Goal: Task Accomplishment & Management: Complete application form

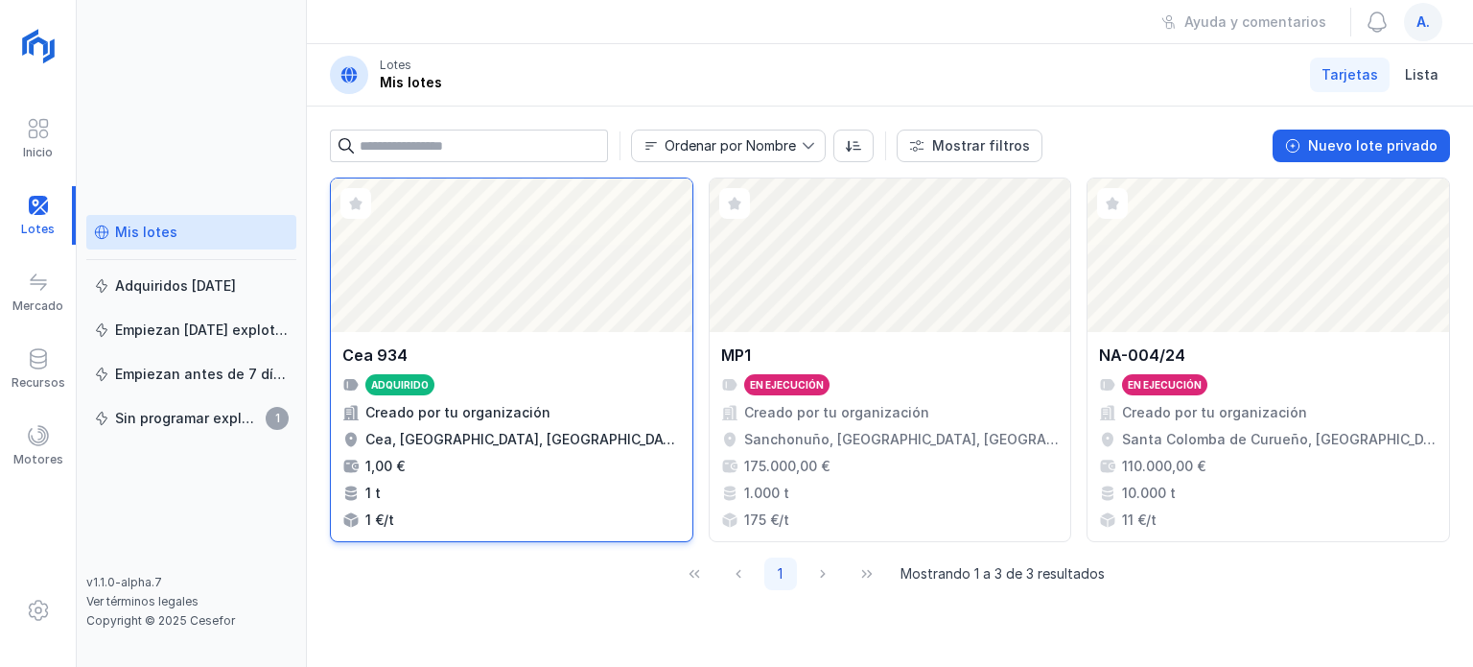
click at [522, 218] on div "Abrir lote" at bounding box center [512, 254] width 362 height 153
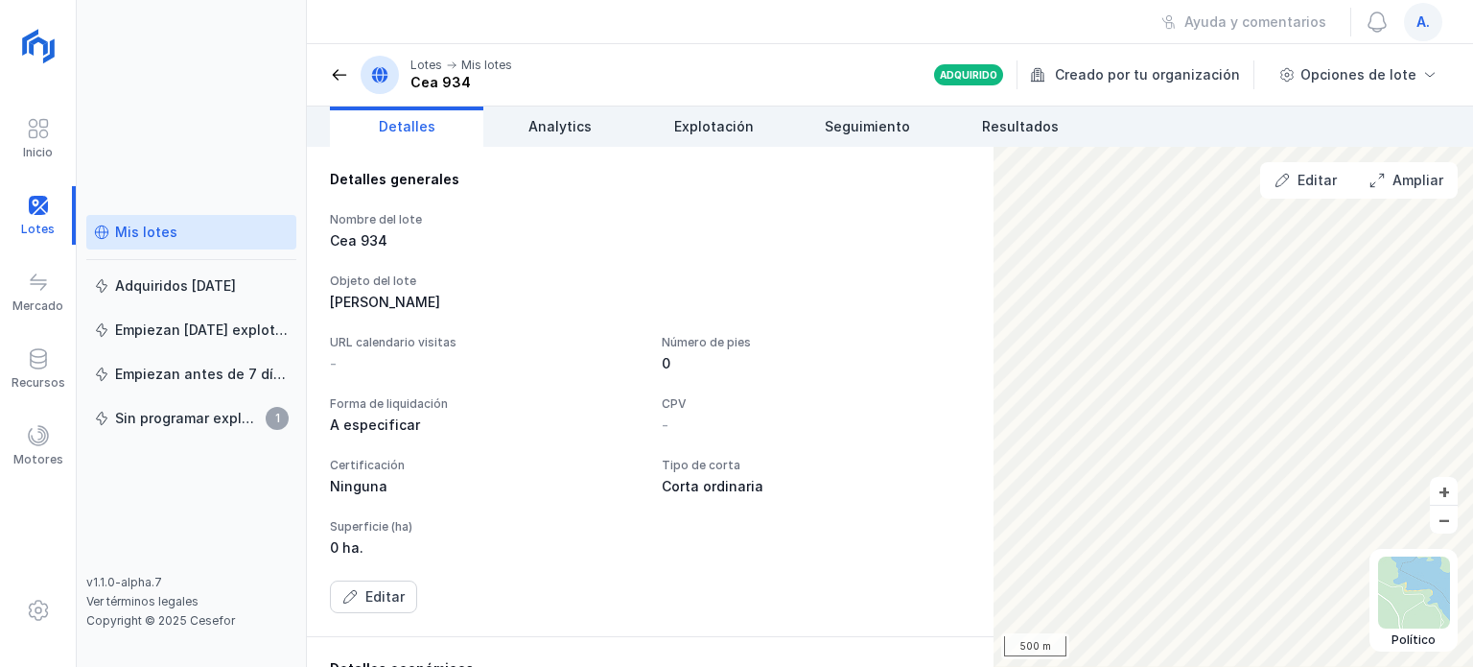
click at [1424, 22] on span "a." at bounding box center [1422, 21] width 13 height 19
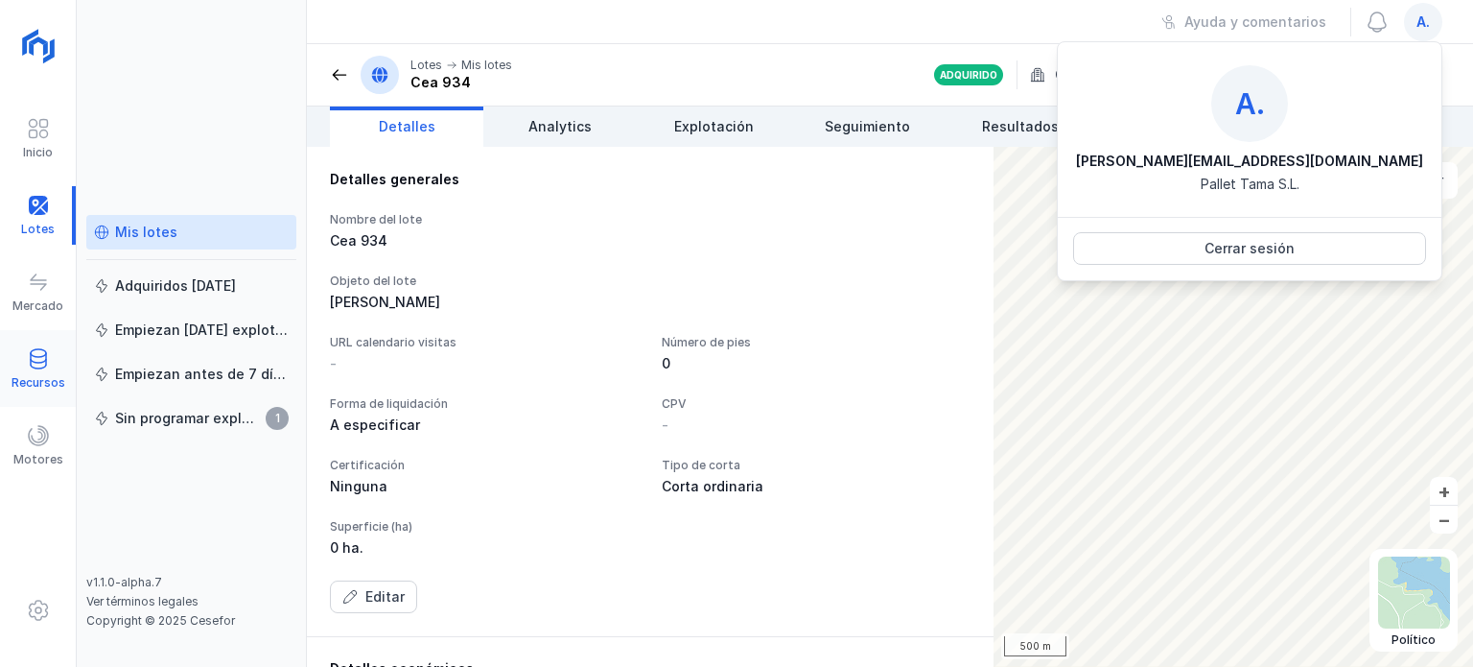
click at [61, 365] on div "Recursos" at bounding box center [38, 368] width 76 height 58
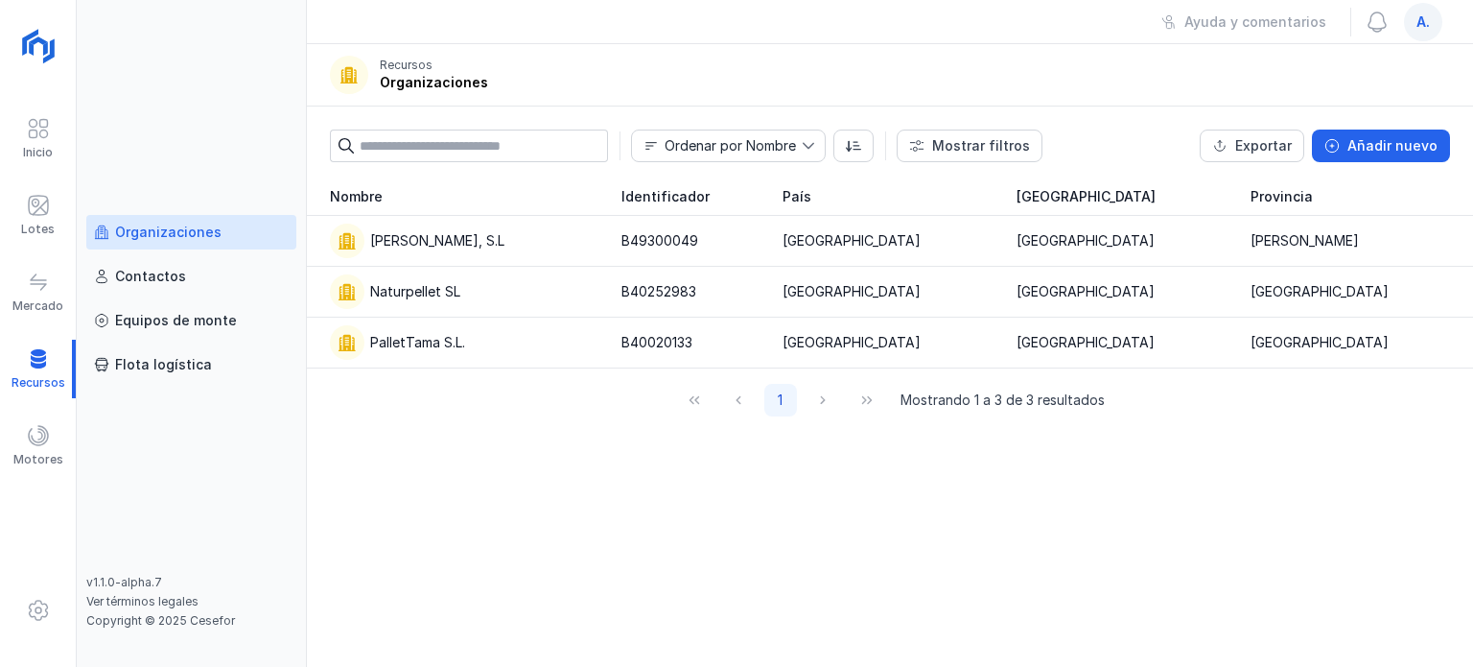
click at [223, 109] on div "Organizaciones Contactos Equipos de monte Flota logística v1.1.0-alpha.7 Ver té…" at bounding box center [192, 333] width 230 height 667
click at [214, 60] on div "Organizaciones Contactos Equipos de monte Flota logística v1.1.0-alpha.7 Ver té…" at bounding box center [192, 333] width 230 height 667
click at [41, 130] on span at bounding box center [38, 128] width 23 height 23
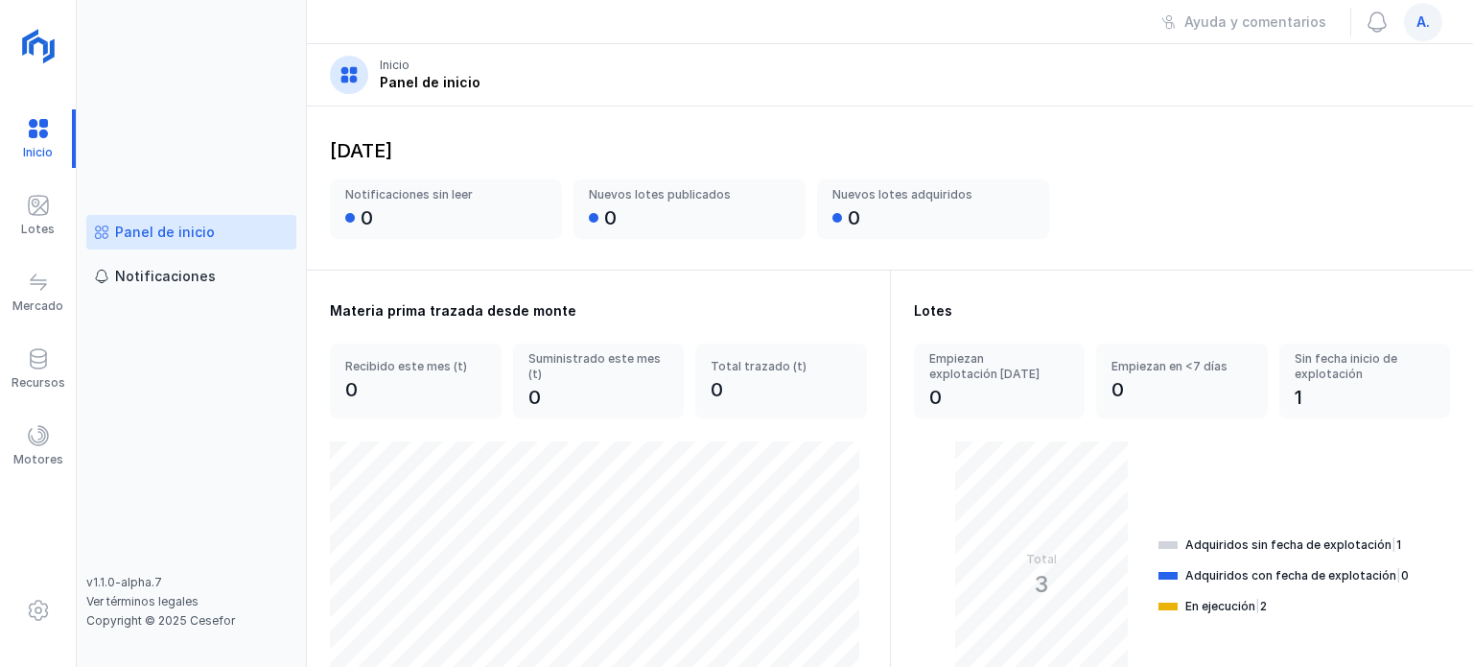
click at [1415, 20] on div "a." at bounding box center [1423, 22] width 38 height 38
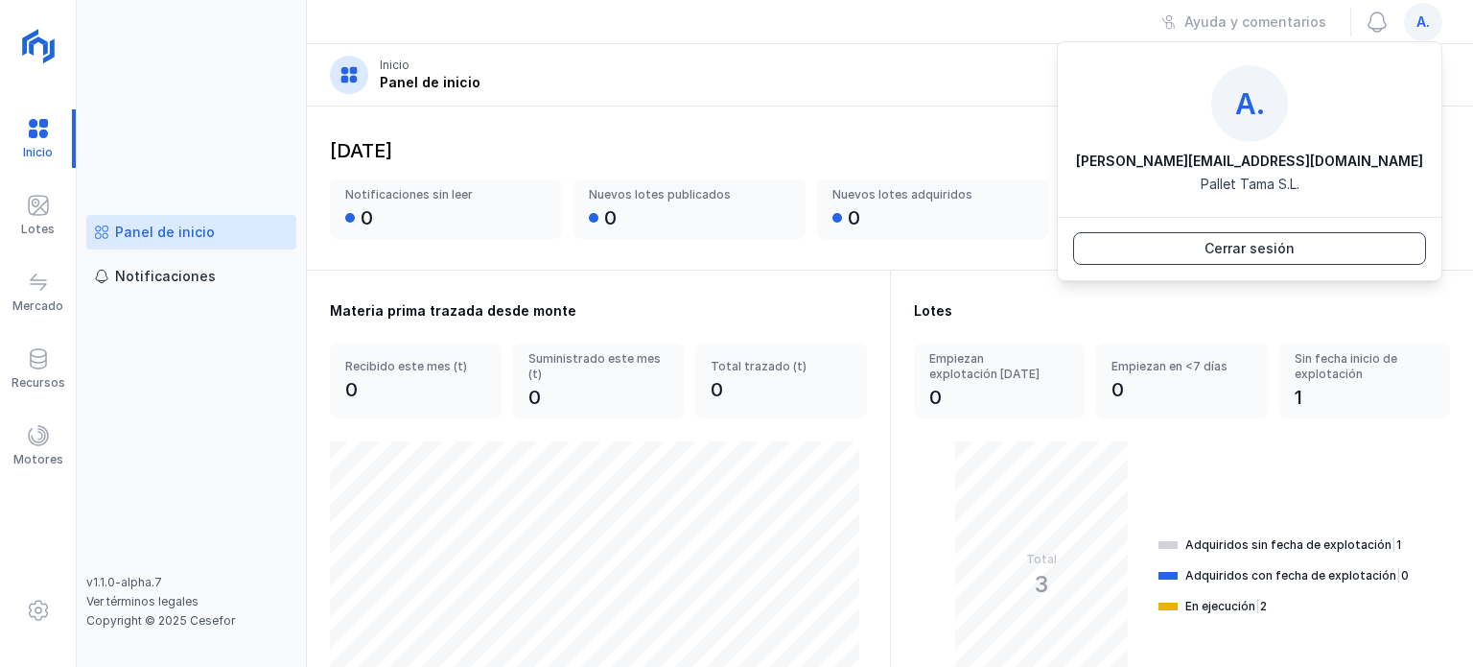
click at [1253, 256] on div "Cerrar sesión" at bounding box center [1250, 248] width 90 height 19
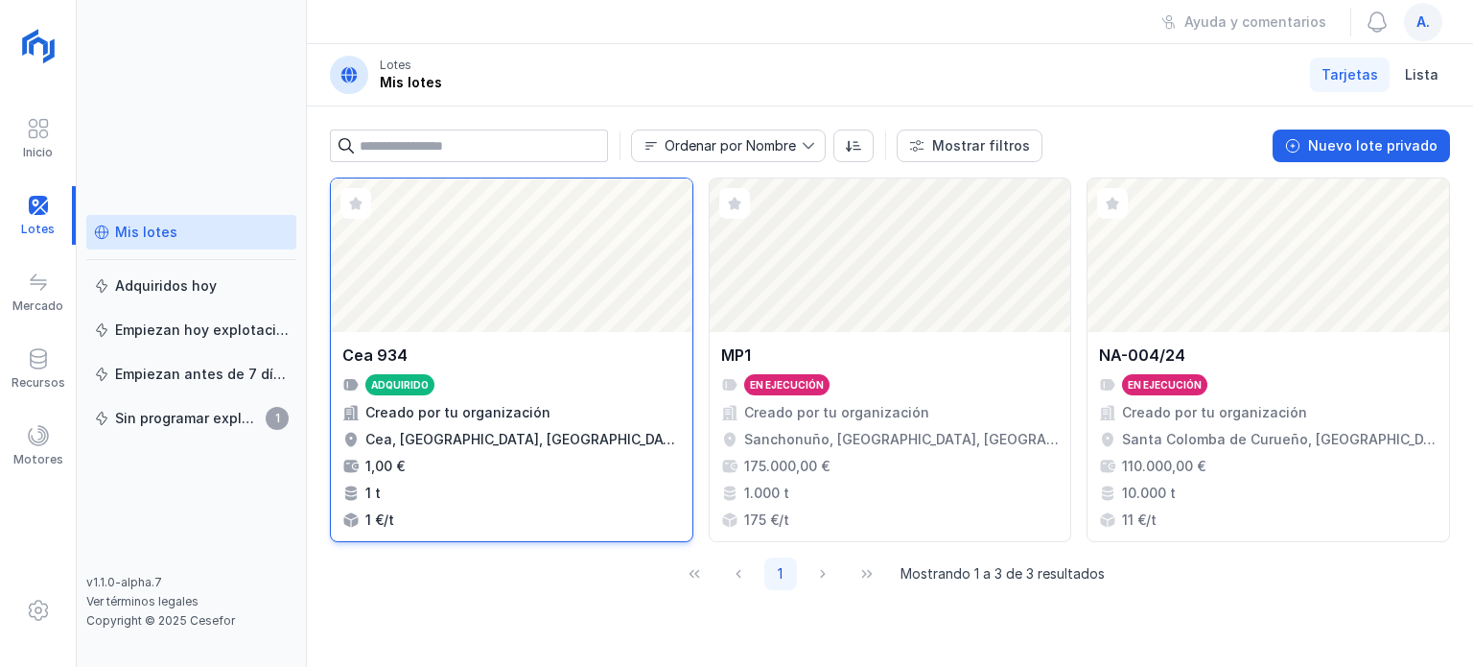
click at [537, 226] on div "Abrir lote" at bounding box center [512, 254] width 362 height 153
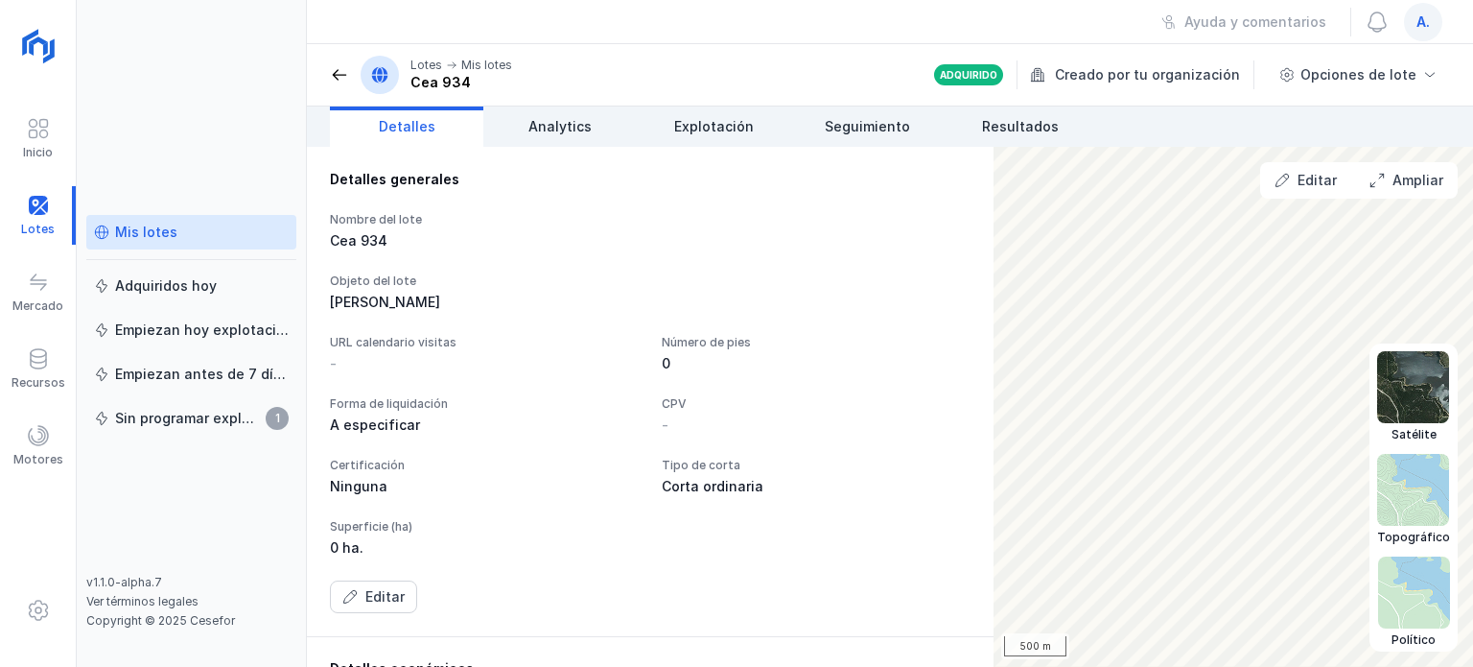
click at [1401, 597] on img at bounding box center [1414, 592] width 72 height 72
click at [1408, 386] on img at bounding box center [1413, 387] width 72 height 72
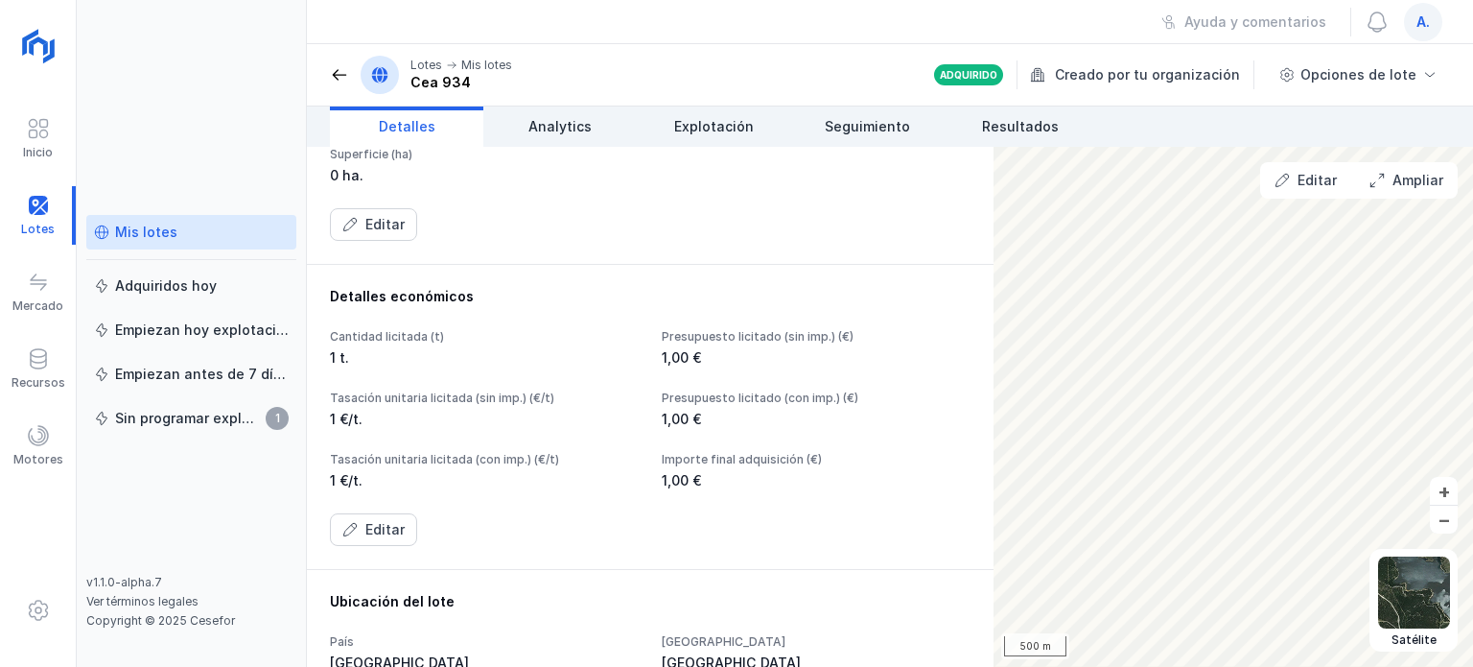
scroll to position [407, 0]
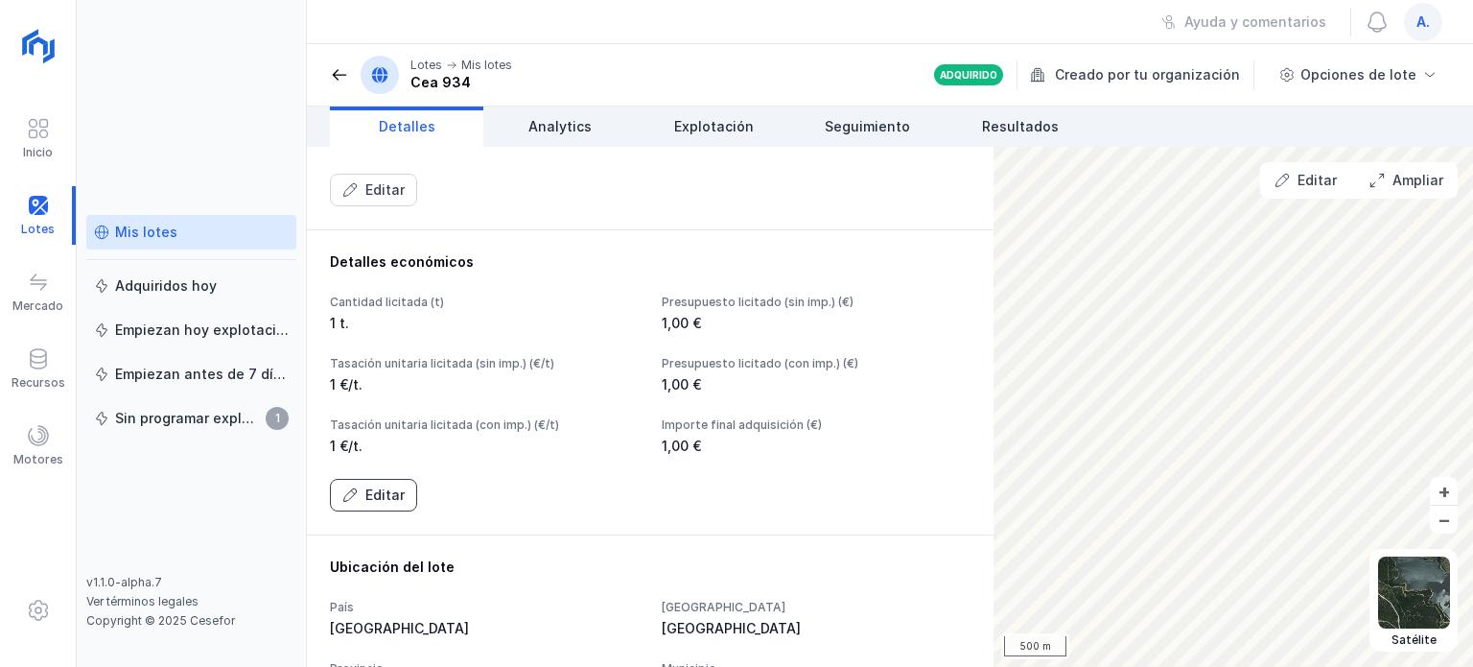
click at [391, 494] on div "Editar" at bounding box center [384, 494] width 39 height 19
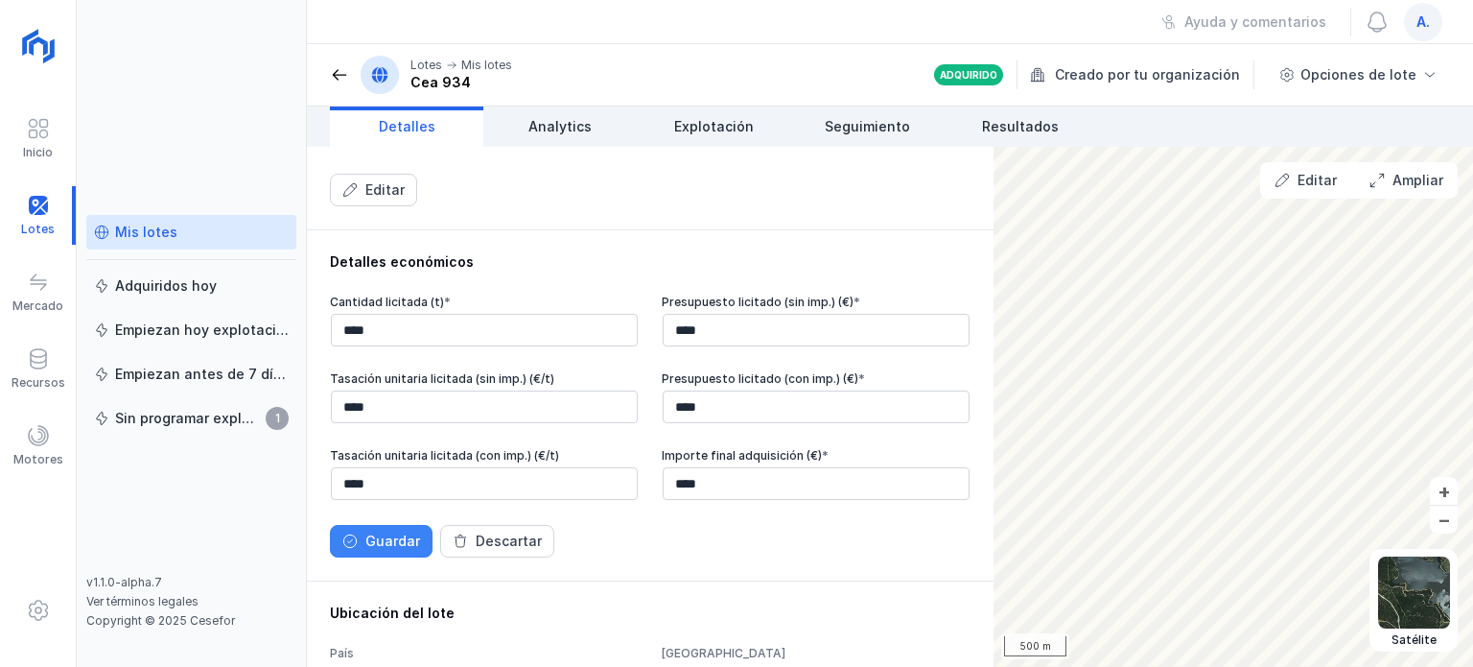
click at [376, 537] on div "Guardar" at bounding box center [392, 540] width 55 height 19
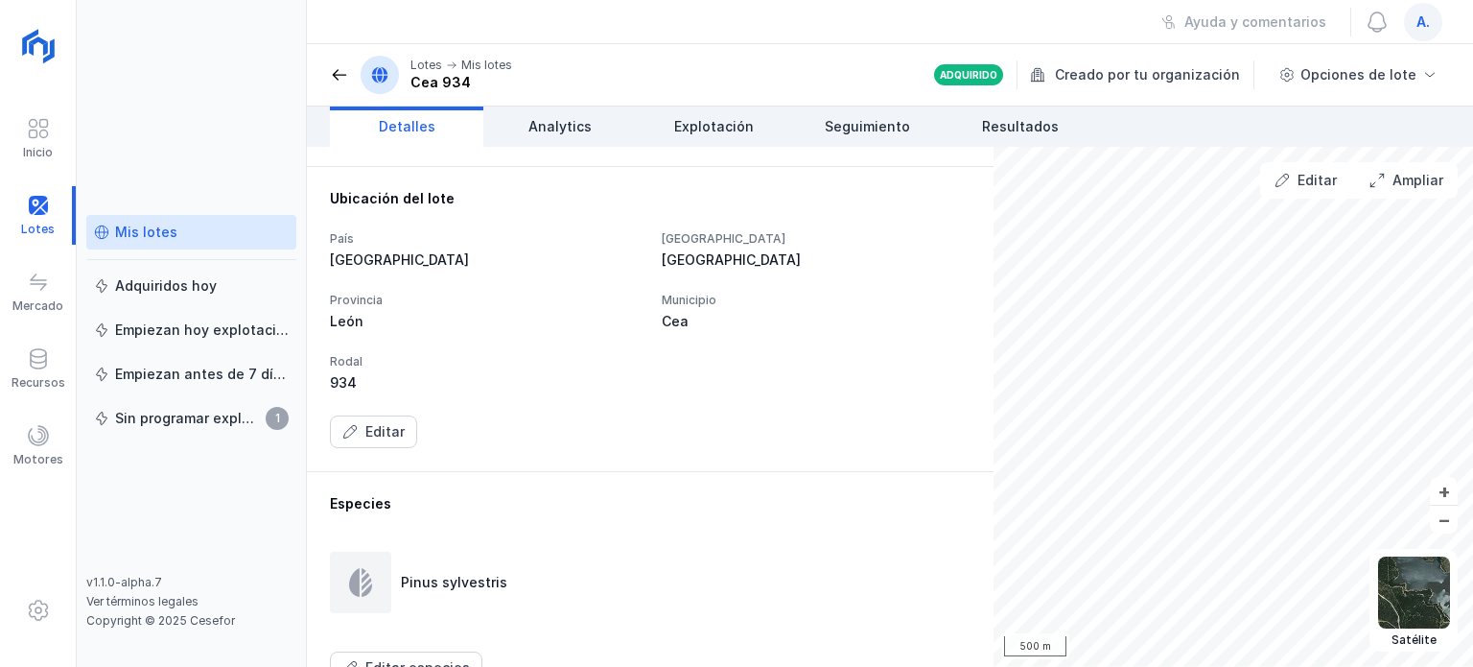
scroll to position [786, 0]
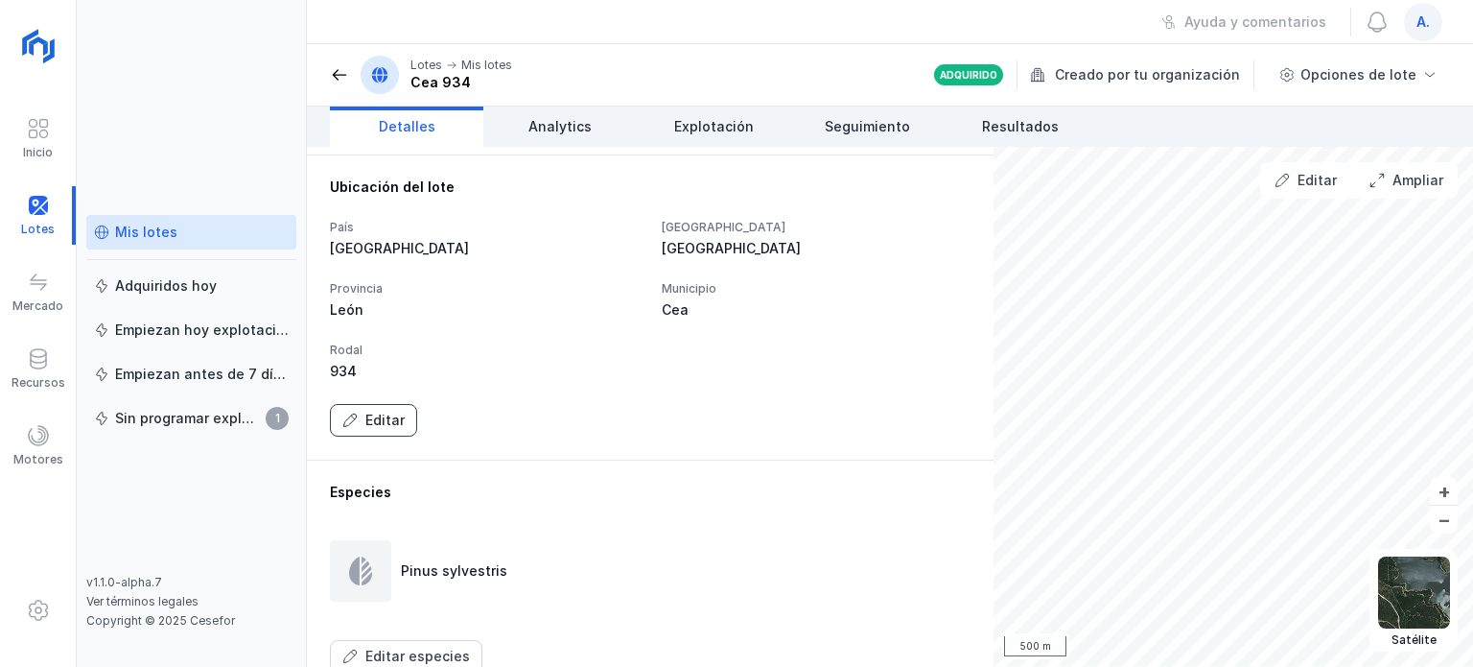
click at [389, 414] on div "Editar" at bounding box center [384, 419] width 39 height 19
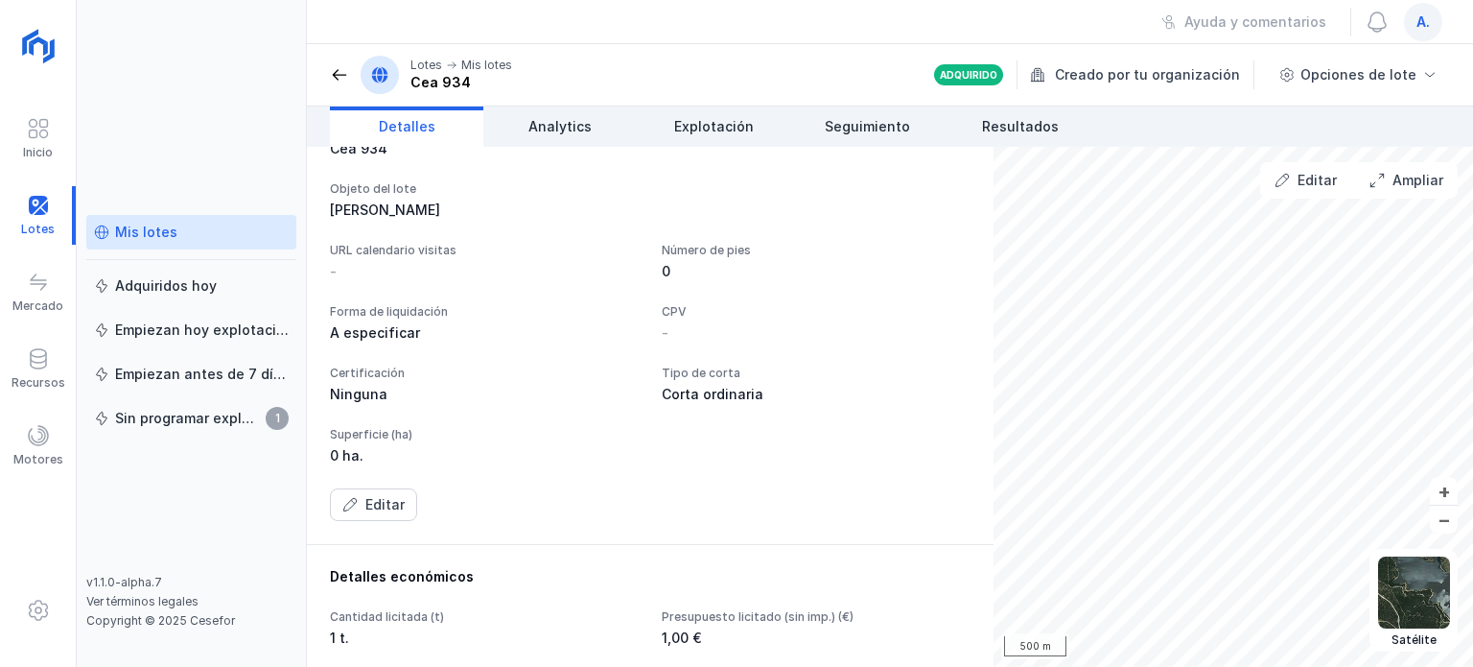
scroll to position [0, 0]
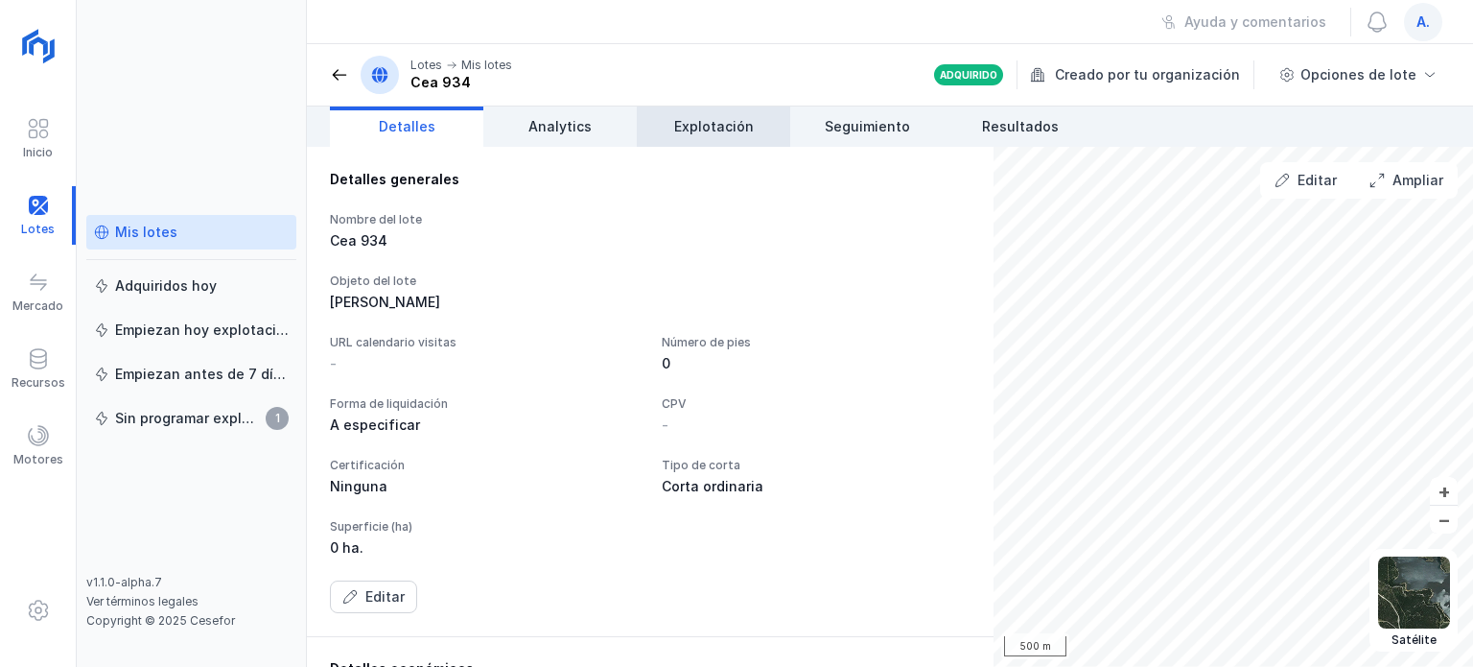
click at [707, 128] on span "Explotación" at bounding box center [714, 126] width 80 height 19
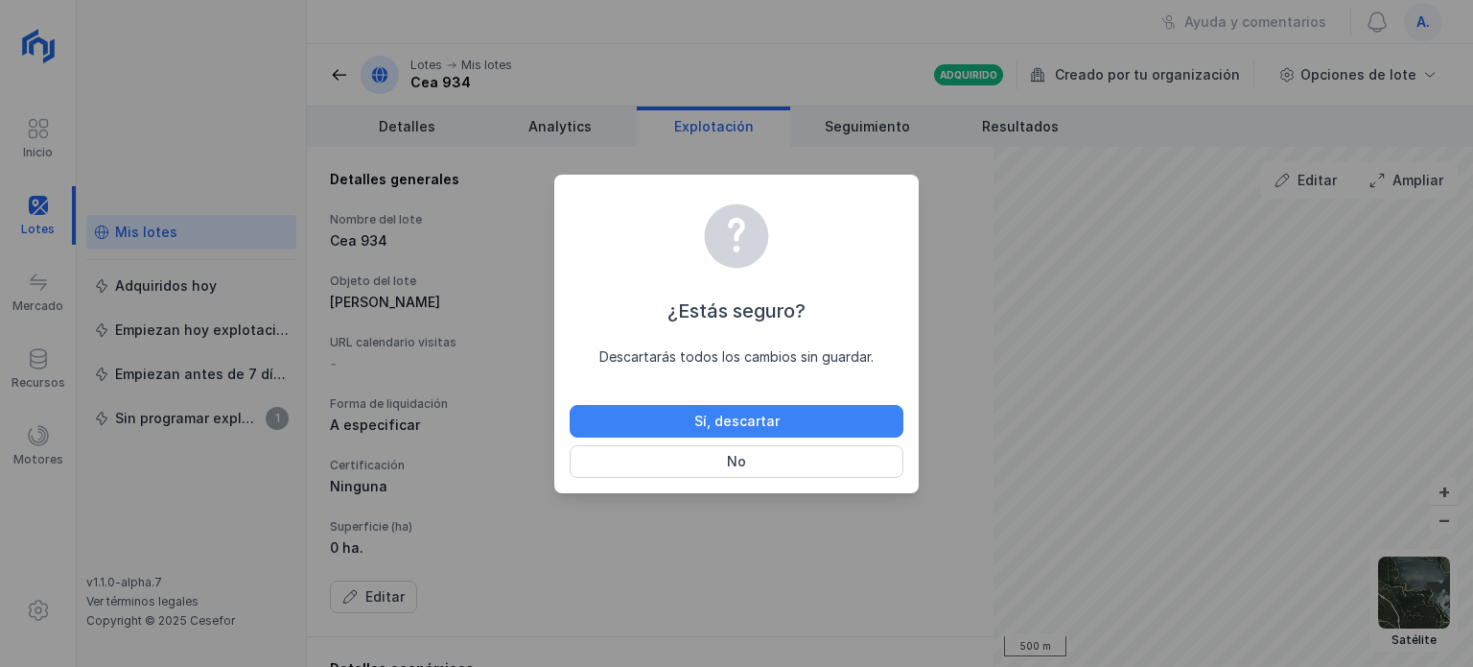
click at [684, 422] on button "Sí, descartar" at bounding box center [737, 421] width 334 height 33
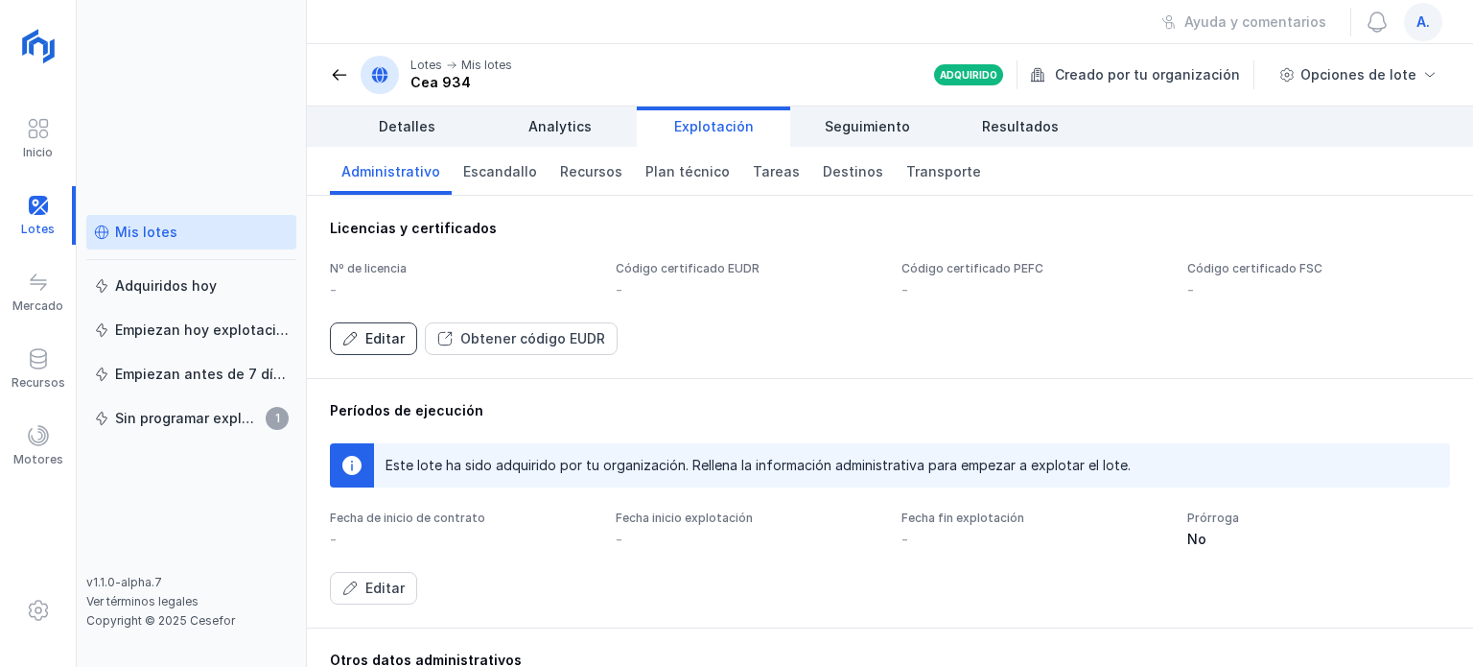
click at [386, 337] on div "Editar" at bounding box center [384, 338] width 39 height 19
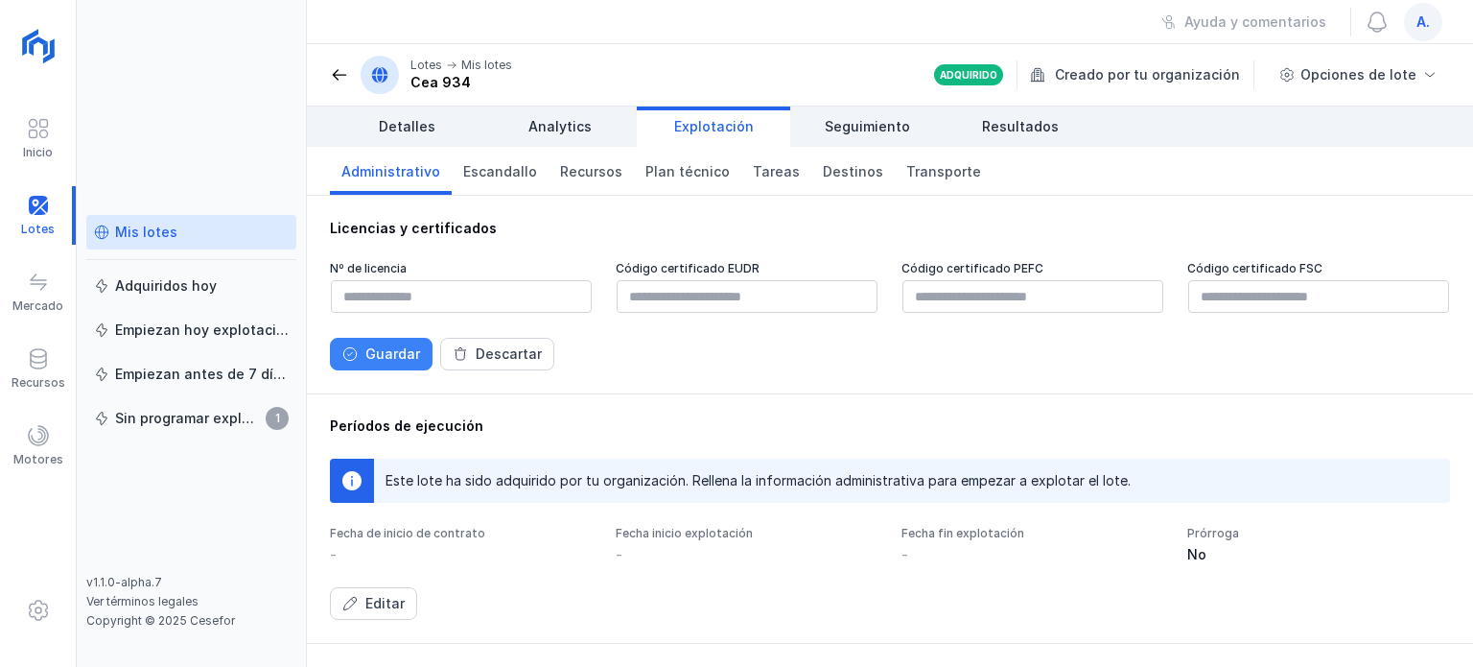
click at [398, 347] on div "Guardar" at bounding box center [392, 353] width 55 height 19
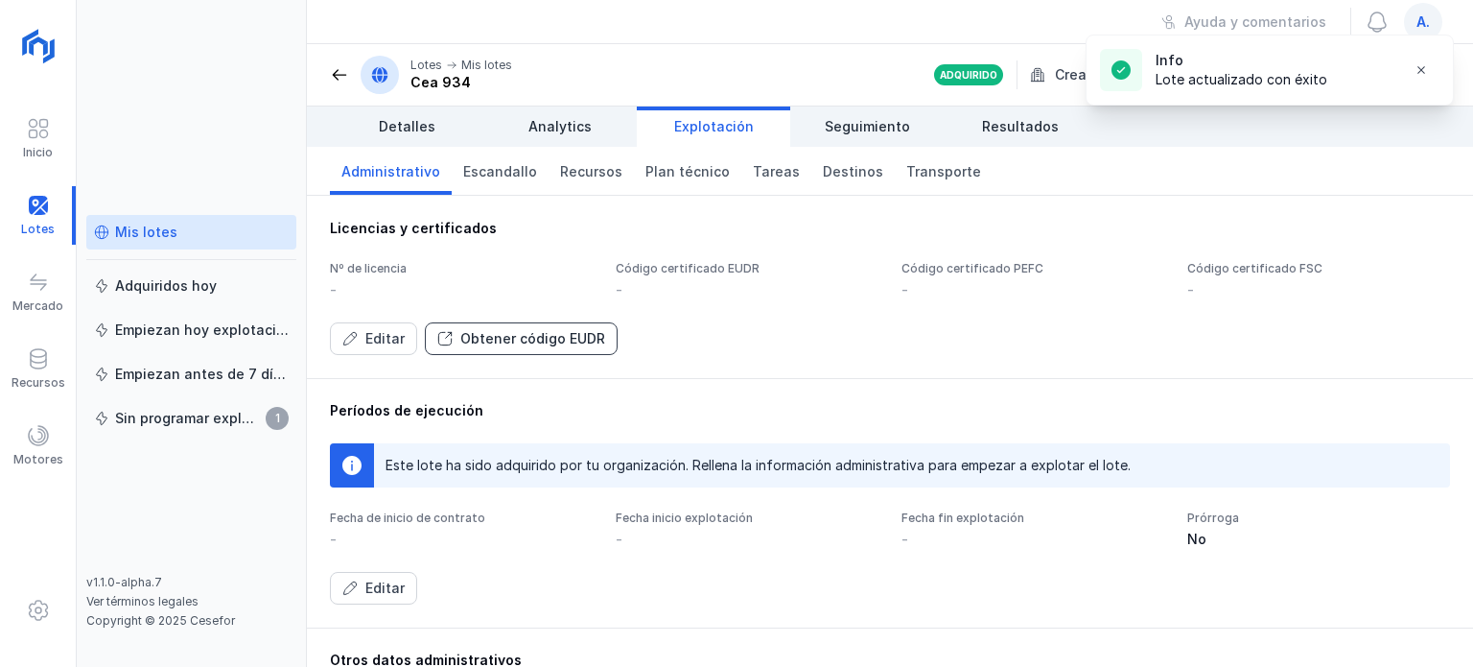
click at [560, 337] on div "Obtener código EUDR" at bounding box center [532, 338] width 145 height 19
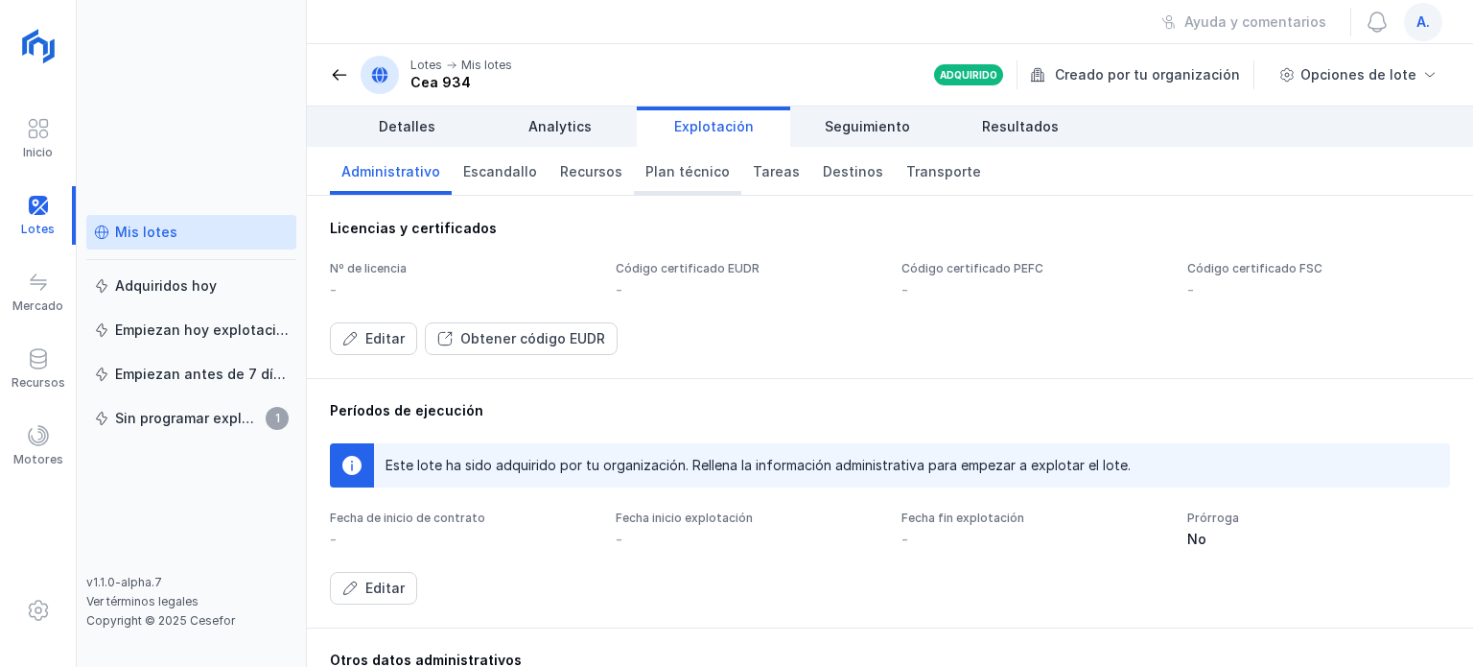
click at [662, 183] on link "Plan técnico" at bounding box center [687, 171] width 107 height 48
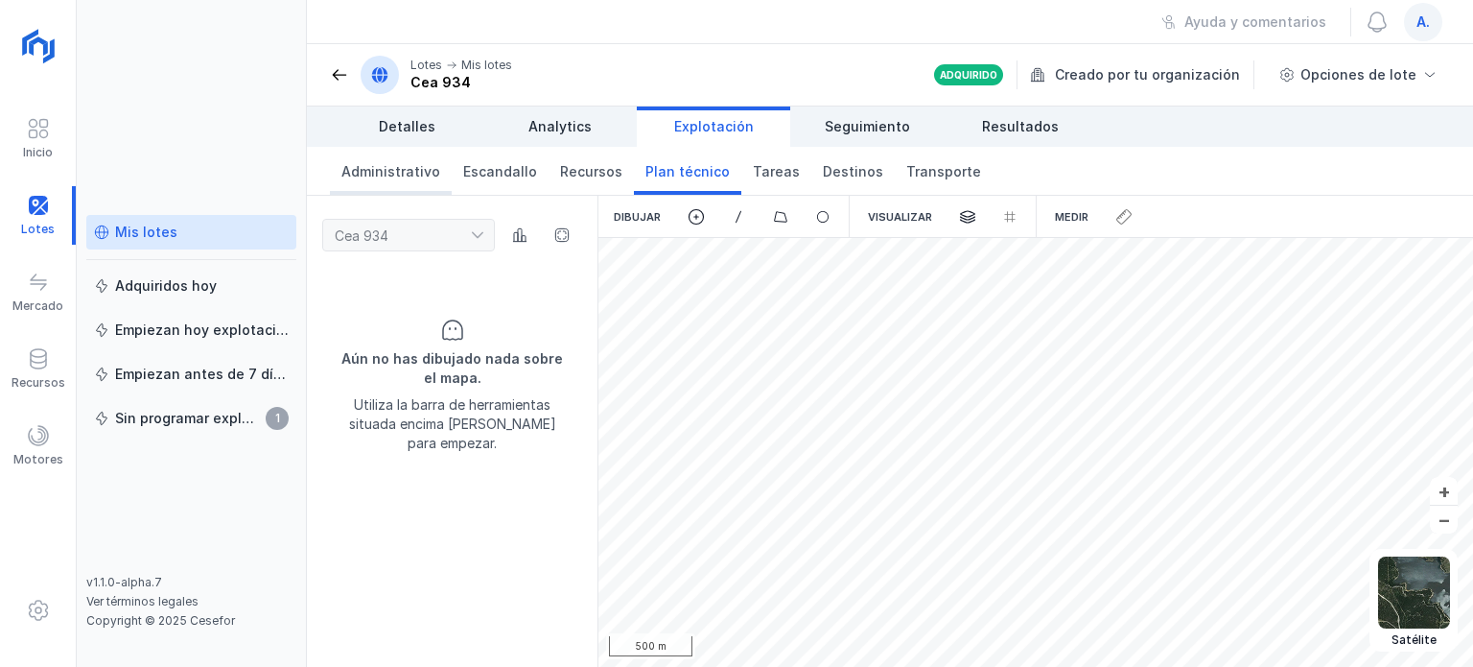
click at [391, 182] on link "Administrativo" at bounding box center [391, 171] width 122 height 48
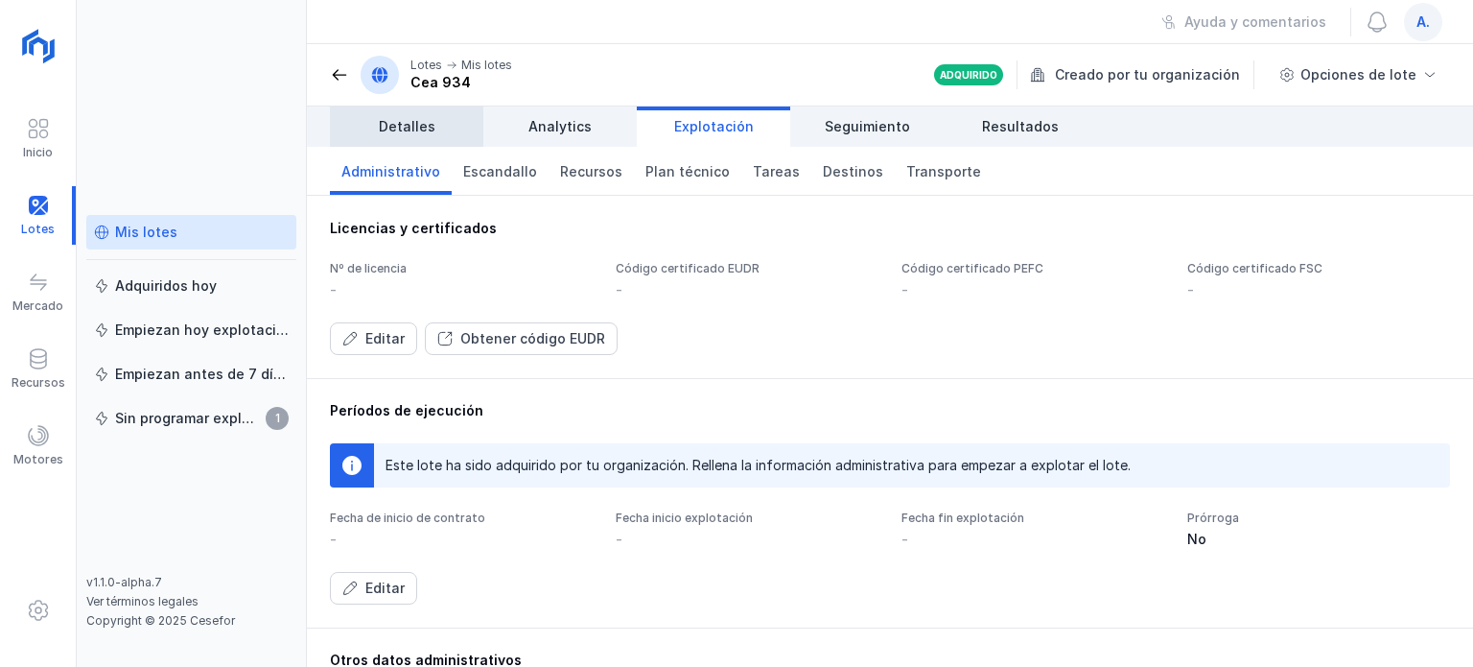
click at [412, 124] on span "Detalles" at bounding box center [407, 126] width 57 height 19
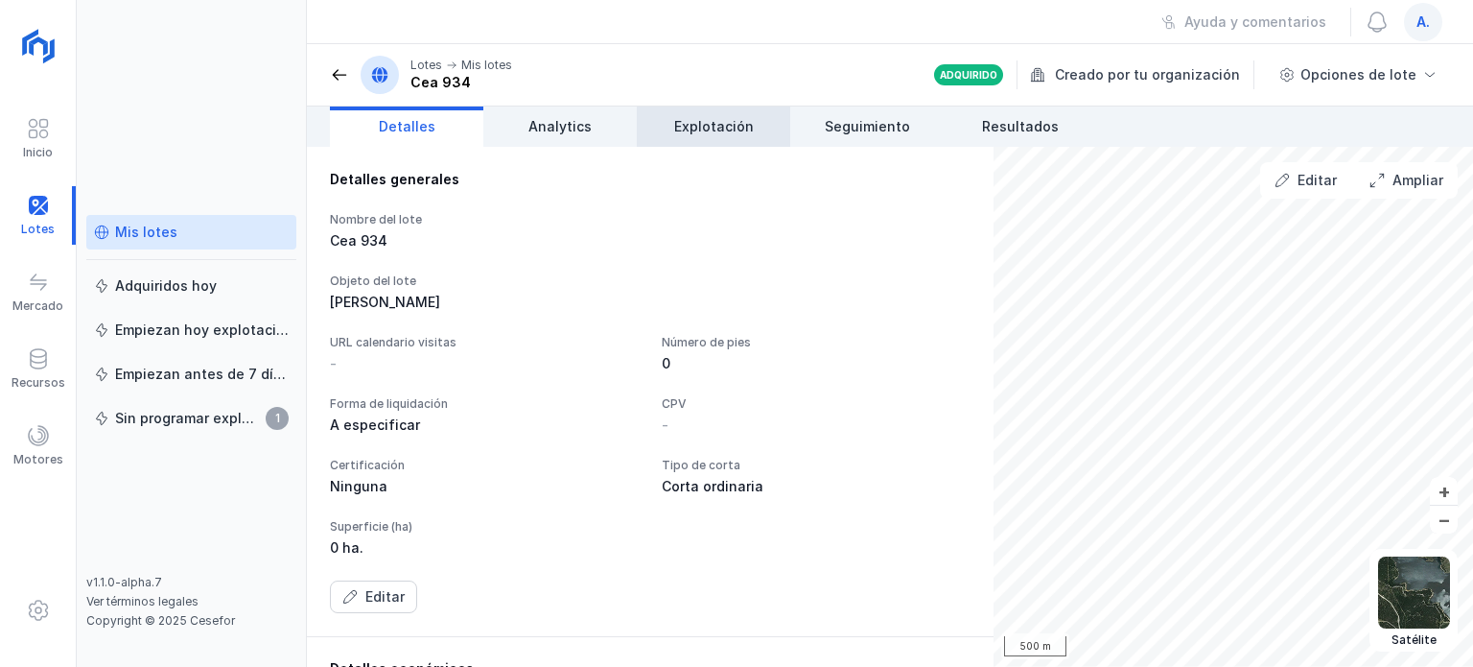
click at [708, 119] on span "Explotación" at bounding box center [714, 126] width 80 height 19
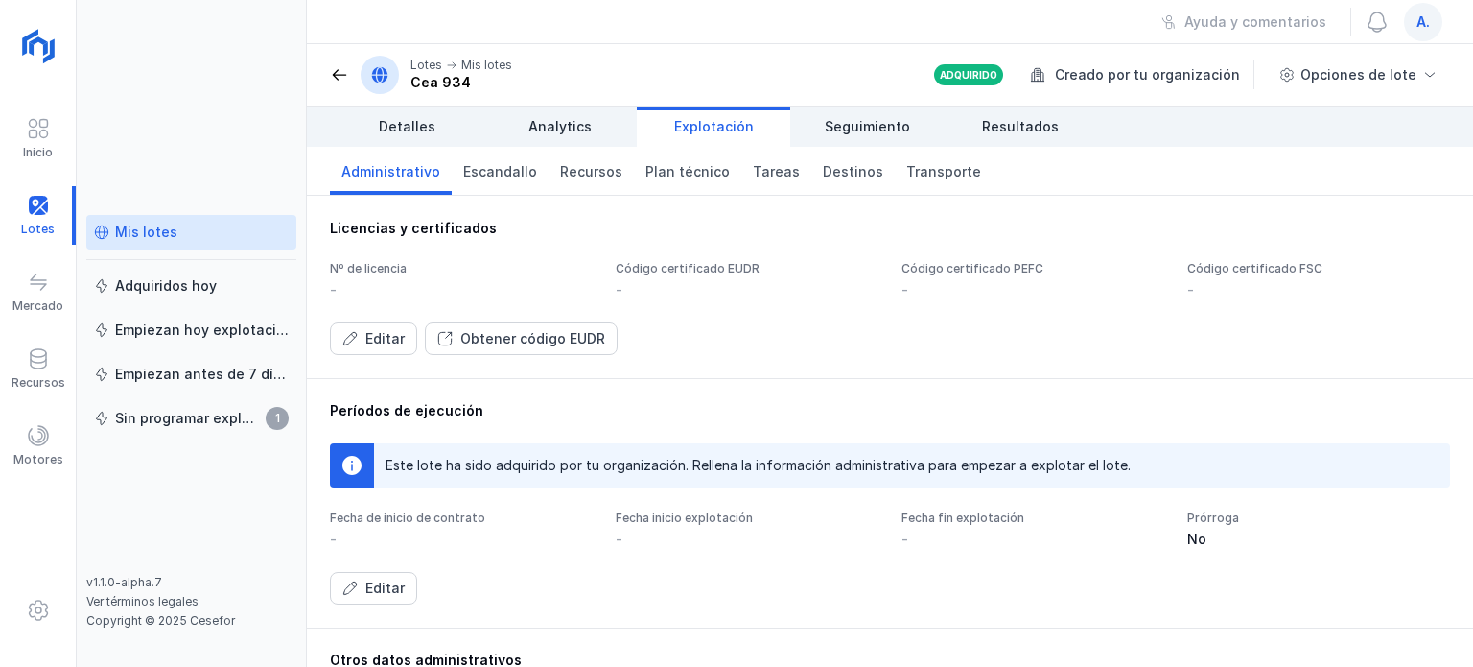
click at [718, 129] on span "Explotación" at bounding box center [714, 126] width 80 height 19
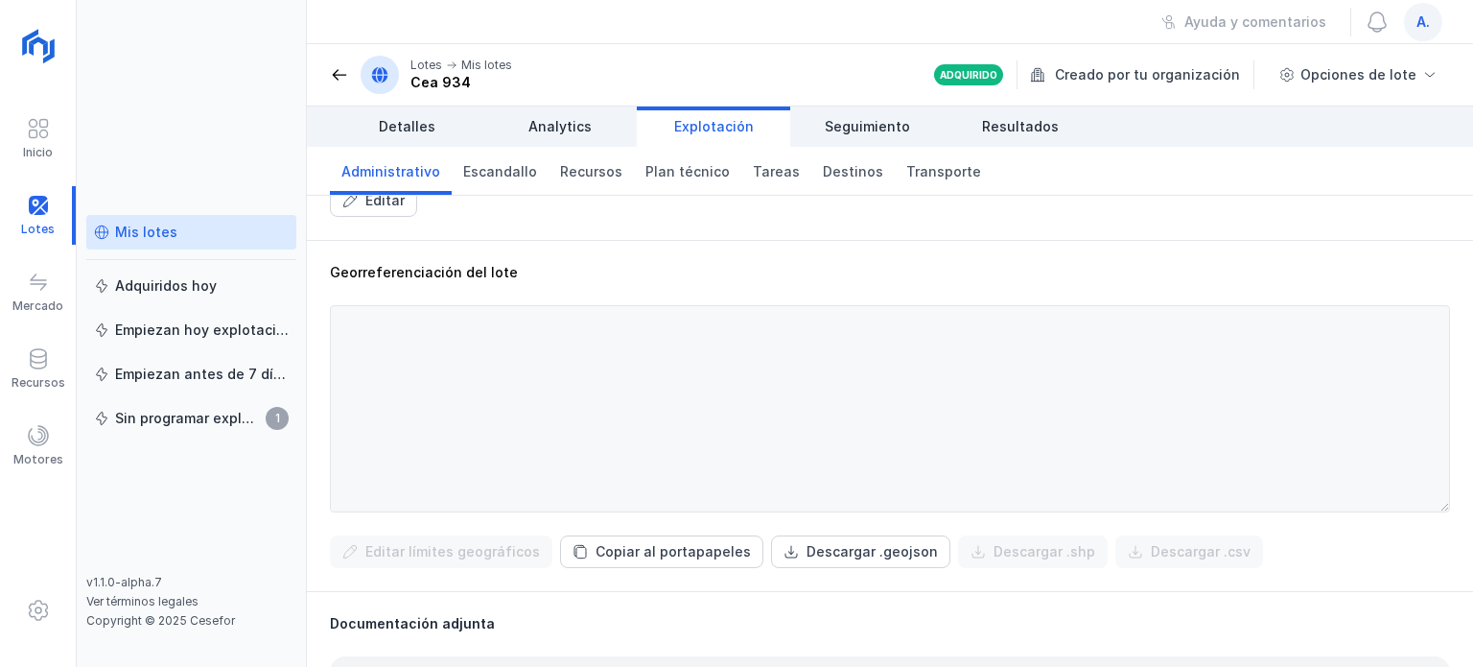
scroll to position [629, 0]
click at [416, 124] on span "Detalles" at bounding box center [407, 126] width 57 height 19
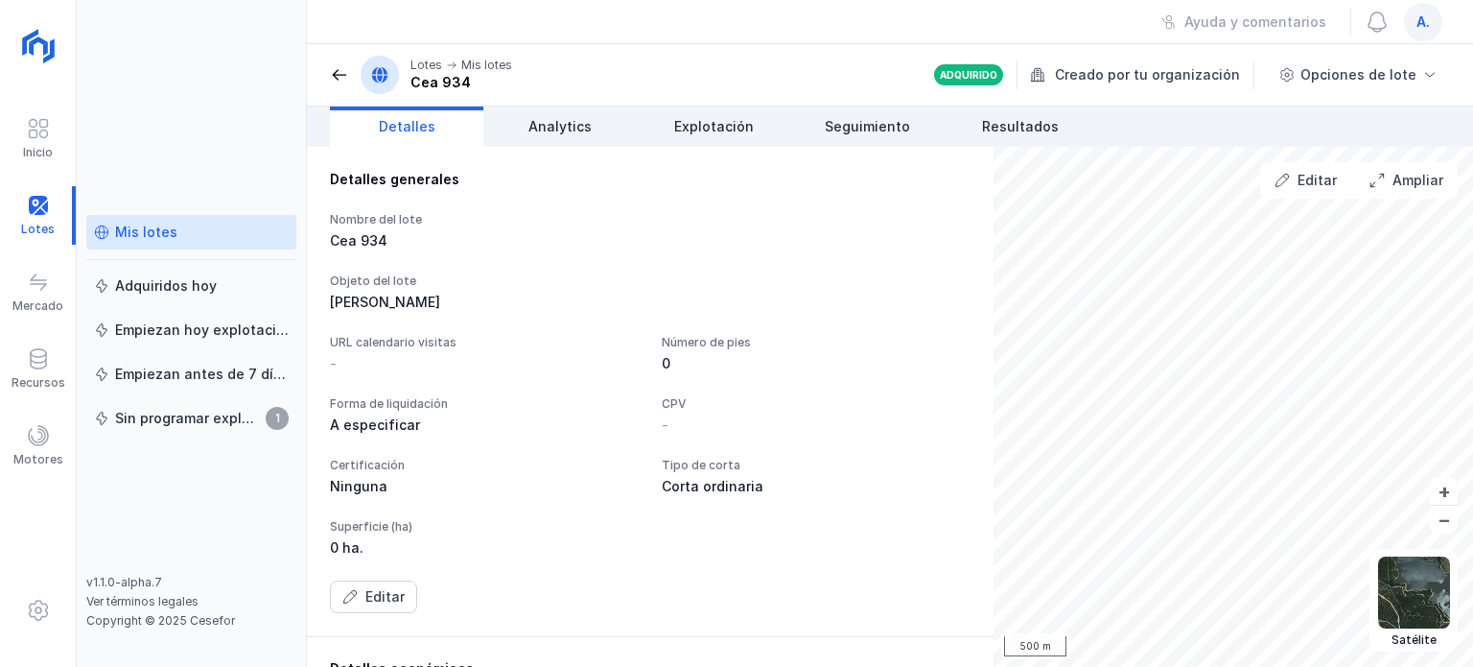
click at [167, 231] on div "Mis lotes" at bounding box center [146, 231] width 62 height 19
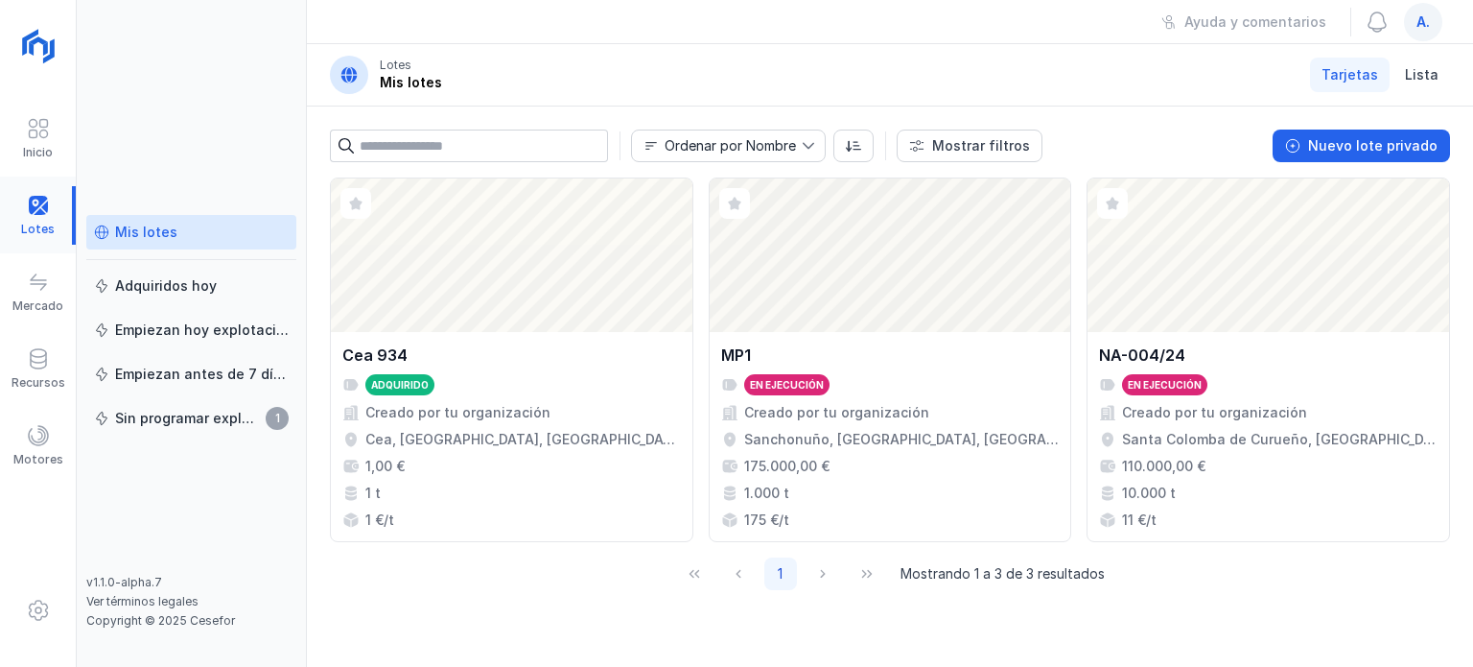
click at [44, 210] on div at bounding box center [38, 215] width 76 height 58
click at [1366, 151] on div "Nuevo lote privado" at bounding box center [1372, 145] width 129 height 19
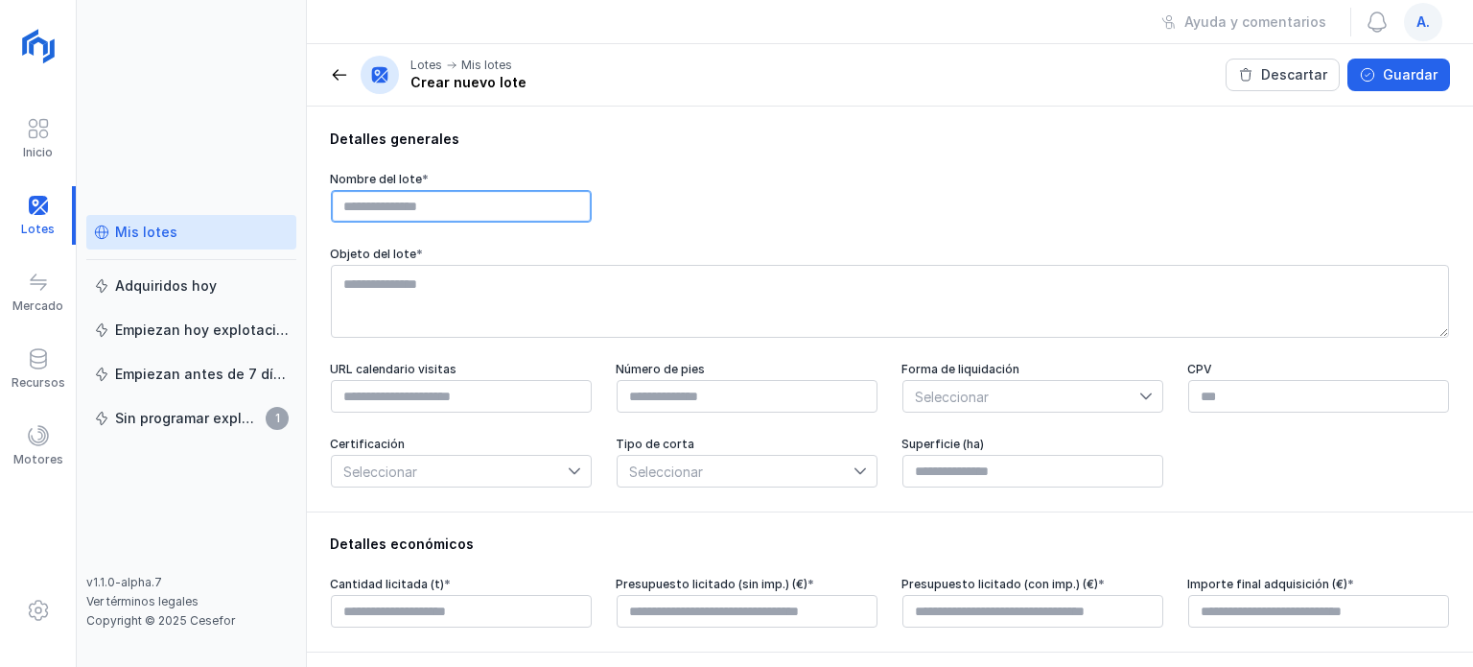
click at [541, 199] on input "text" at bounding box center [461, 206] width 261 height 33
click at [550, 477] on span "Seleccionar" at bounding box center [450, 471] width 236 height 31
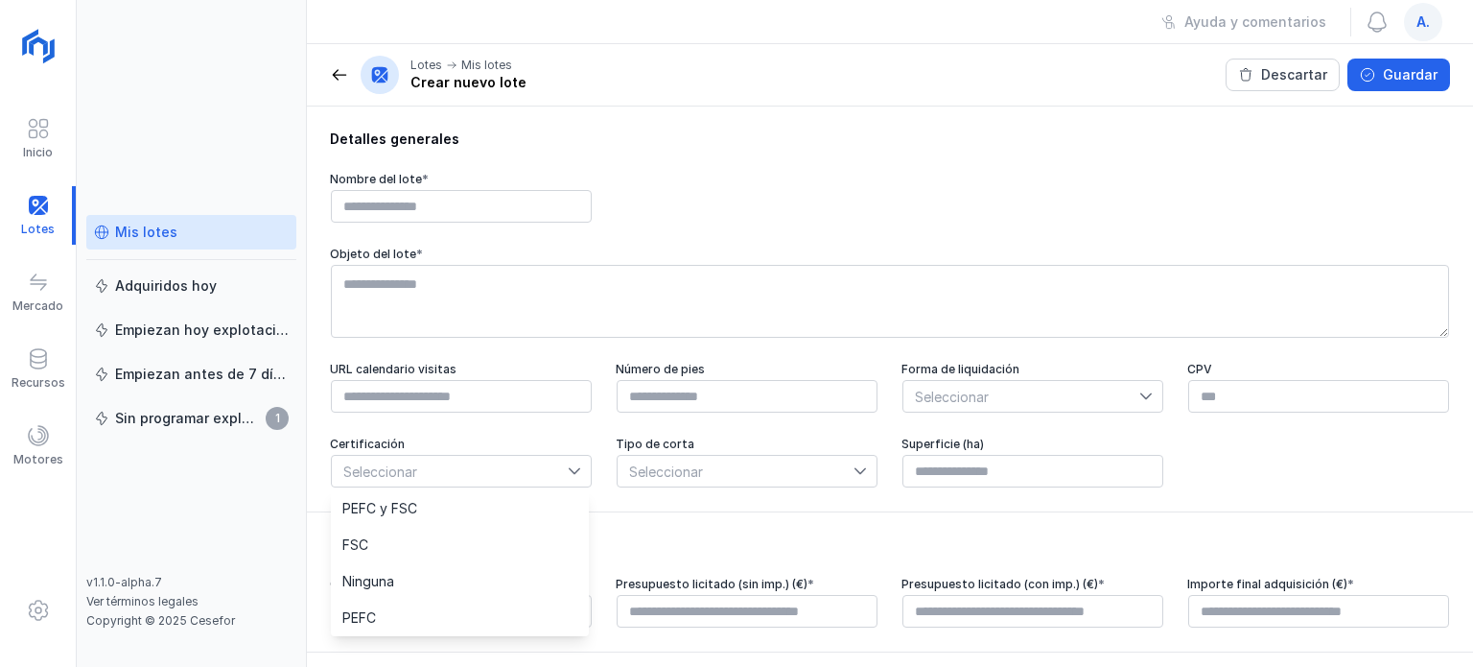
click at [304, 479] on div "Mis lotes Adquiridos hoy Empiezan hoy explotación Empiezan antes de 7 días Sin …" at bounding box center [192, 333] width 230 height 667
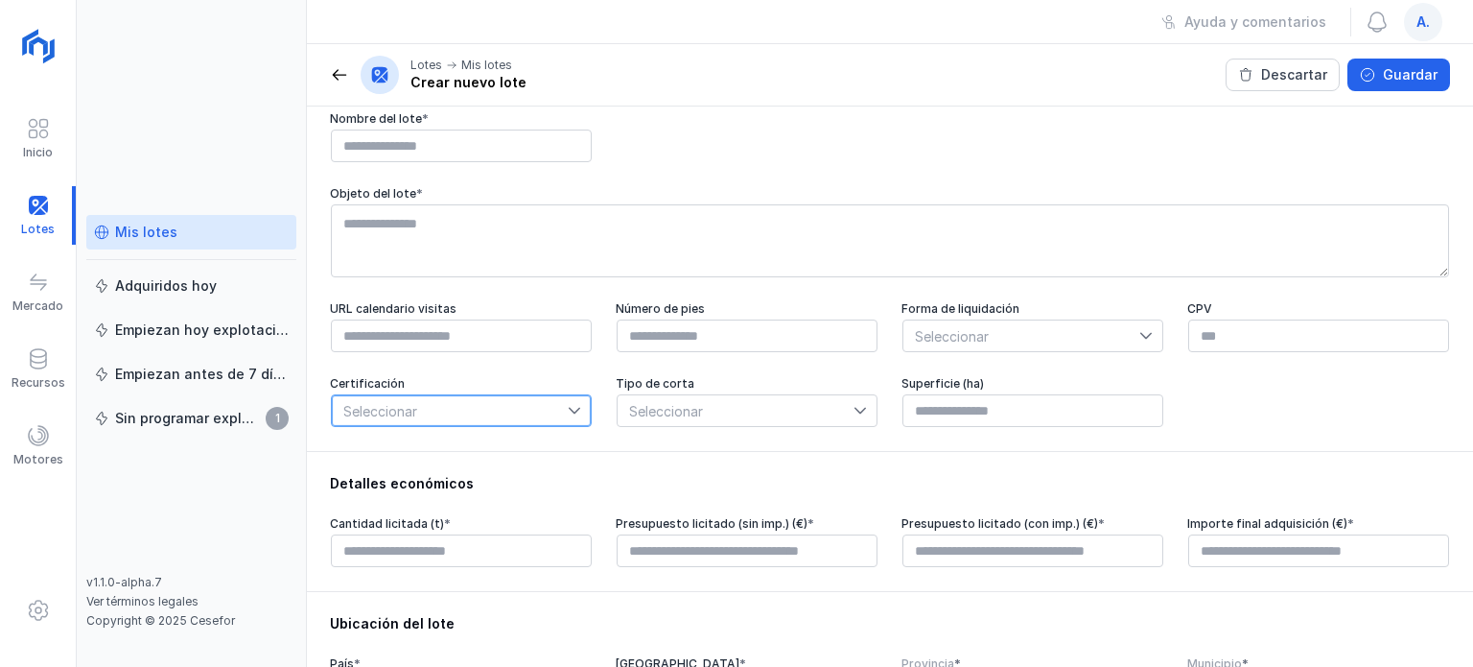
click at [530, 409] on span "Seleccionar" at bounding box center [450, 410] width 236 height 31
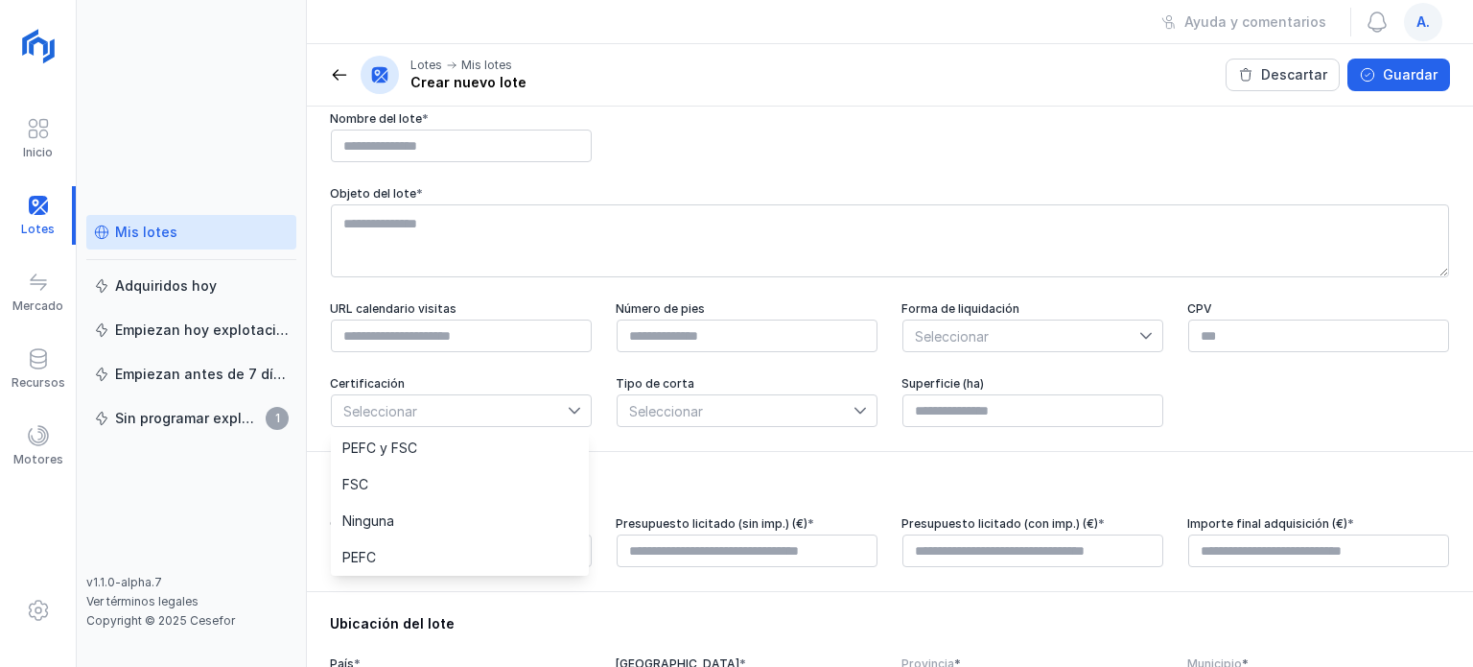
click at [677, 470] on div "Detalles económicos Cantidad licitada (t) * Presupuesto licitado (sin imp.) (€)…" at bounding box center [890, 521] width 1166 height 140
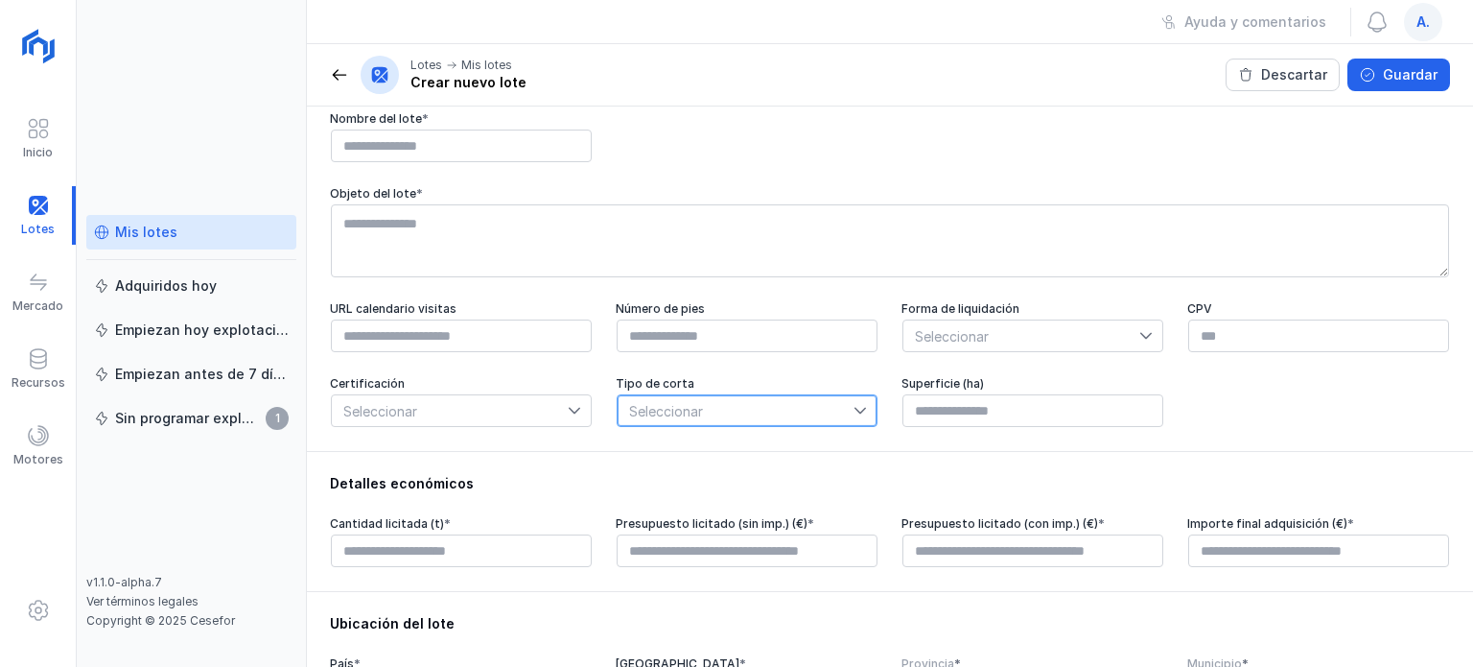
click at [711, 419] on span "Seleccionar" at bounding box center [736, 410] width 236 height 31
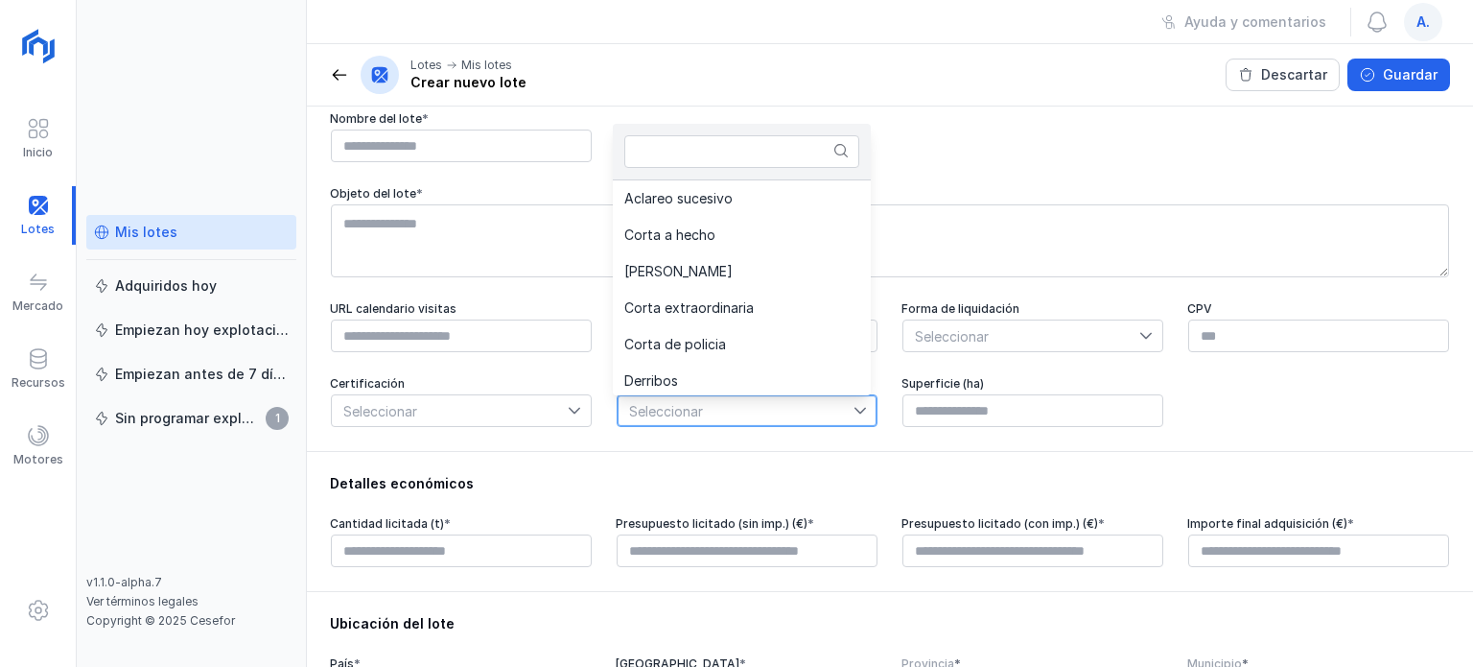
click at [450, 414] on span "Seleccionar" at bounding box center [450, 410] width 236 height 31
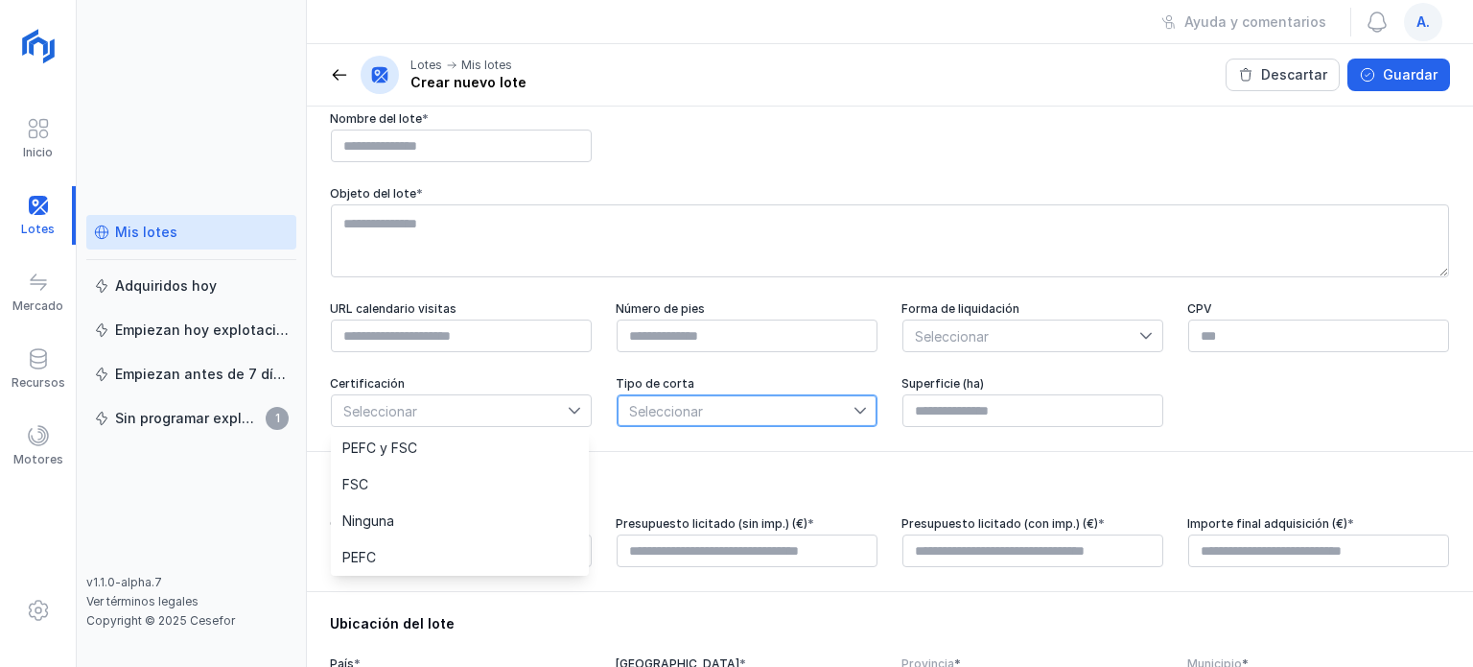
click at [717, 410] on span "Seleccionar" at bounding box center [736, 410] width 236 height 31
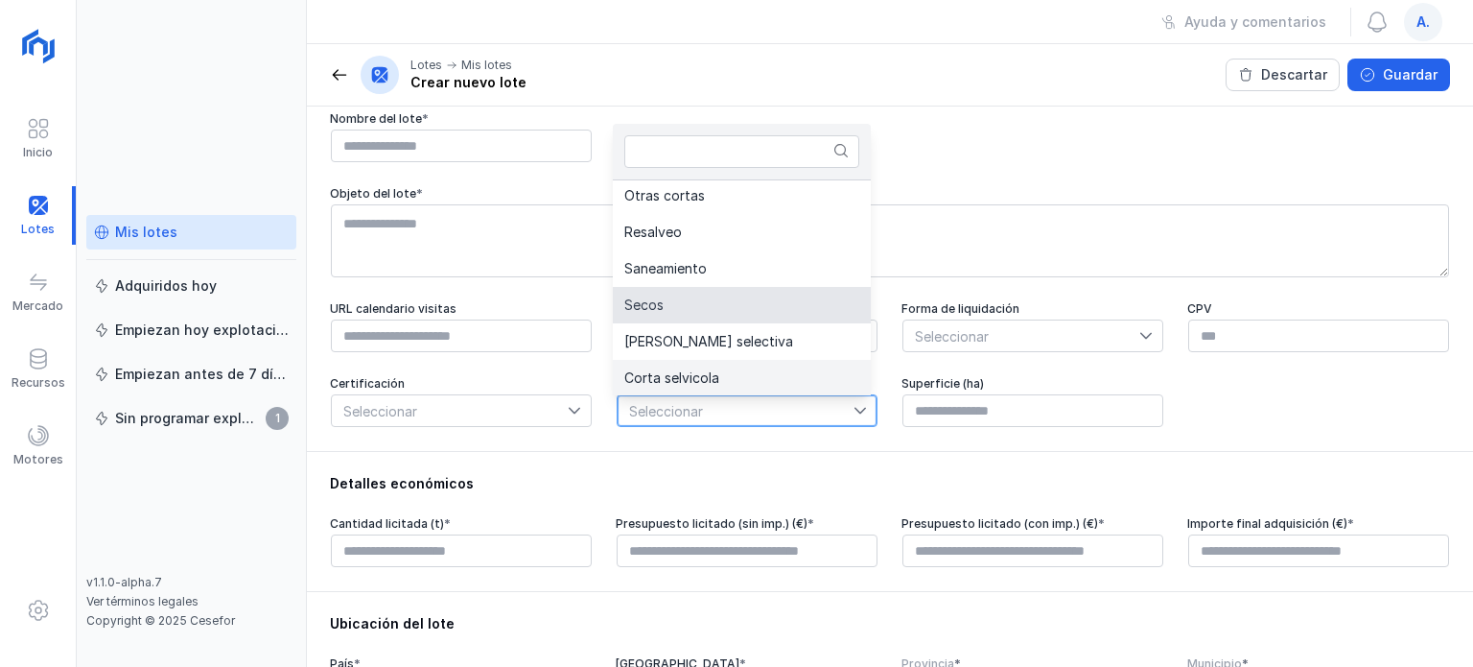
scroll to position [405, 0]
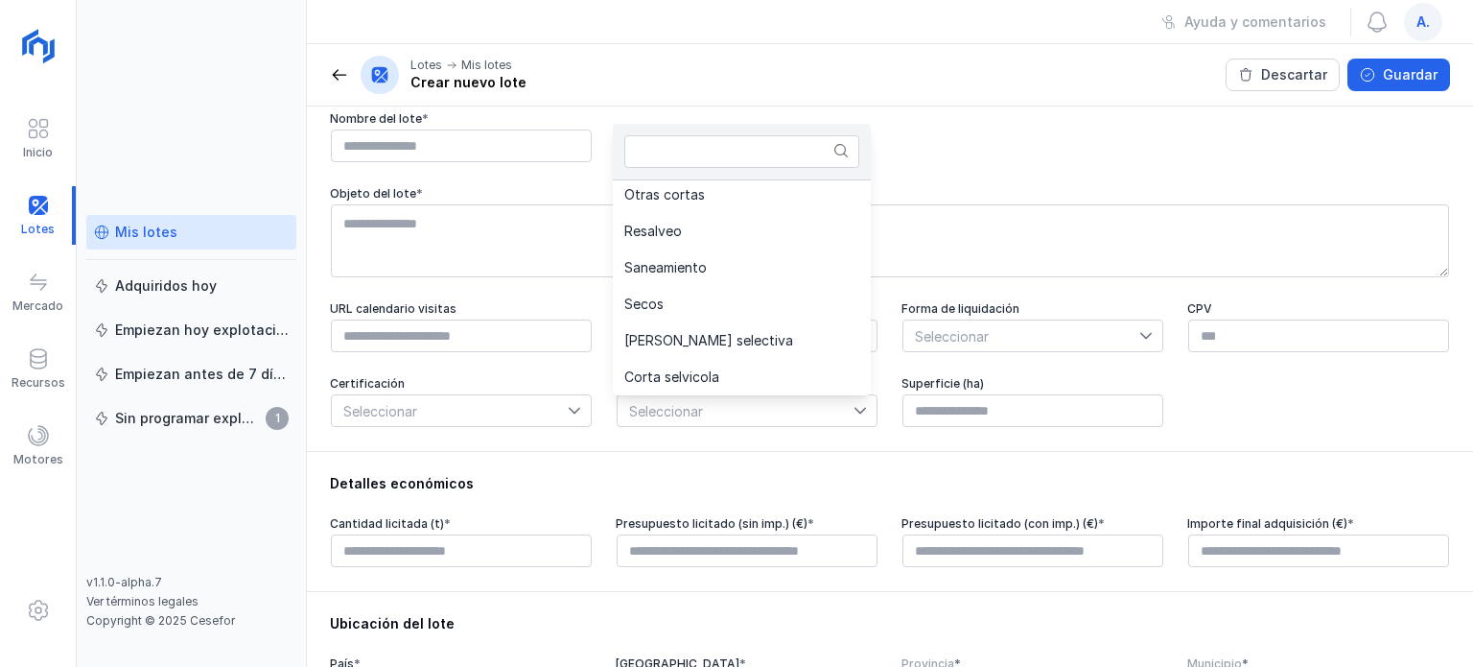
click at [794, 447] on div "Detalles generales Nombre del lote * Objeto del lote * URL calendario visitas N…" at bounding box center [890, 248] width 1166 height 405
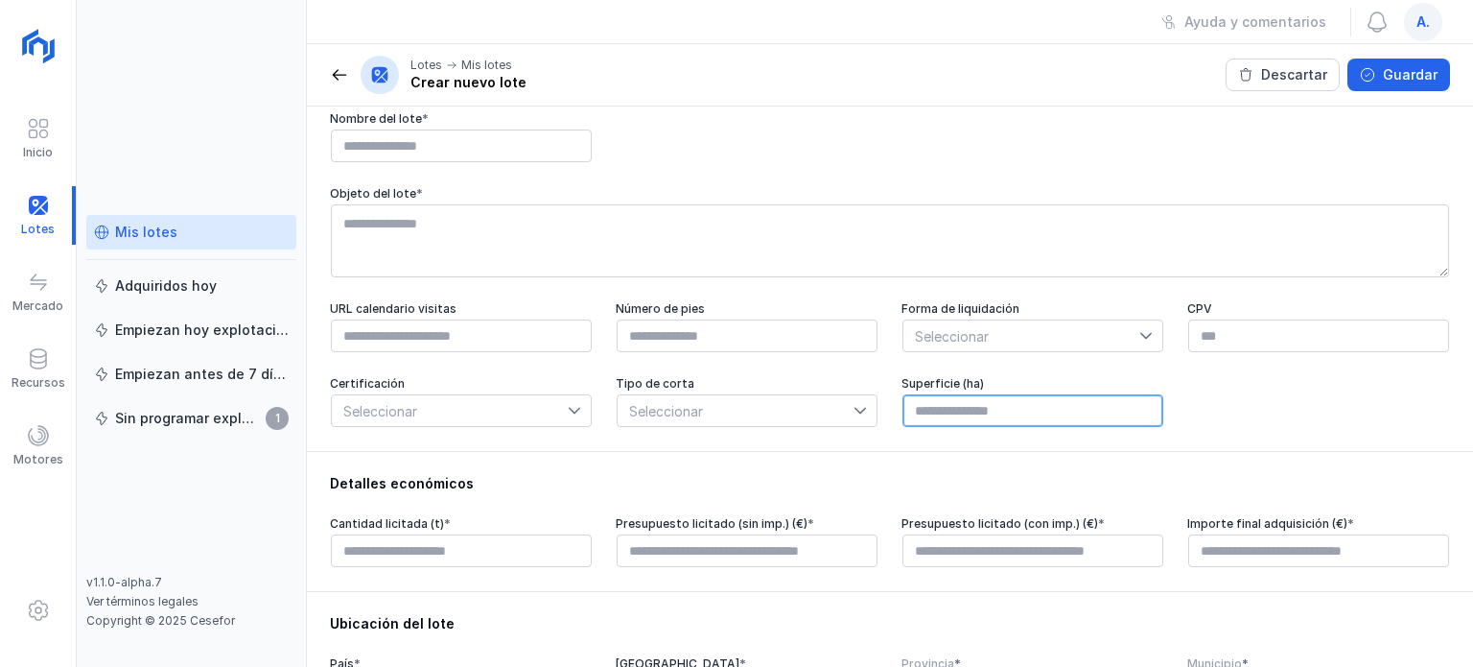
click at [959, 409] on input "text" at bounding box center [1032, 410] width 261 height 33
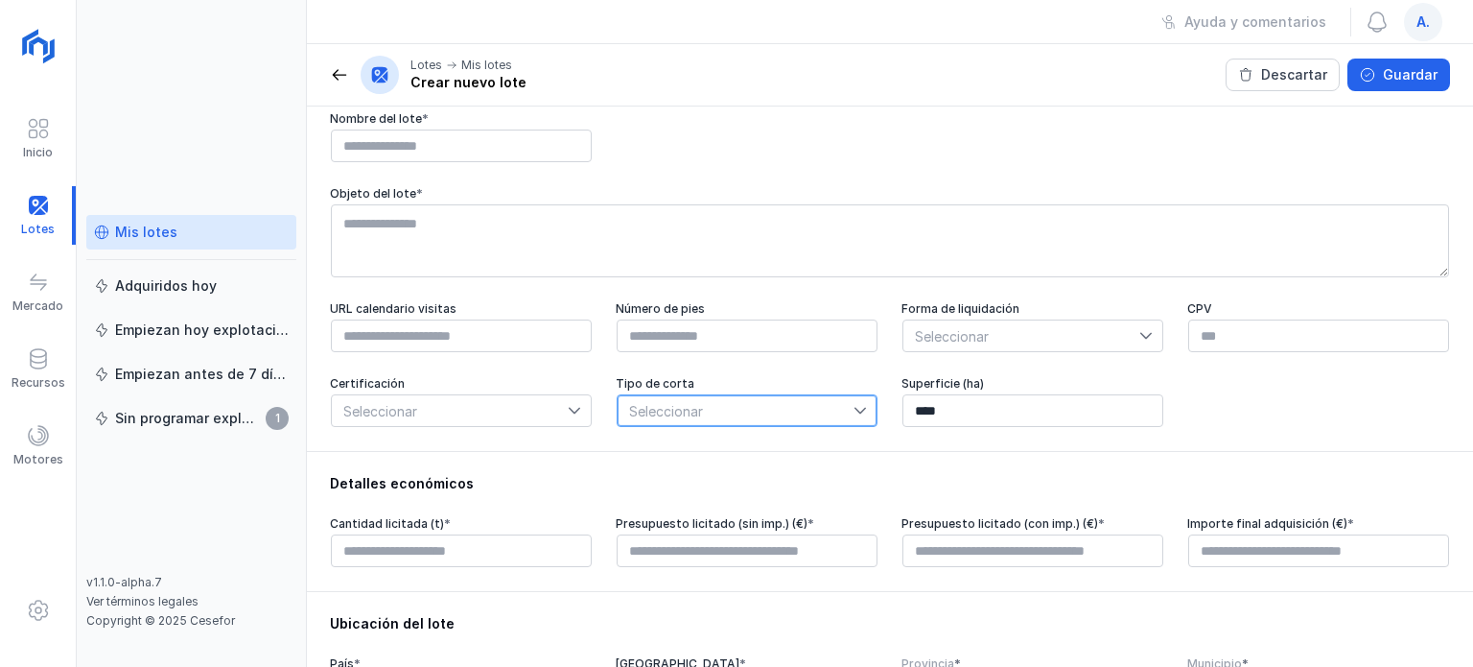
click at [697, 406] on span "Seleccionar" at bounding box center [736, 410] width 236 height 31
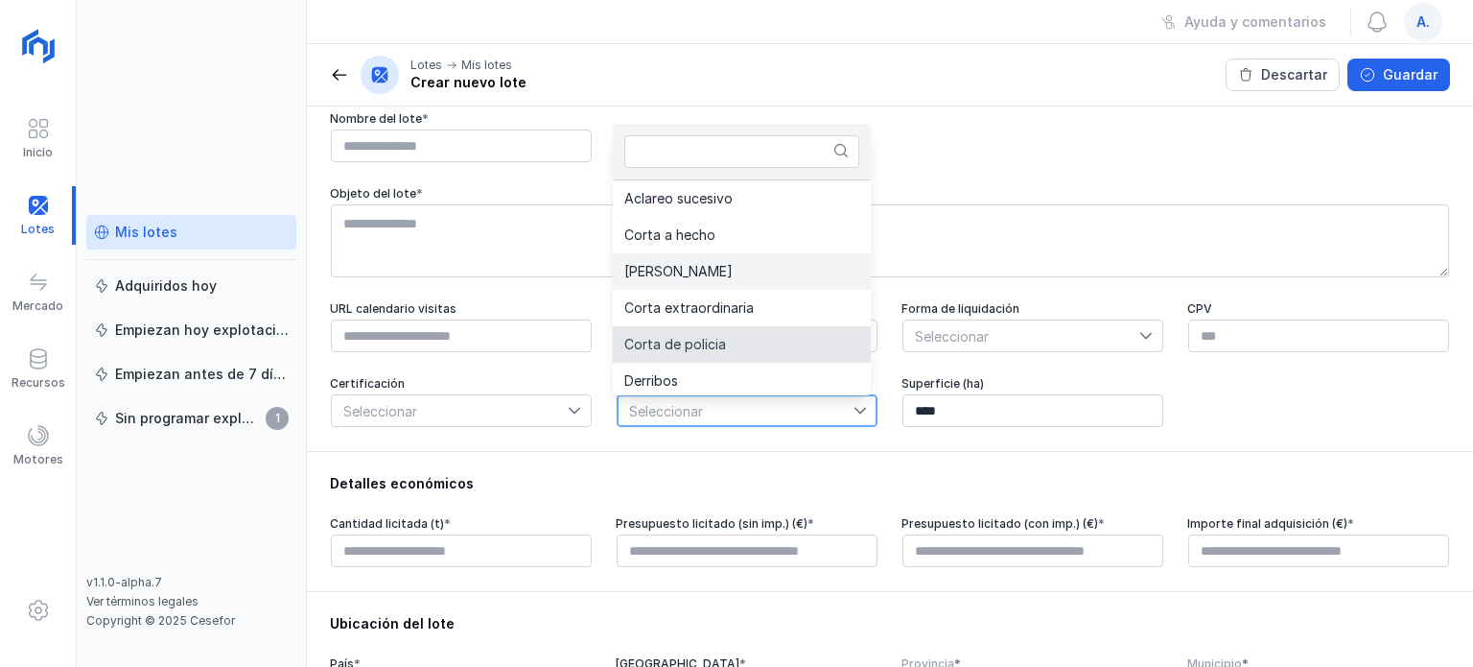
scroll to position [4, 0]
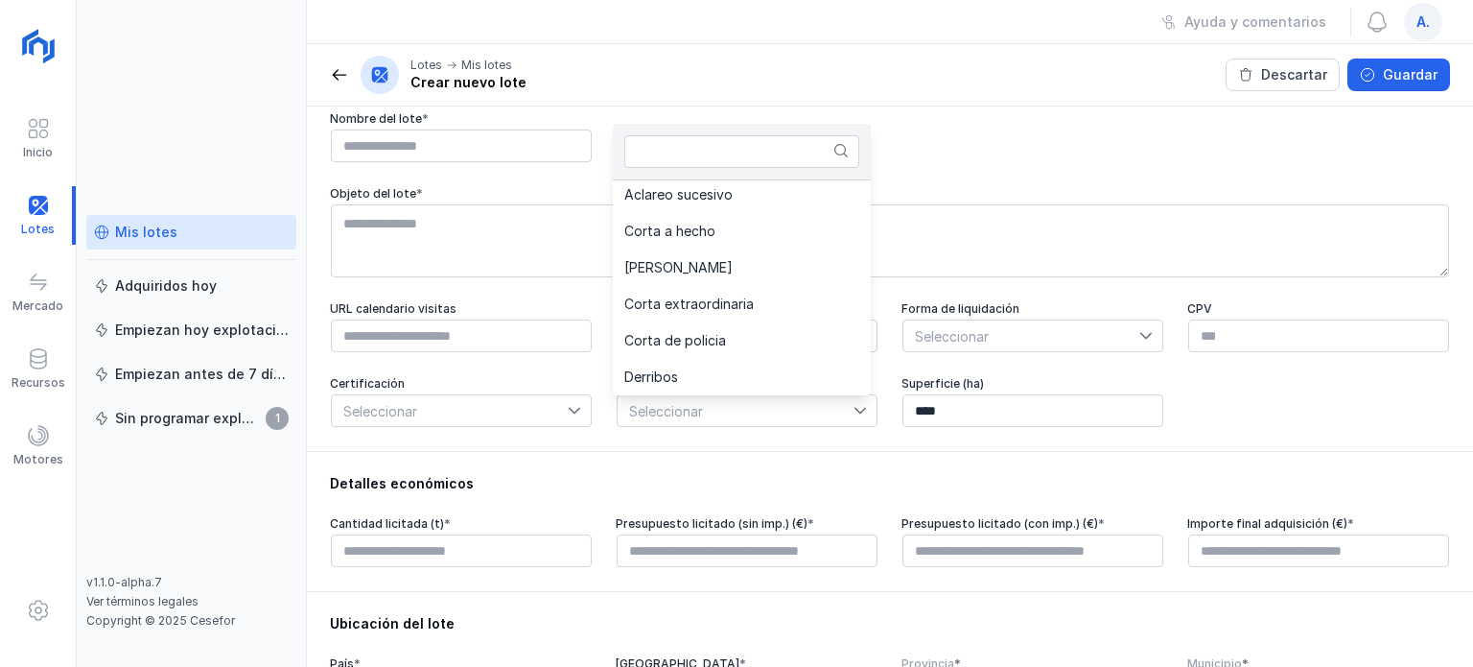
click at [814, 473] on div "Detalles económicos Cantidad licitada (t) * Presupuesto licitado (sin imp.) (€)…" at bounding box center [890, 521] width 1166 height 140
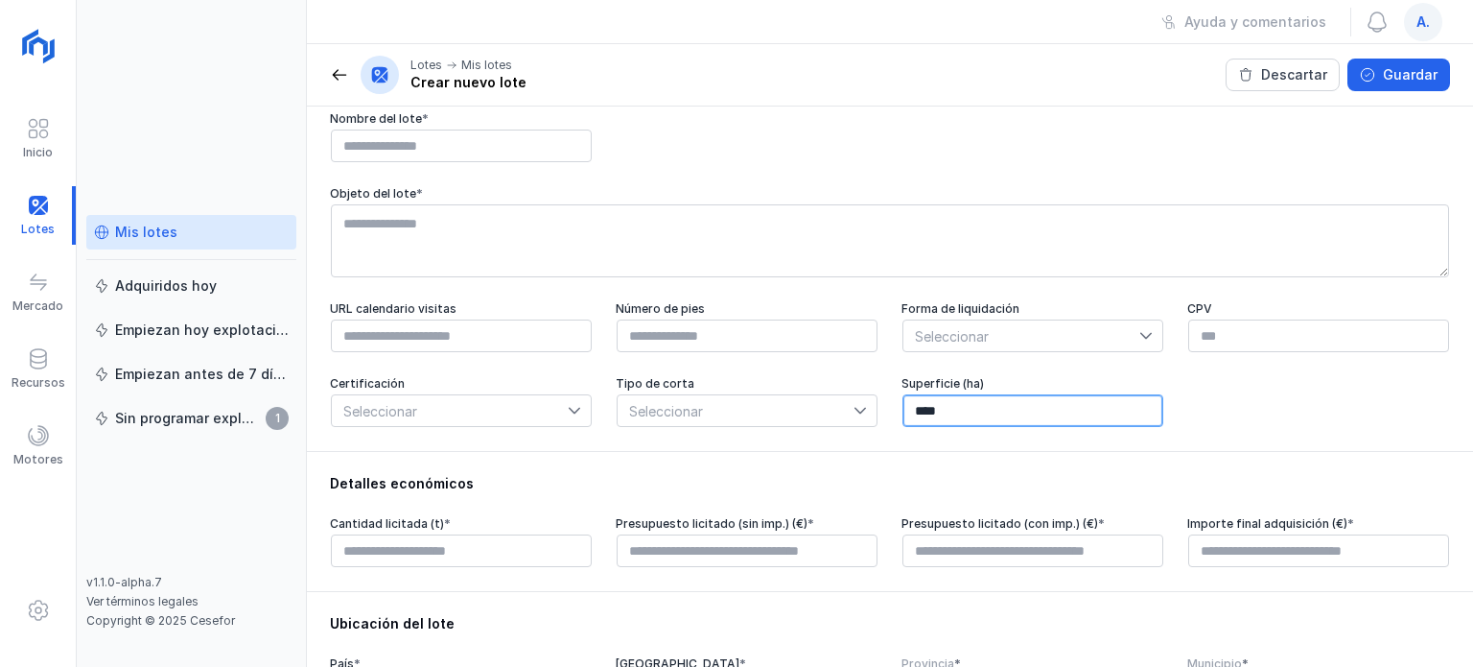
click at [1024, 415] on input "****" at bounding box center [1032, 410] width 261 height 33
click at [915, 413] on input "****" at bounding box center [1032, 410] width 261 height 33
type input "****"
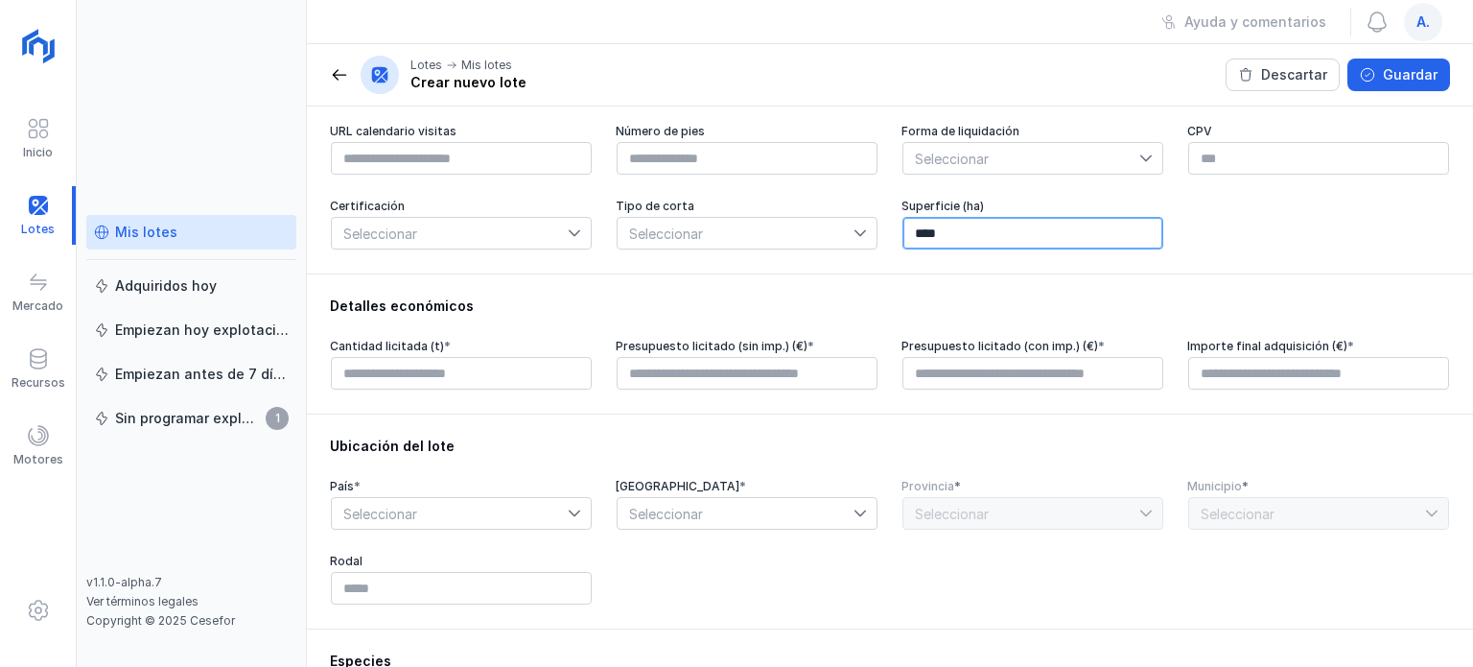
scroll to position [237, 0]
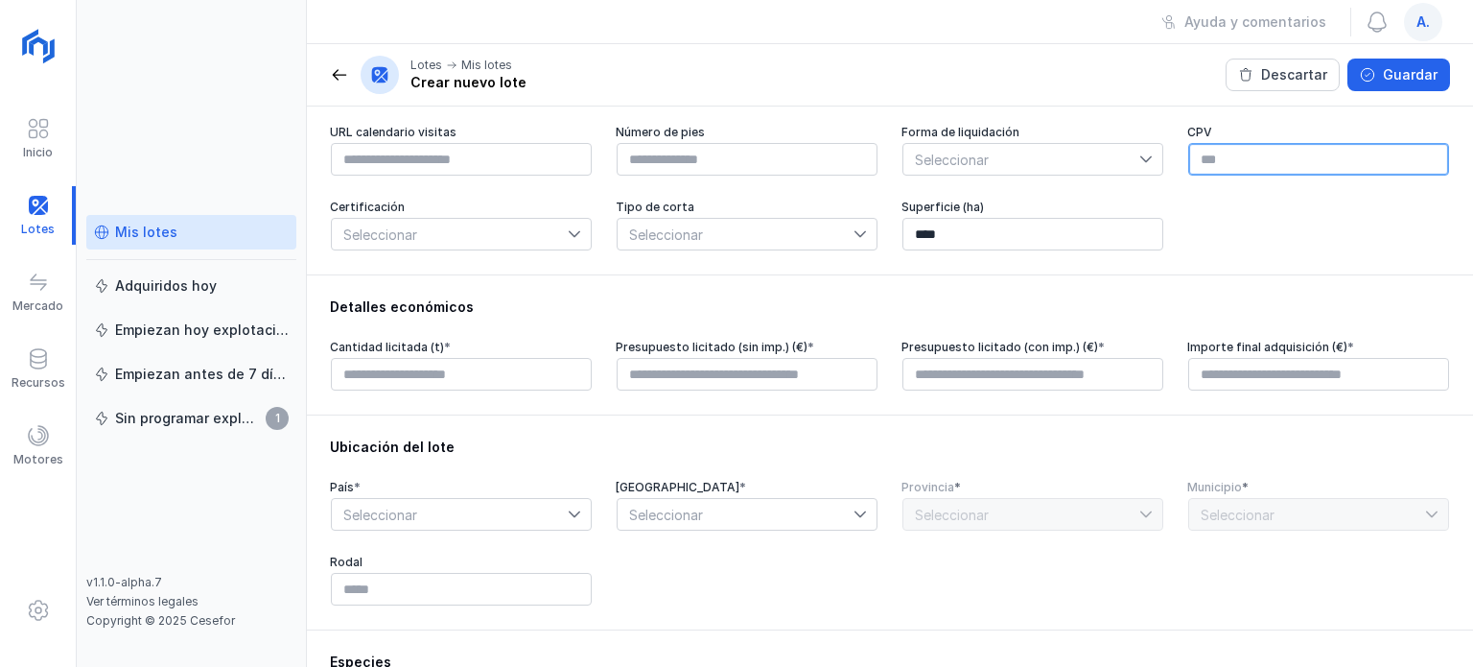
click at [1297, 172] on input "text" at bounding box center [1318, 159] width 261 height 33
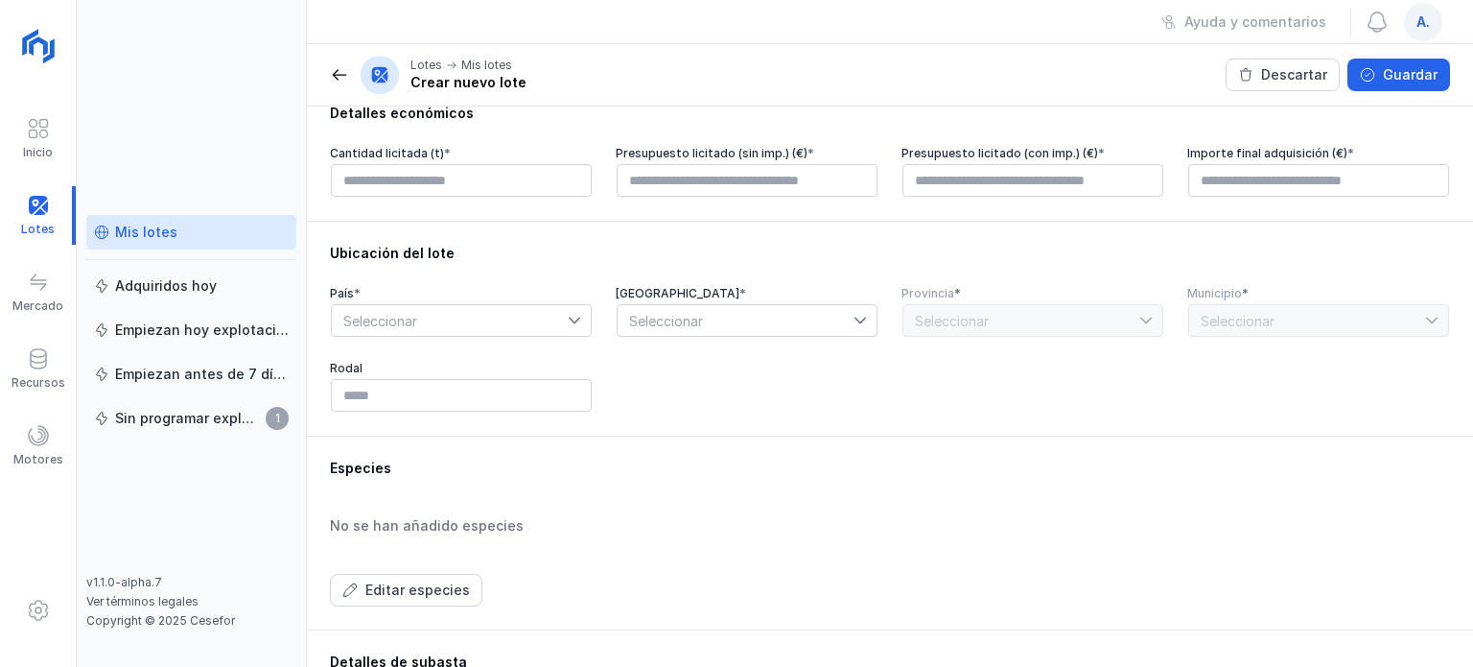
scroll to position [301, 0]
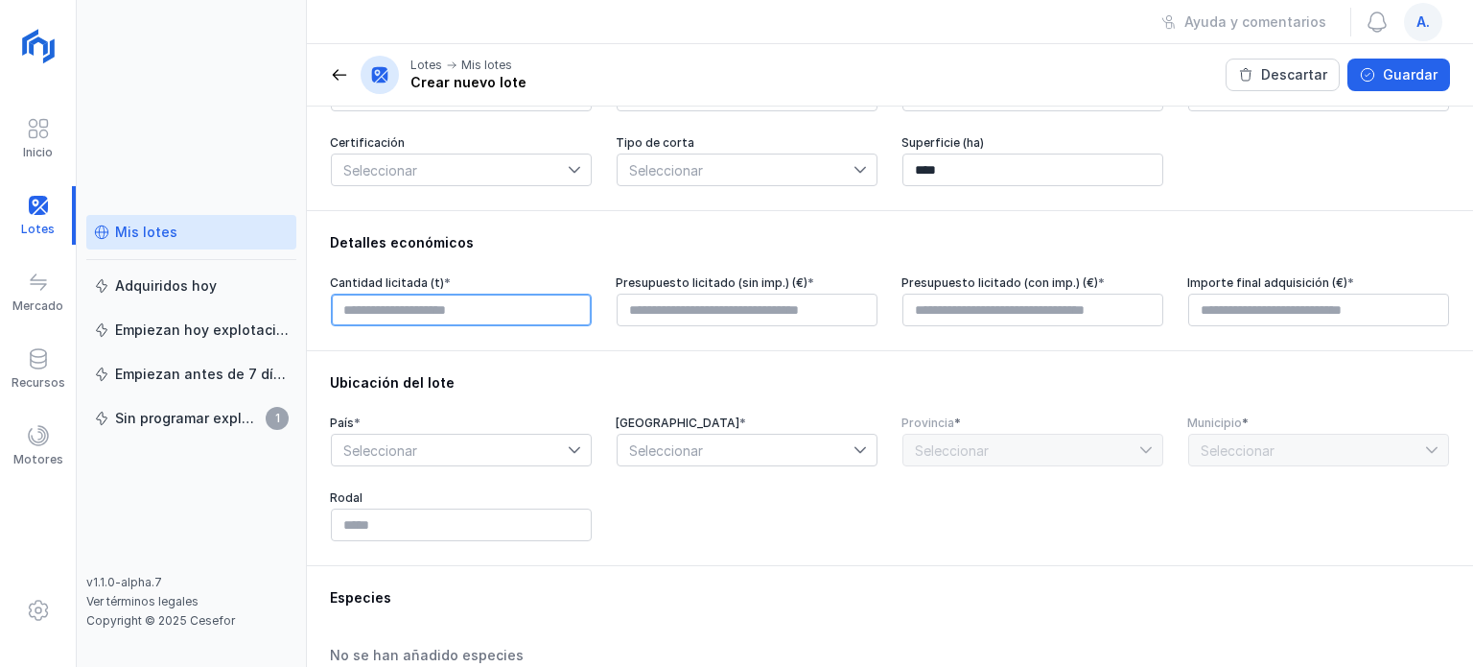
click at [476, 315] on input "text" at bounding box center [461, 309] width 261 height 33
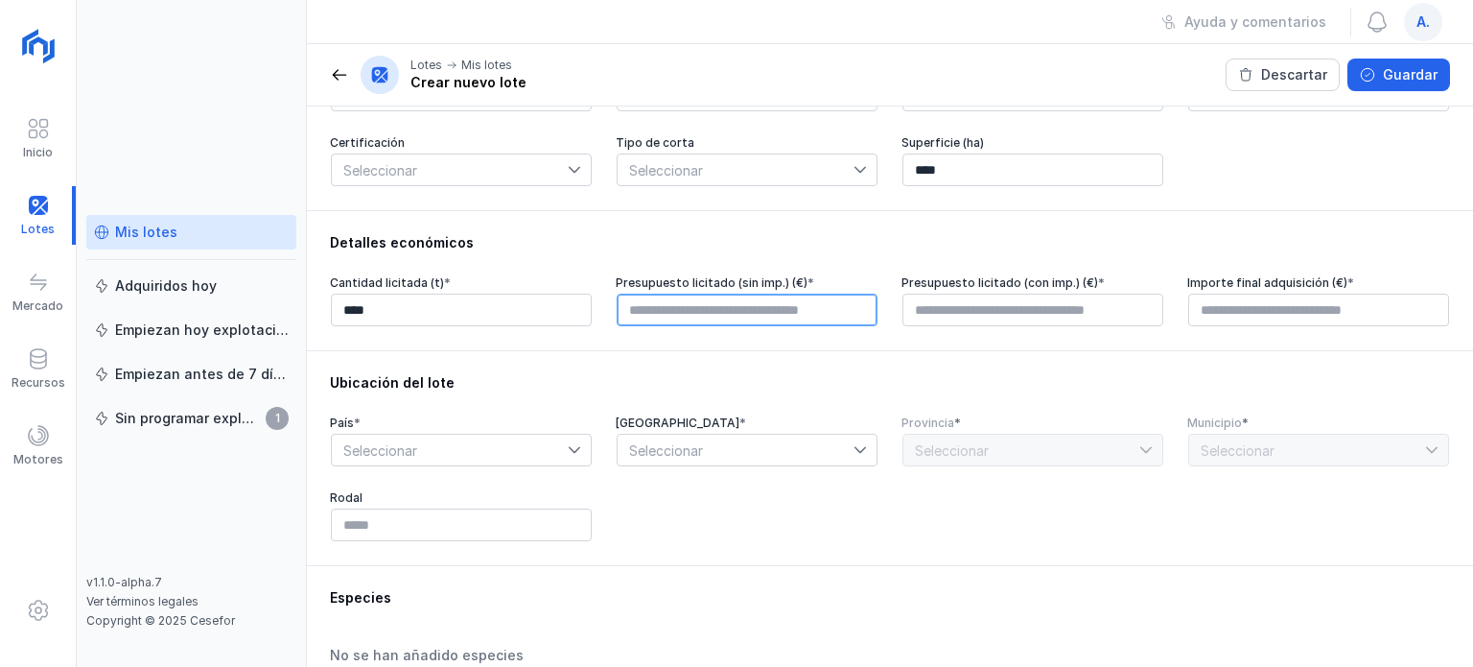
type input "****"
click at [774, 310] on input "text" at bounding box center [747, 309] width 261 height 33
click at [807, 311] on input "text" at bounding box center [747, 309] width 261 height 33
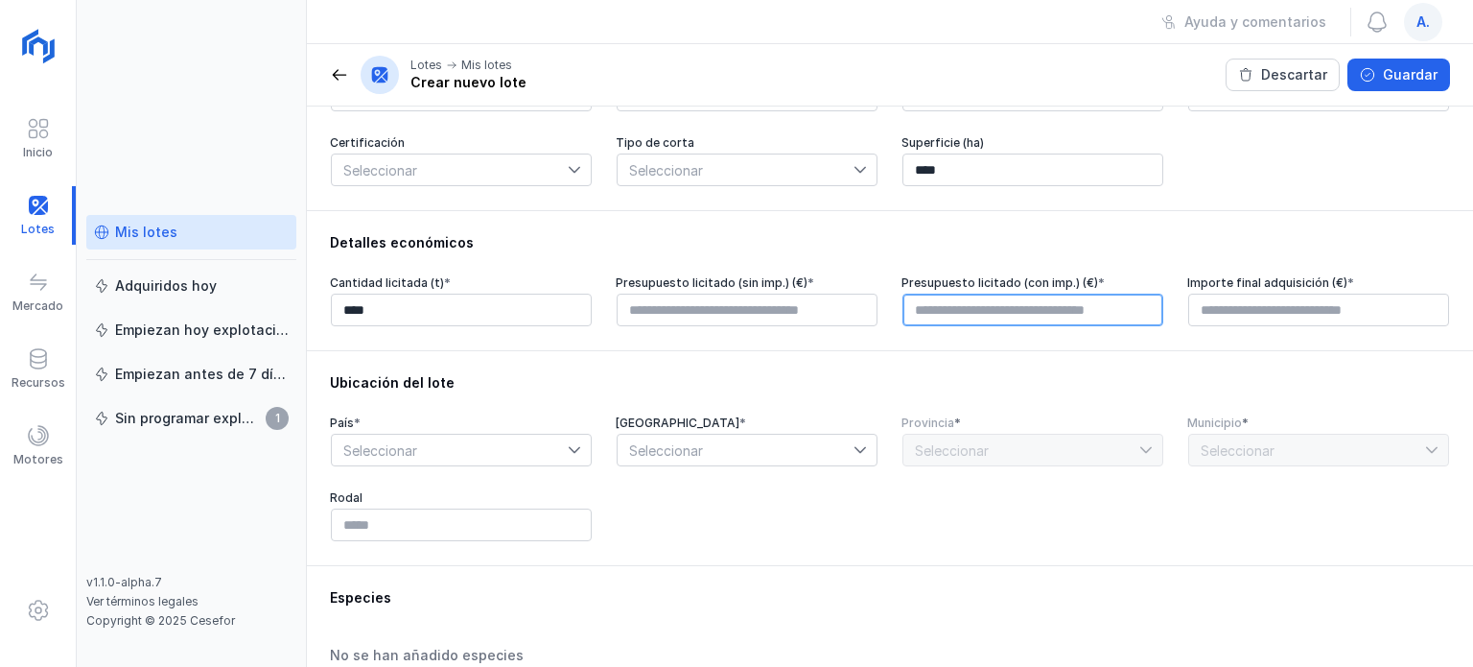
type input "****"
click at [970, 296] on input "text" at bounding box center [1032, 309] width 261 height 33
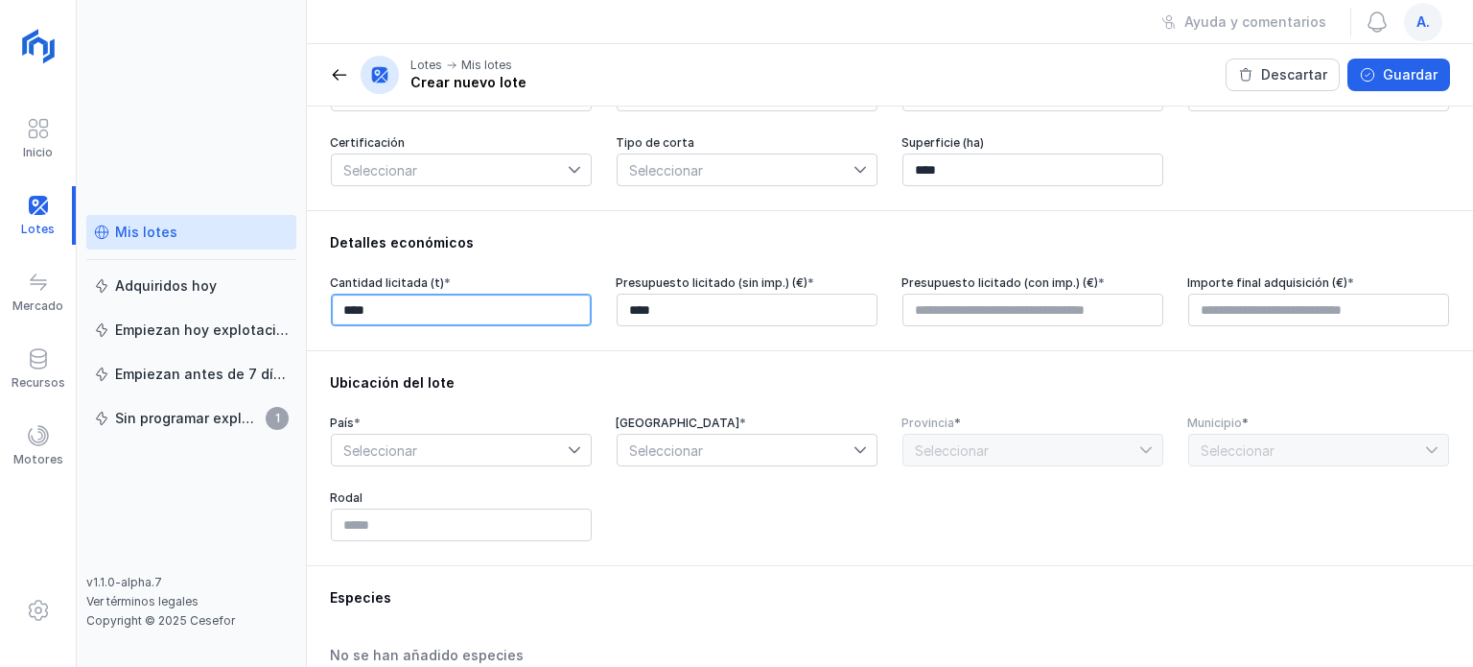
type input "****"
click at [348, 307] on input "****" at bounding box center [461, 309] width 261 height 33
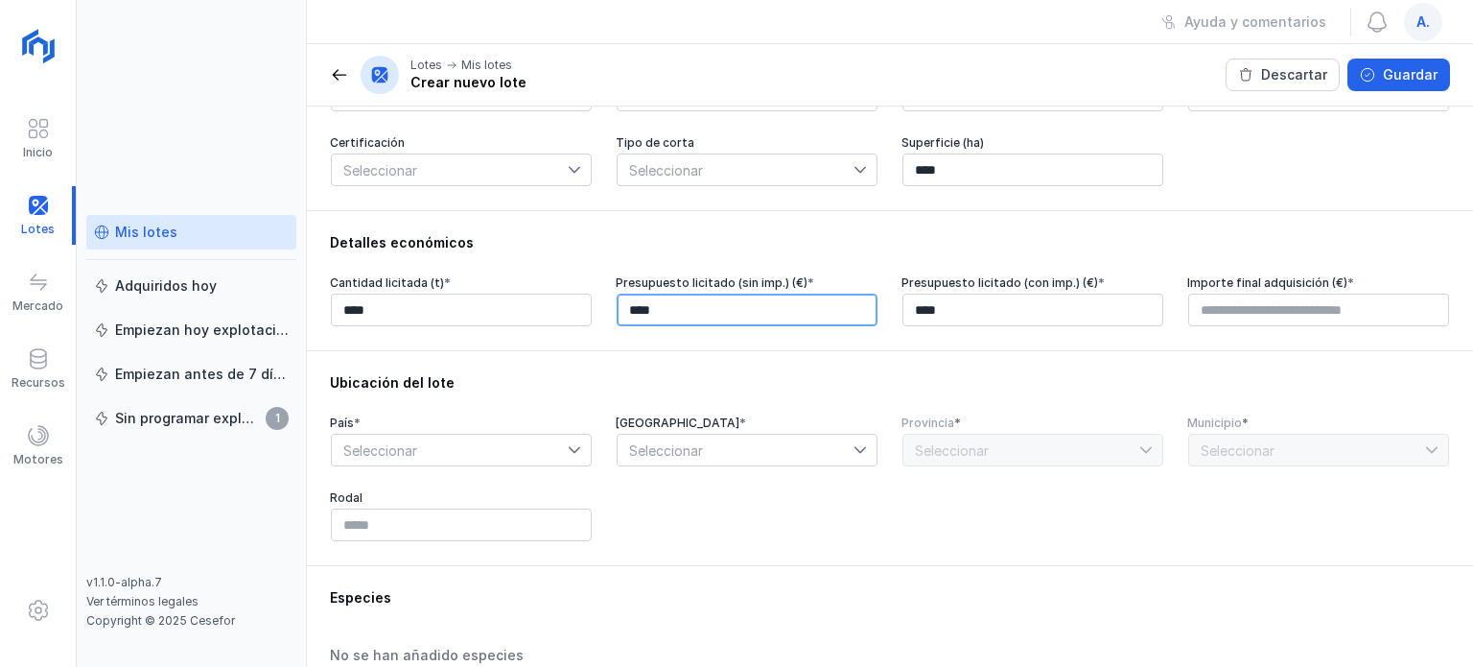
click at [638, 308] on input "****" at bounding box center [747, 309] width 261 height 33
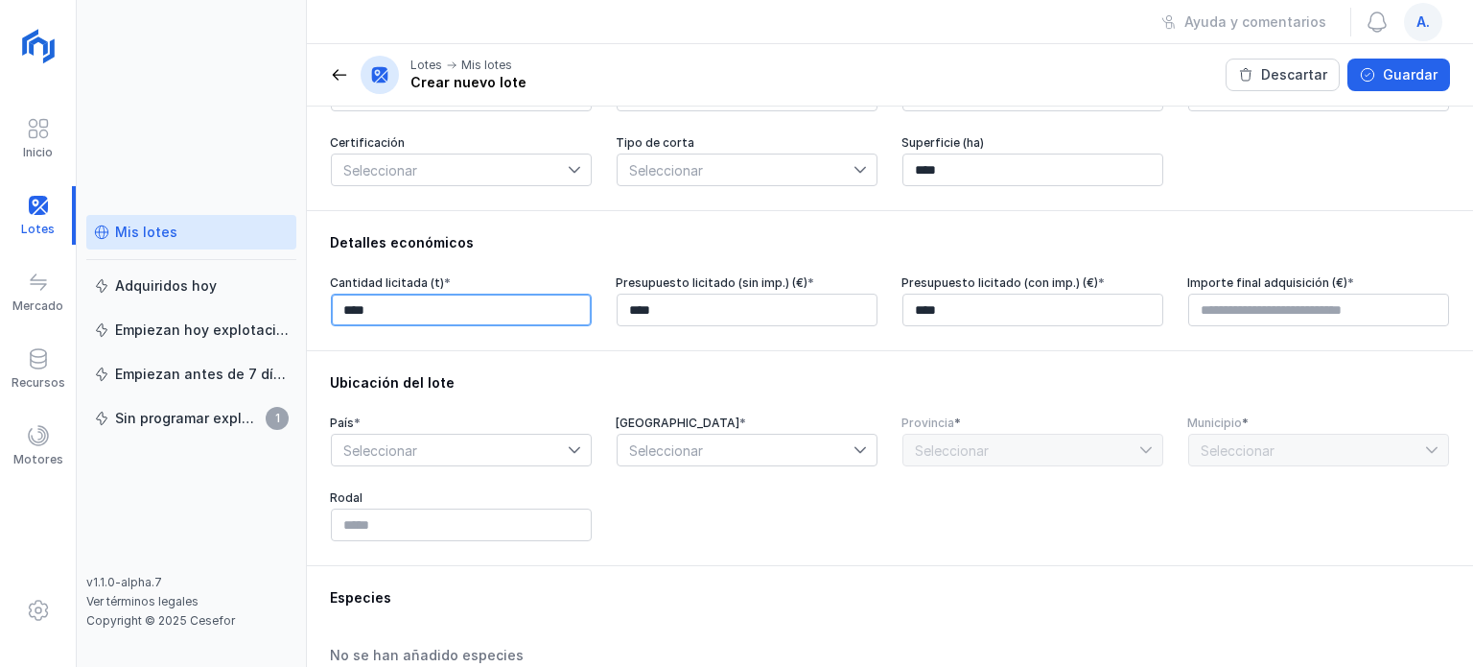
click at [349, 311] on input "****" at bounding box center [461, 309] width 261 height 33
click at [58, 204] on div at bounding box center [38, 215] width 76 height 58
click at [165, 232] on div "Mis lotes" at bounding box center [146, 231] width 62 height 19
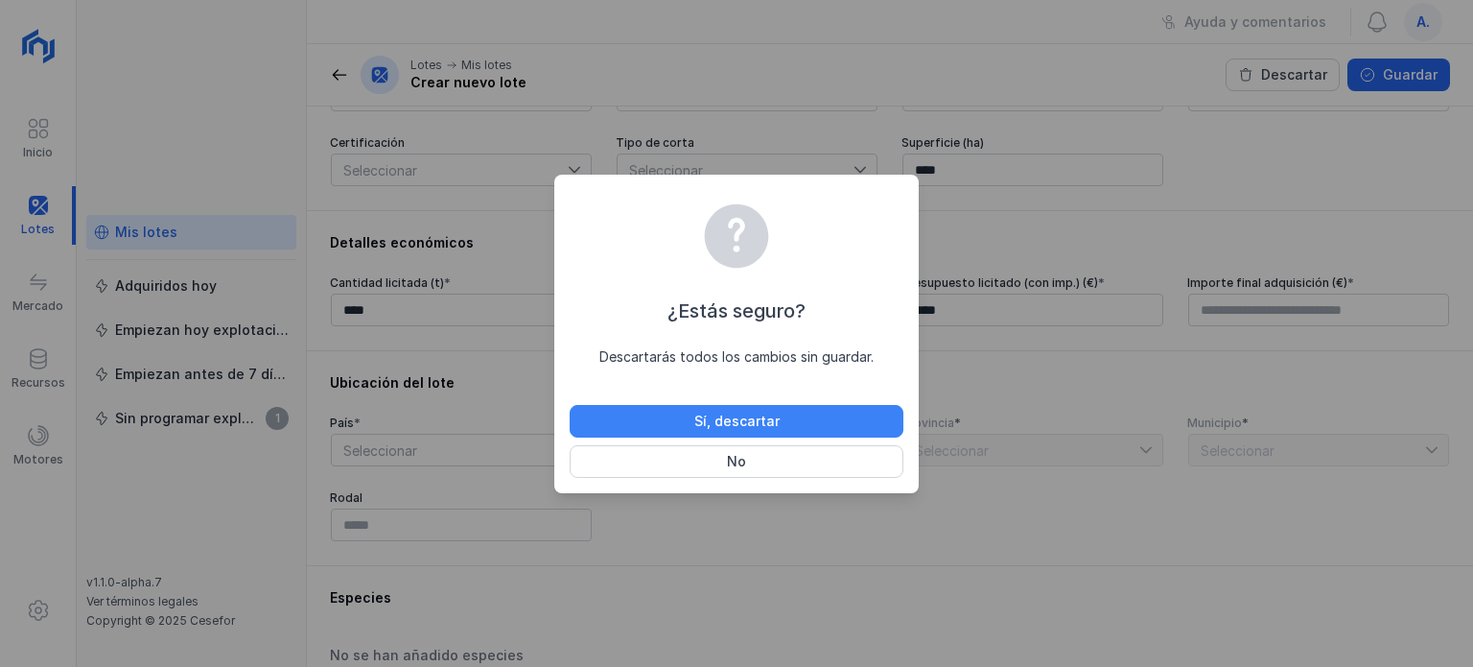
click at [712, 418] on div "Sí, descartar" at bounding box center [736, 420] width 85 height 19
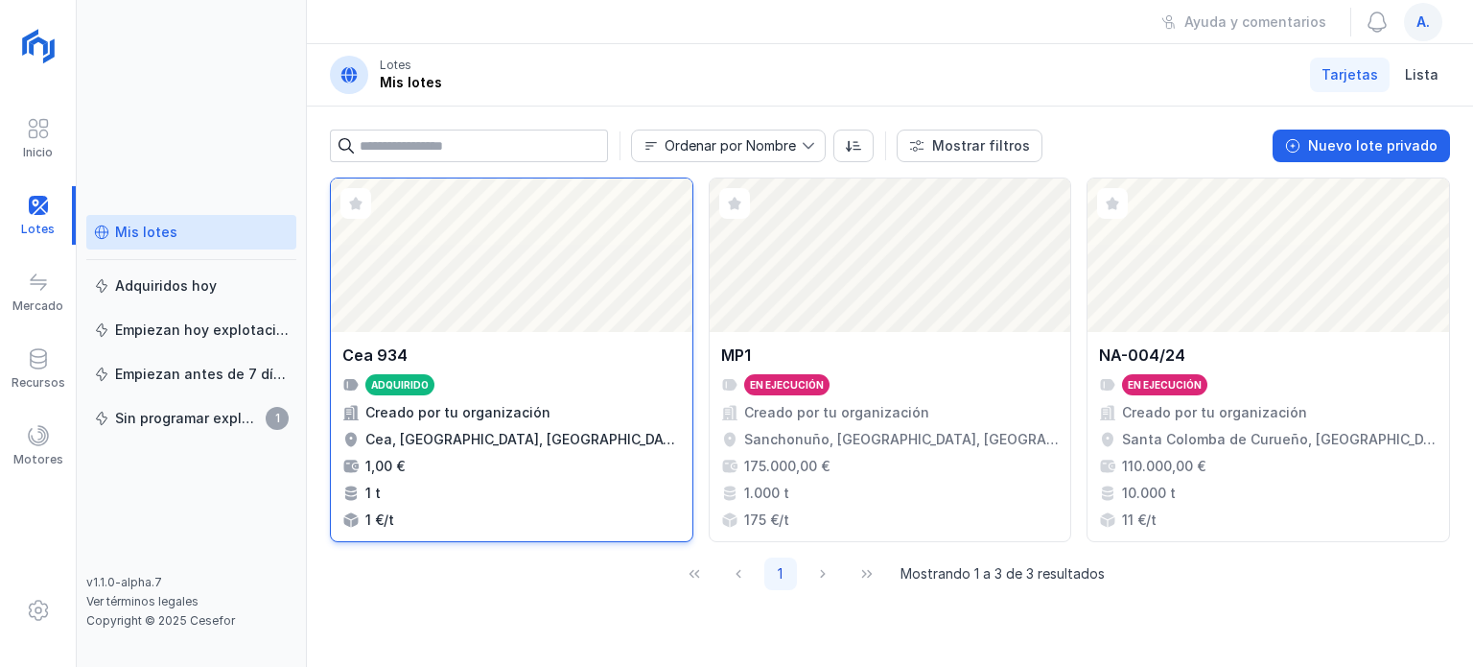
click at [579, 351] on div "Cea 934" at bounding box center [511, 354] width 339 height 23
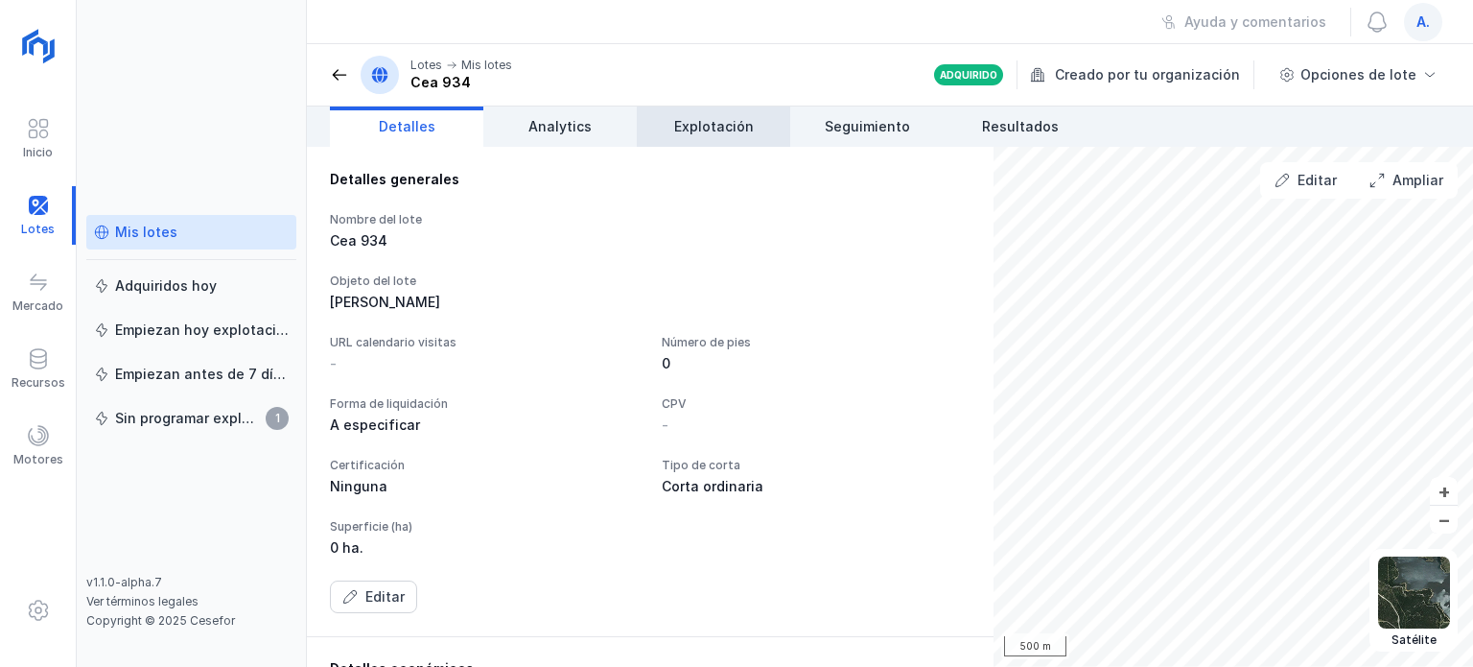
click at [718, 129] on span "Explotación" at bounding box center [714, 126] width 80 height 19
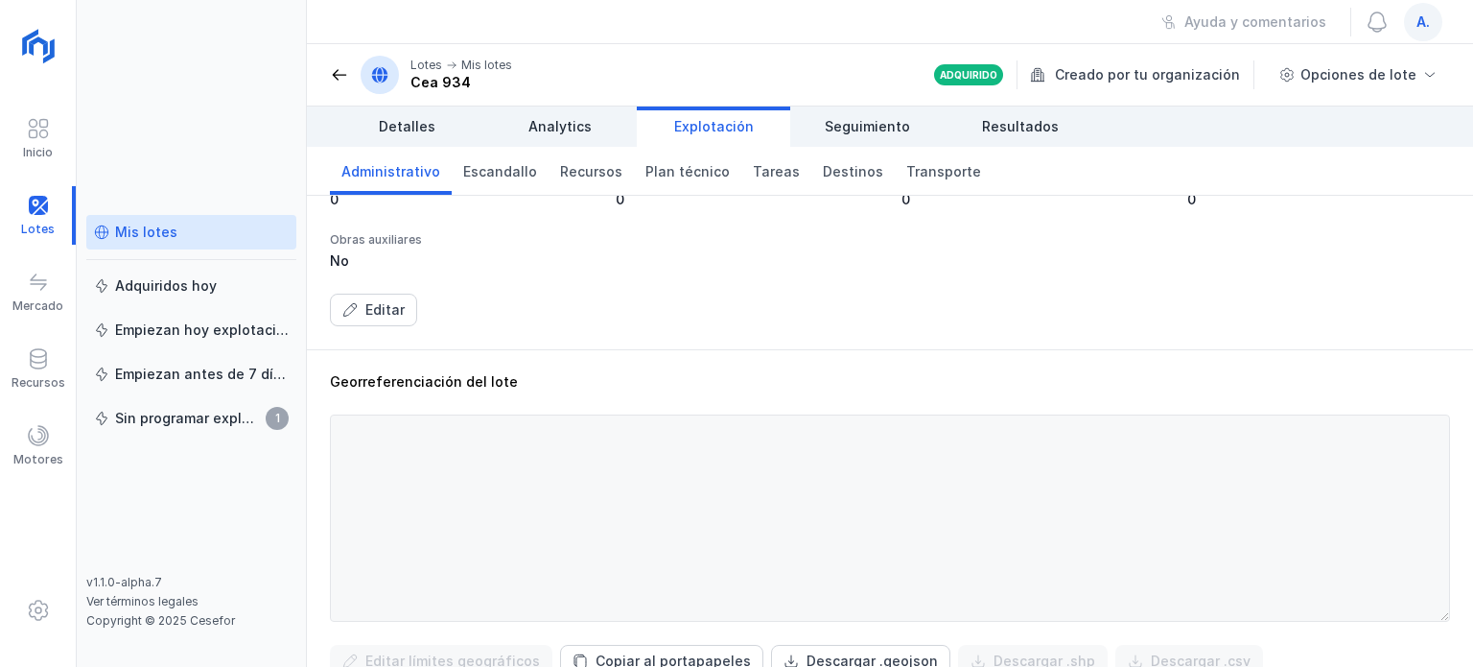
scroll to position [522, 0]
click at [881, 118] on span "Seguimiento" at bounding box center [867, 126] width 85 height 19
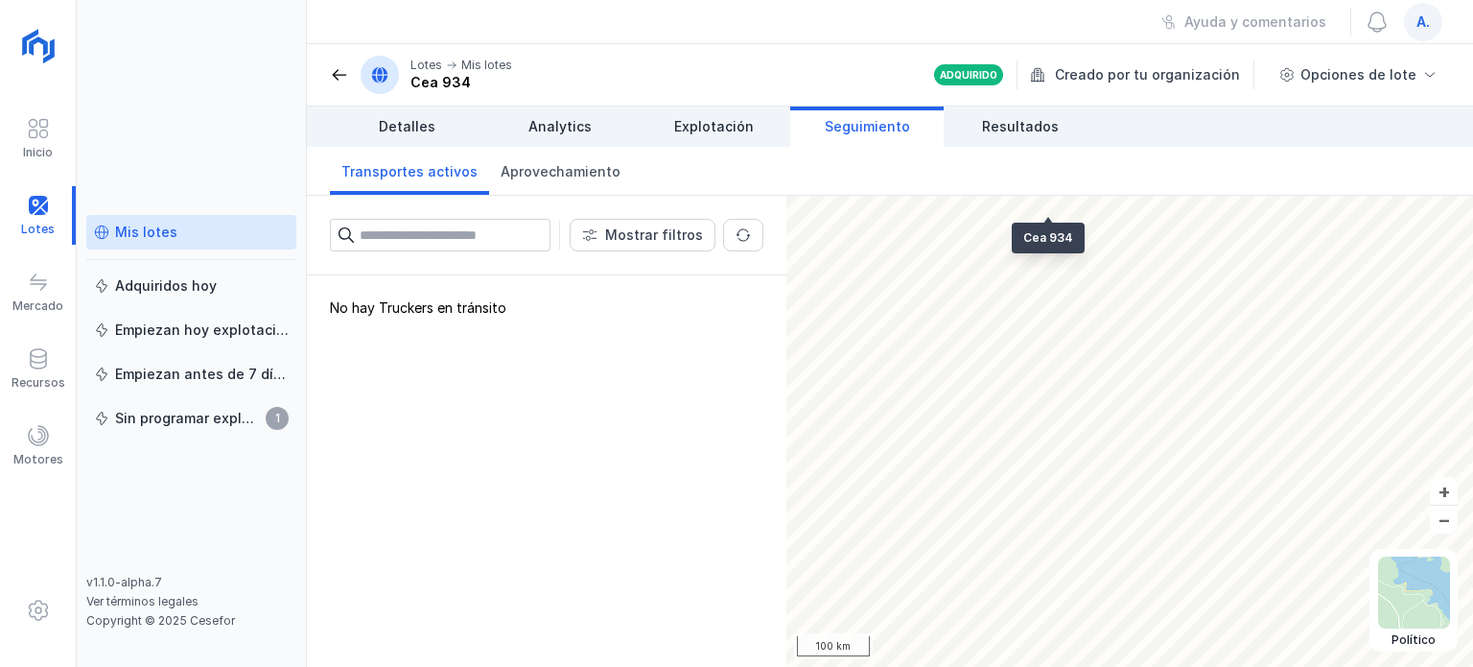
click at [222, 233] on div "Mis lotes" at bounding box center [191, 231] width 195 height 19
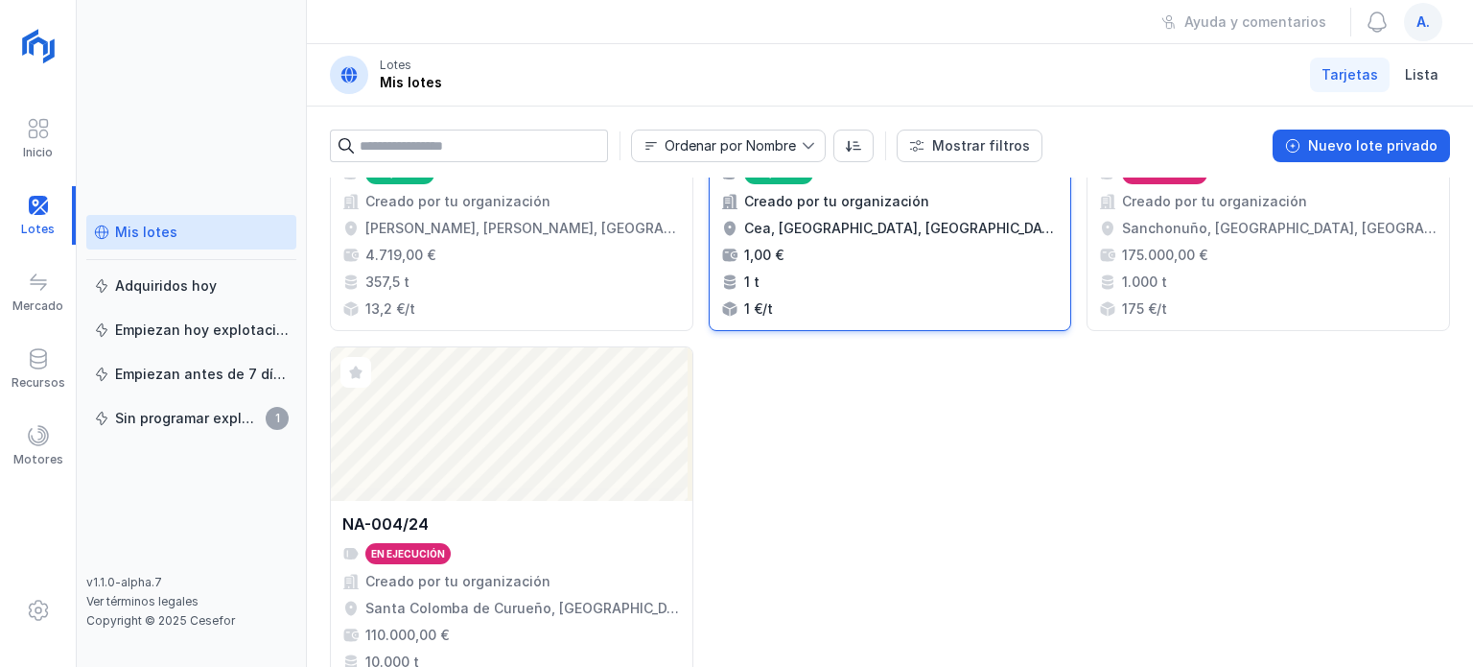
scroll to position [23, 0]
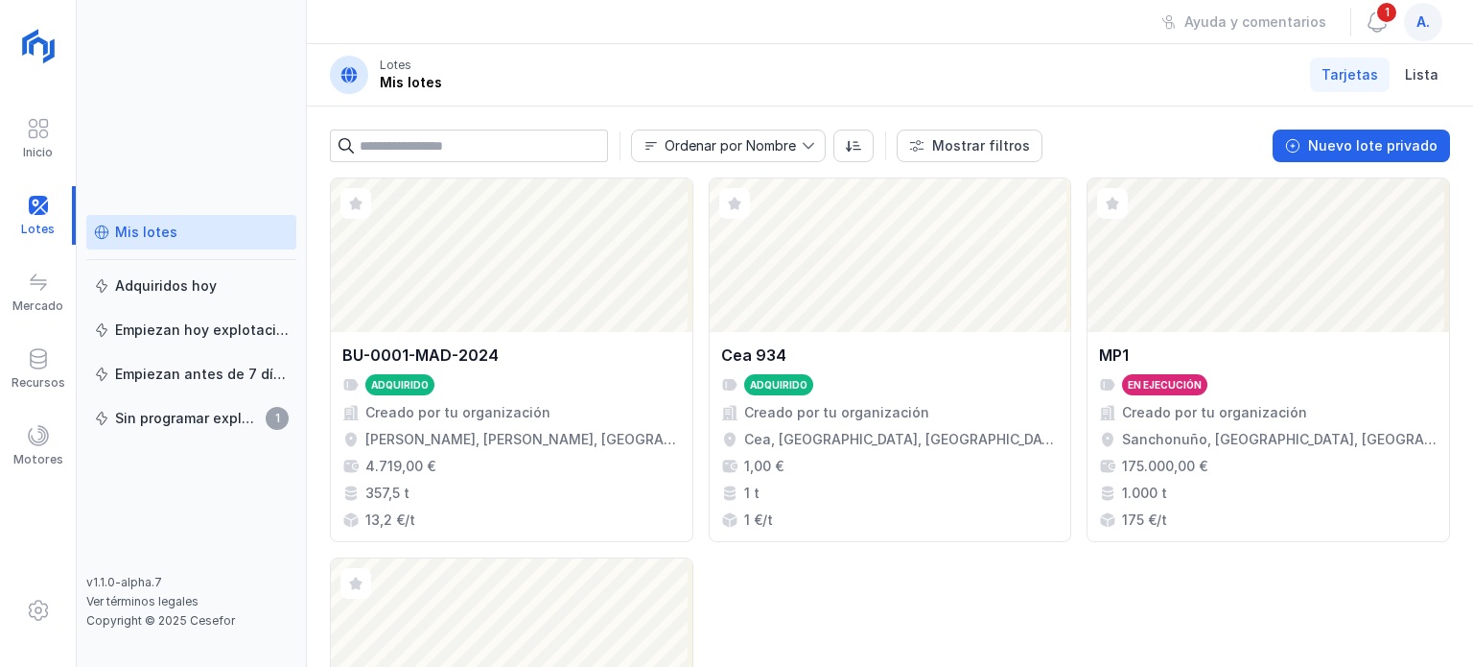
click at [1412, 23] on div "a." at bounding box center [1423, 22] width 38 height 38
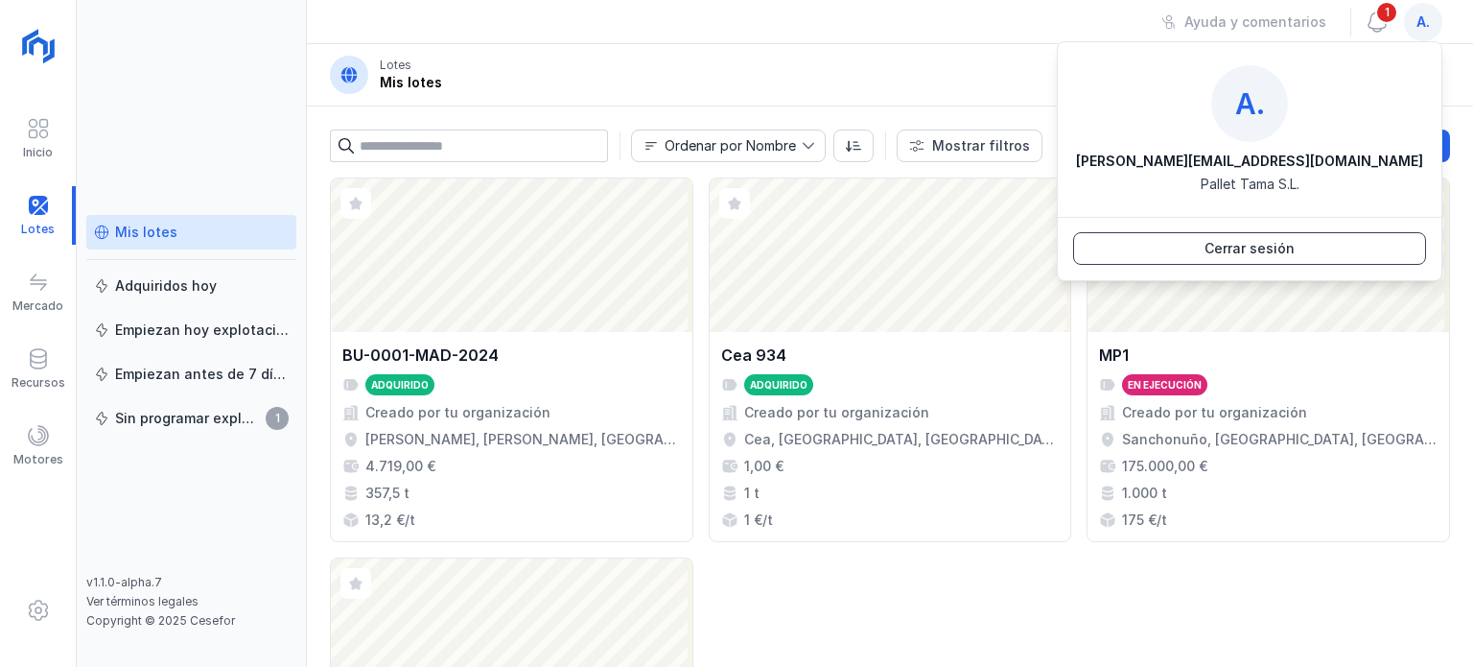
click at [1238, 242] on div "Cerrar sesión" at bounding box center [1250, 248] width 90 height 19
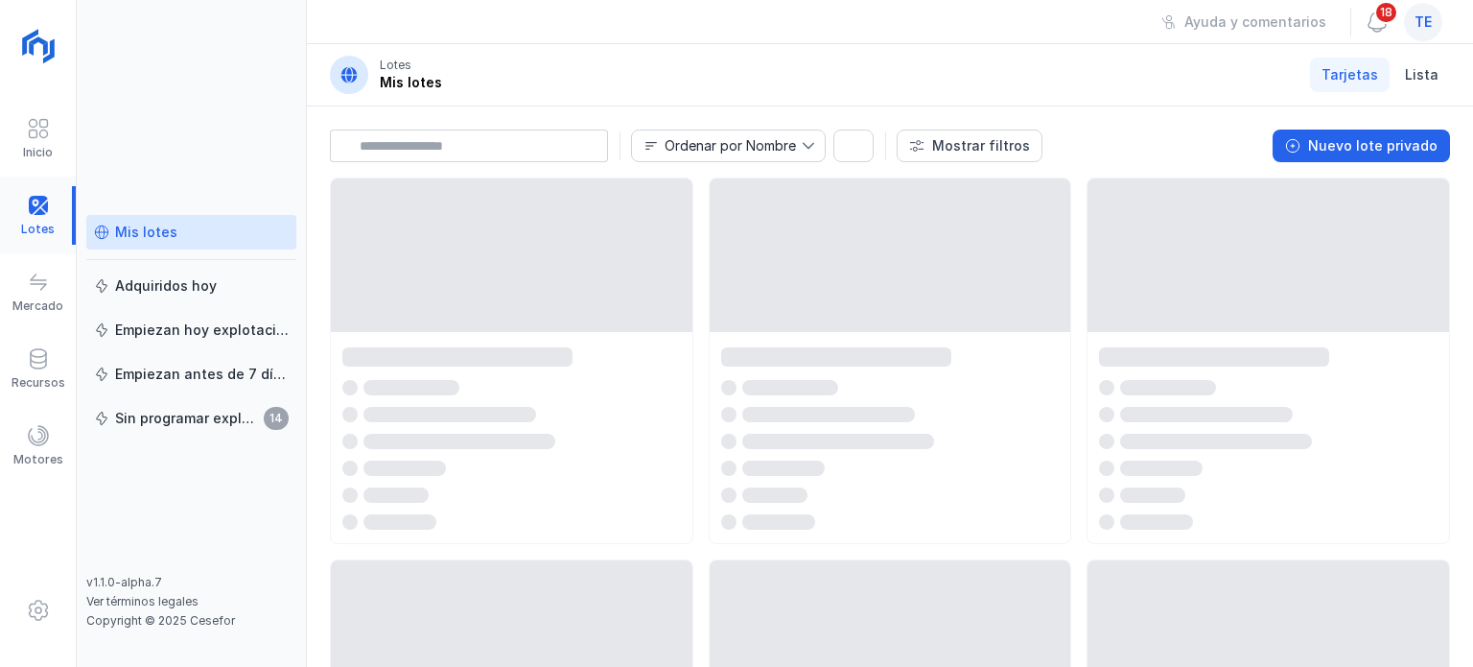
click at [46, 225] on div at bounding box center [38, 215] width 76 height 58
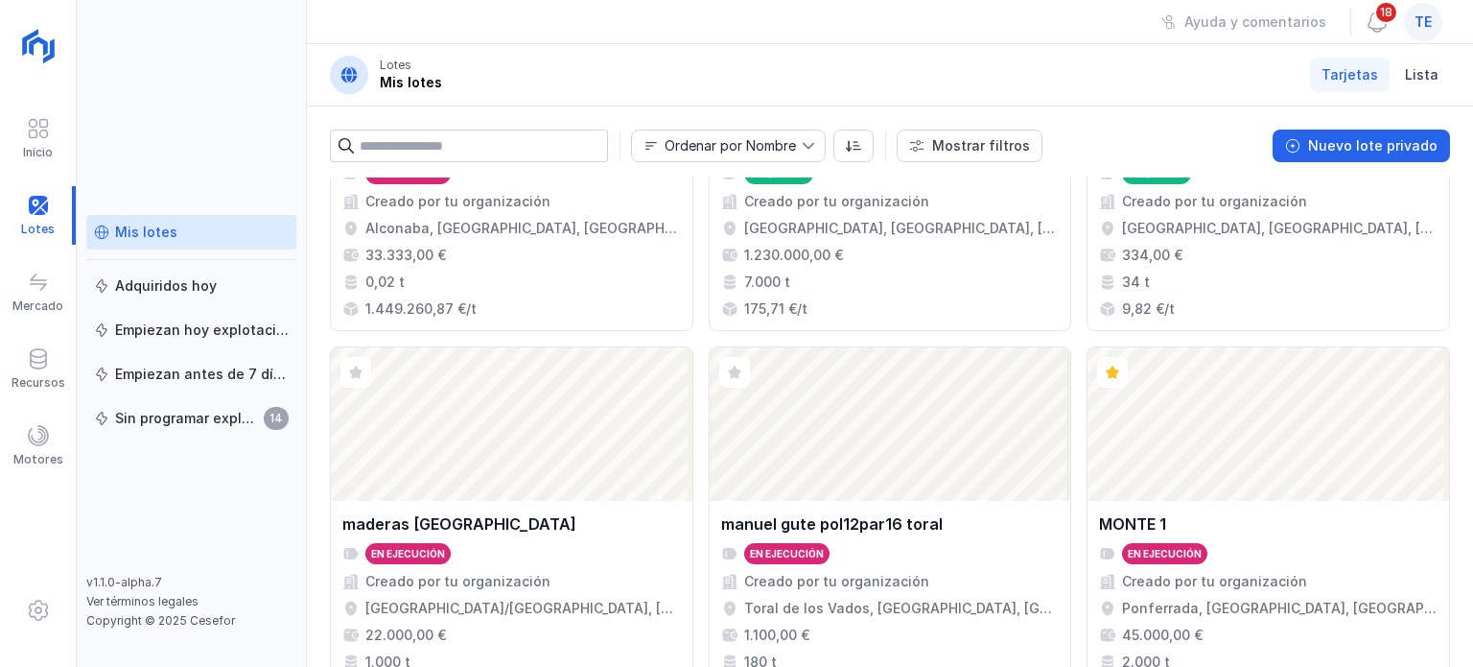
scroll to position [1733, 0]
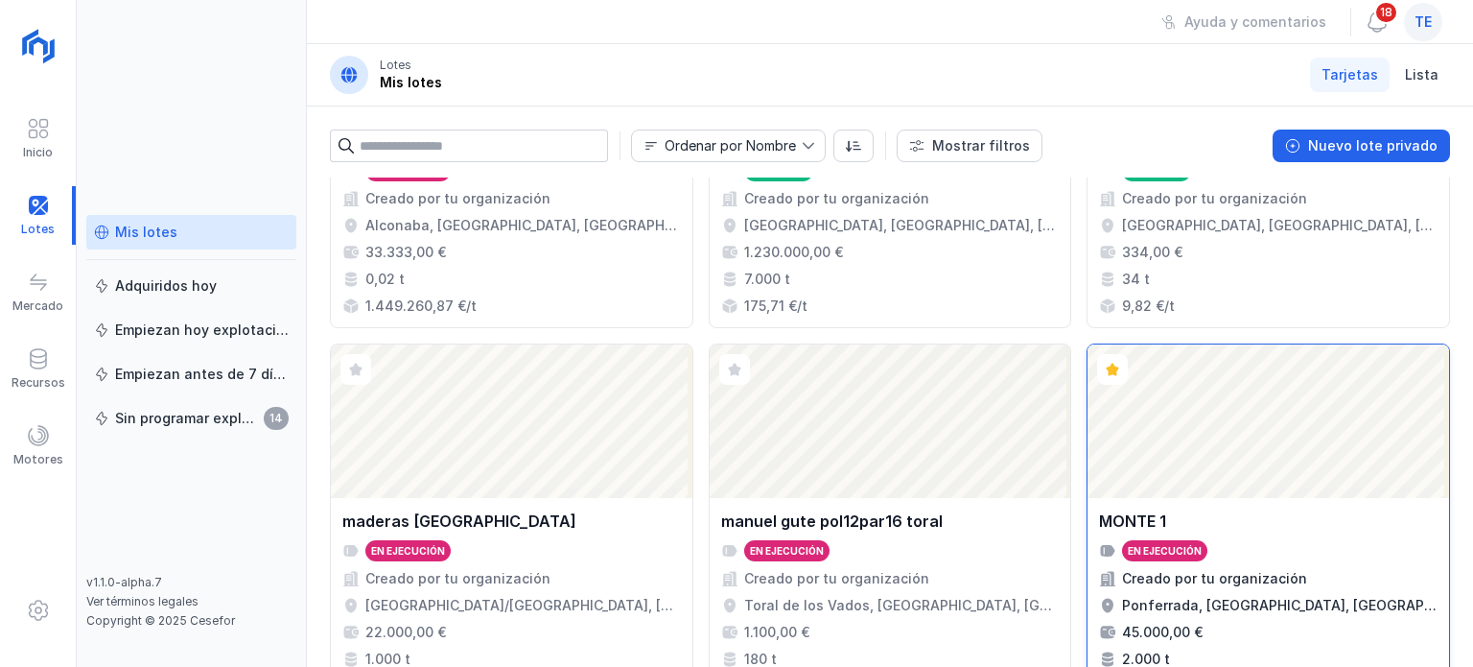
click at [1231, 398] on div "Abrir lote" at bounding box center [1269, 420] width 362 height 153
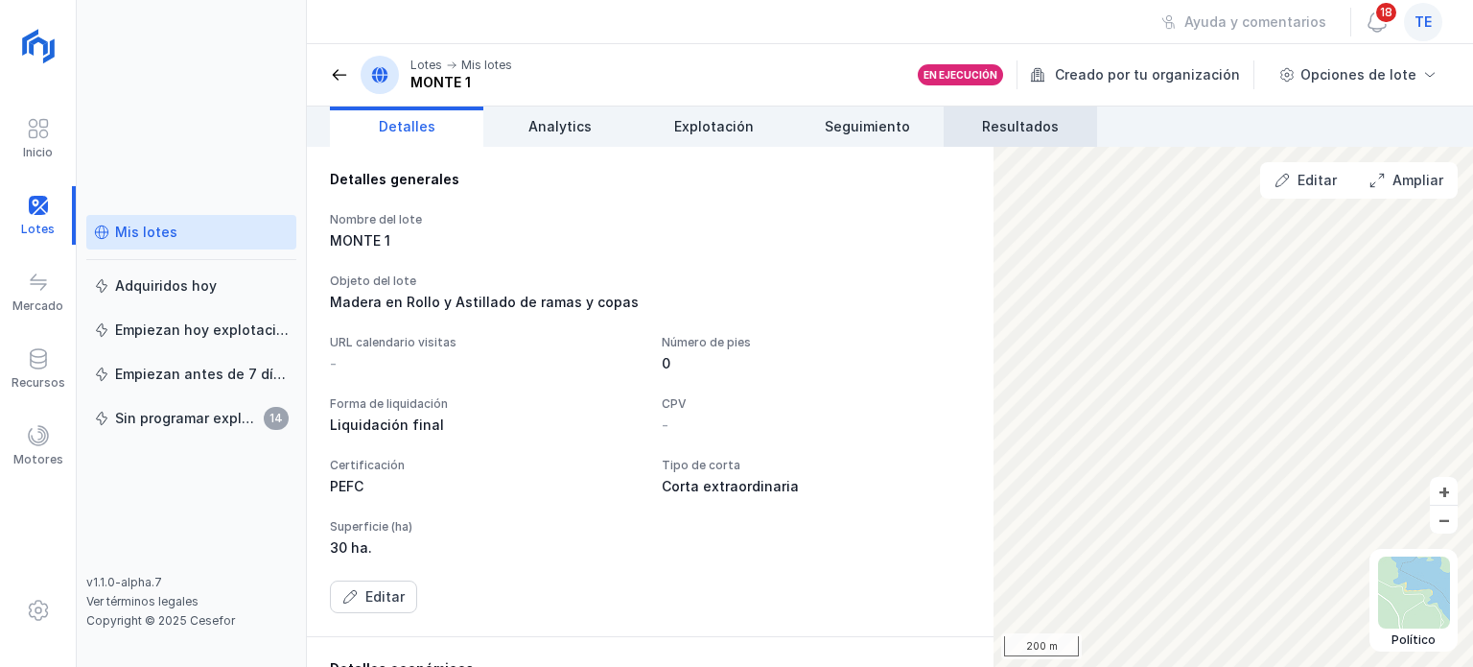
click at [1008, 141] on link "Resultados" at bounding box center [1020, 126] width 153 height 40
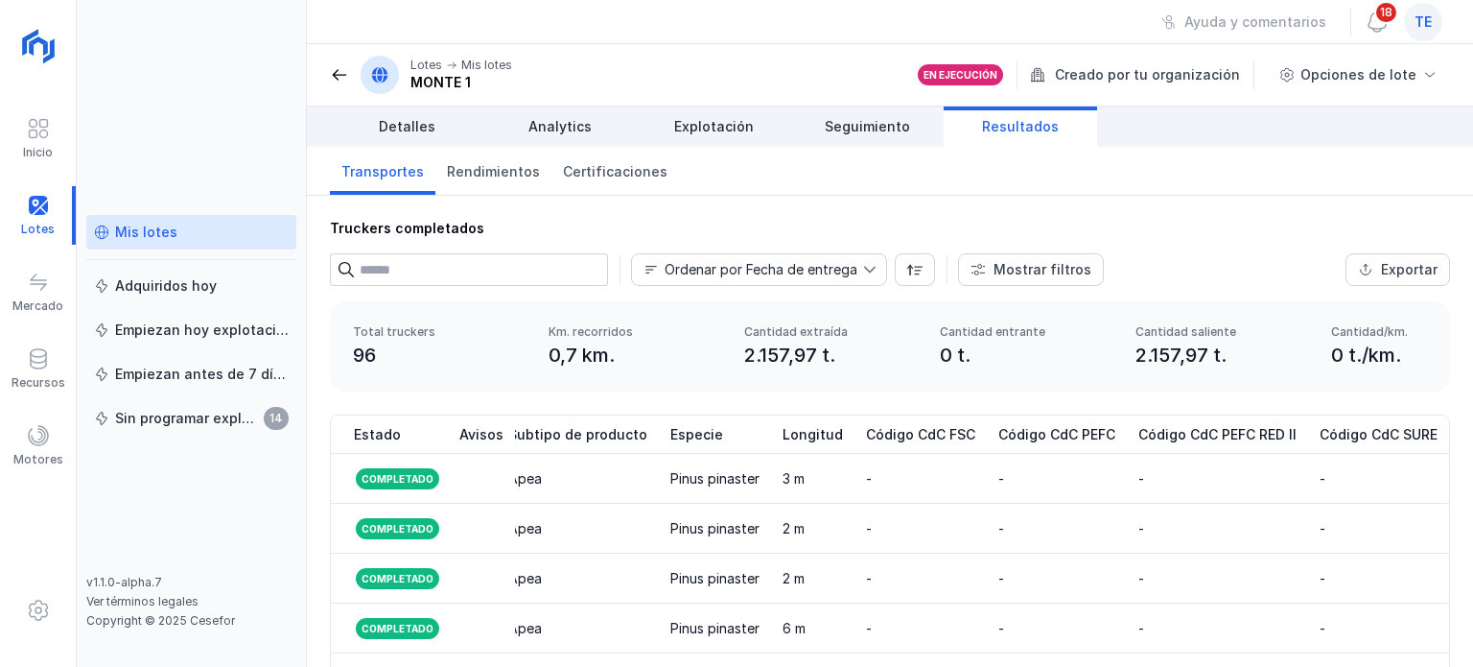
click at [111, 241] on div "Mis lotes" at bounding box center [135, 231] width 83 height 19
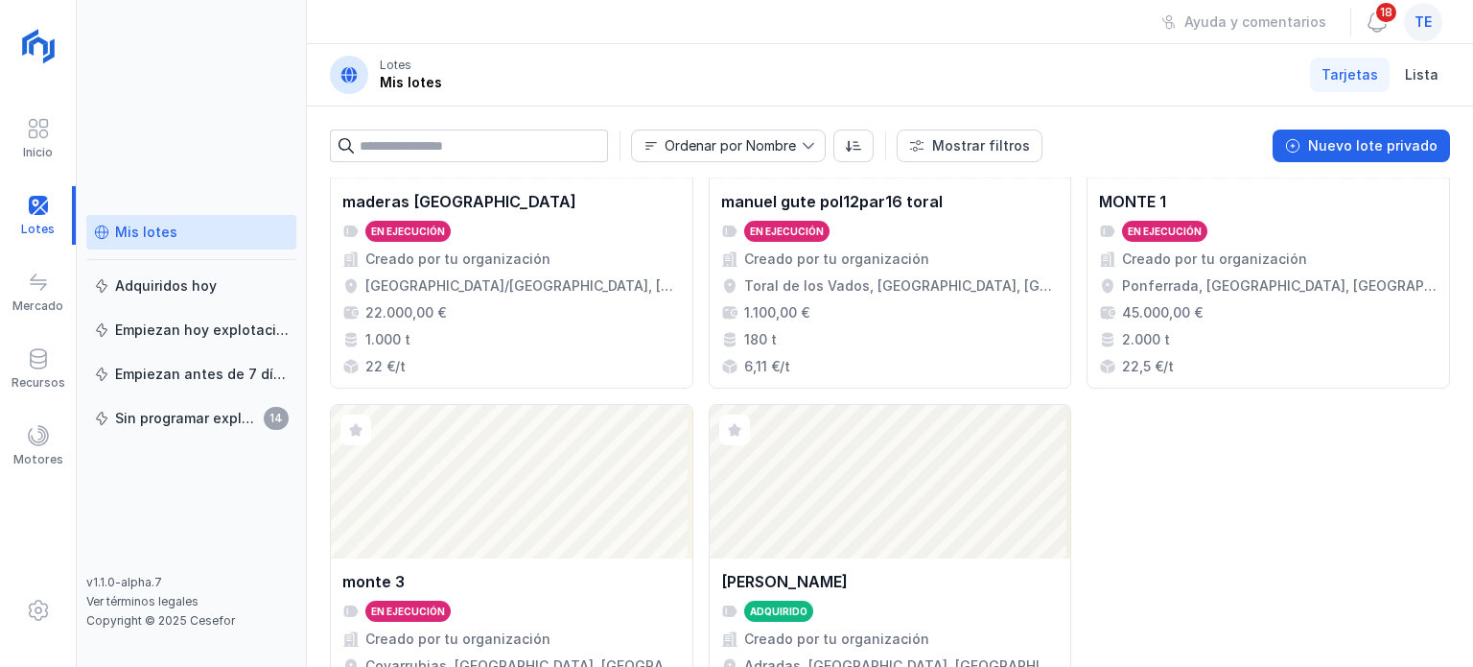
scroll to position [2045, 0]
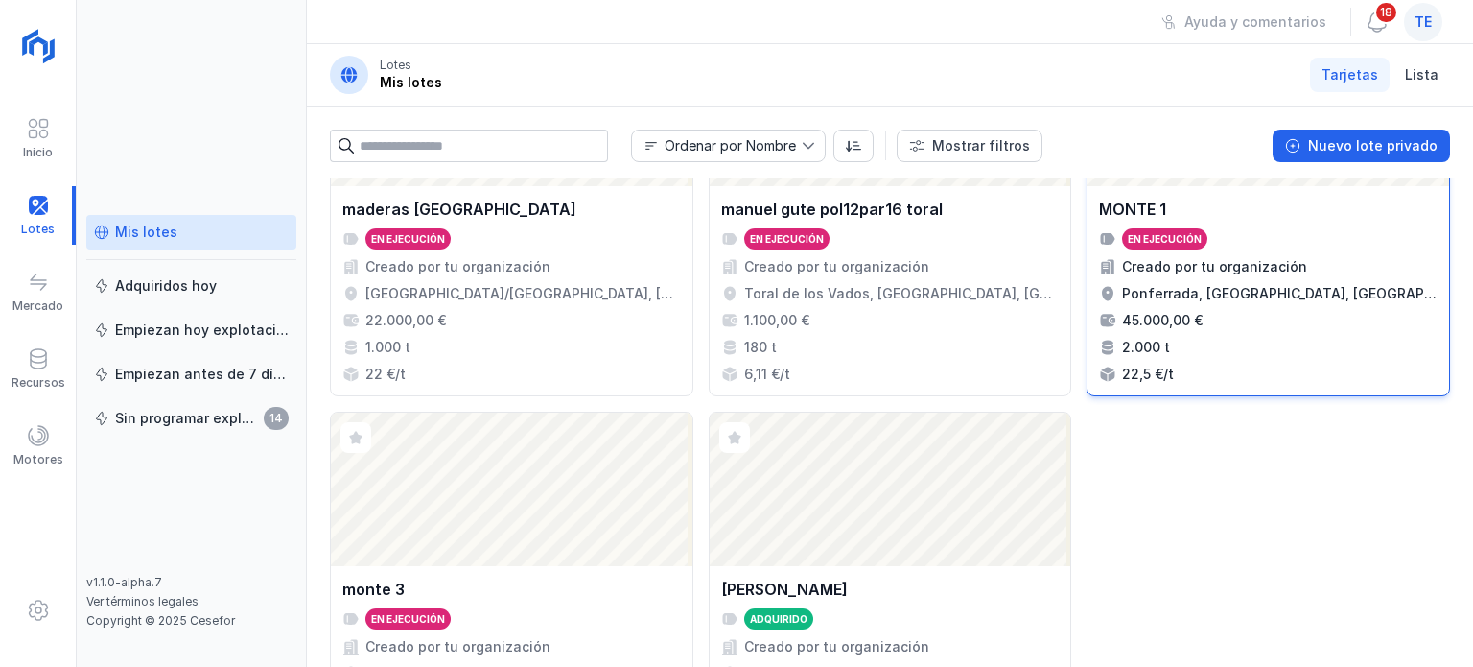
click at [1323, 264] on div "Creado por tu organización" at bounding box center [1268, 266] width 339 height 19
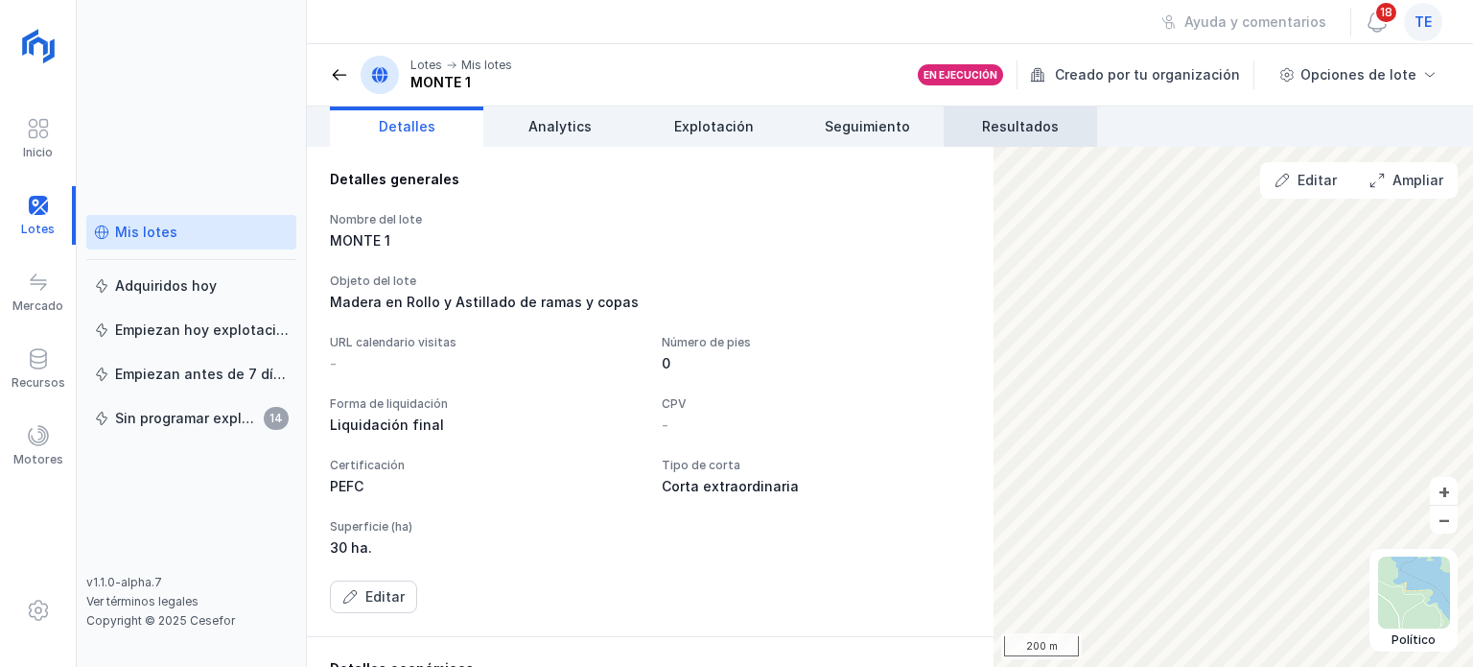
click at [991, 123] on span "Resultados" at bounding box center [1020, 126] width 77 height 19
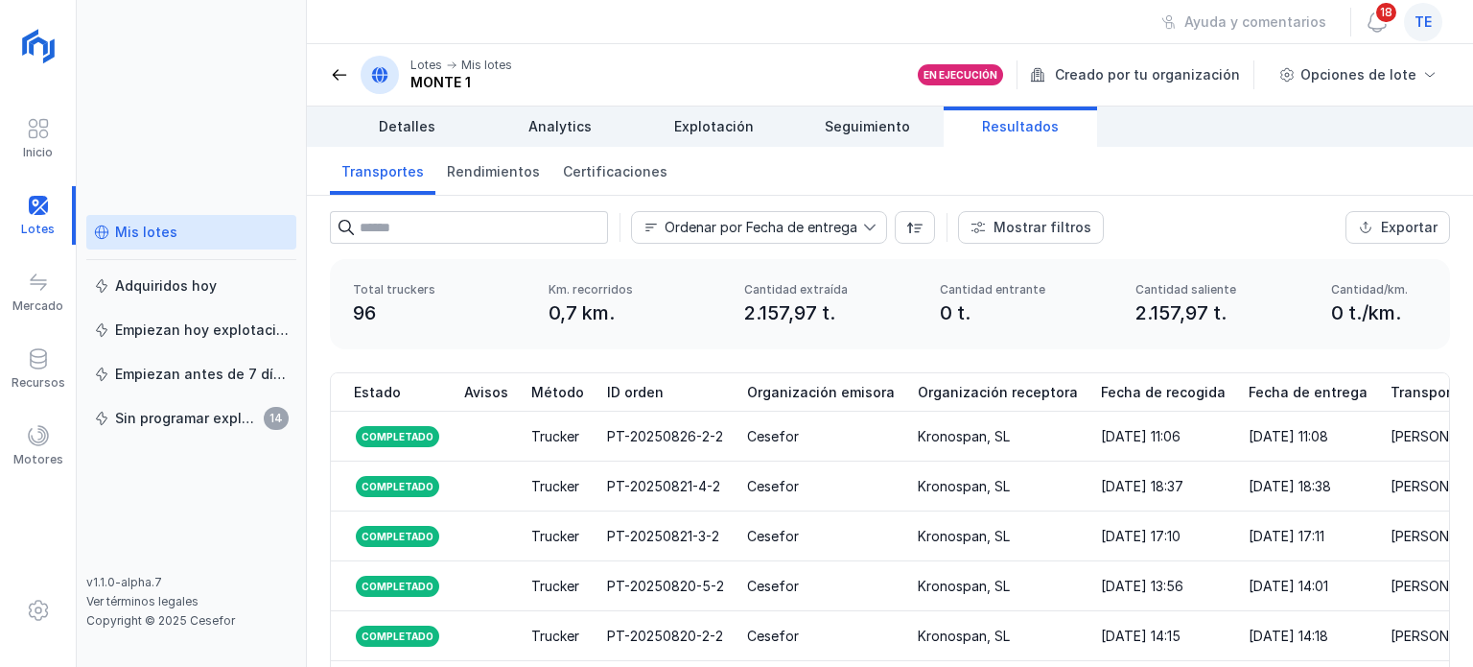
scroll to position [50, 0]
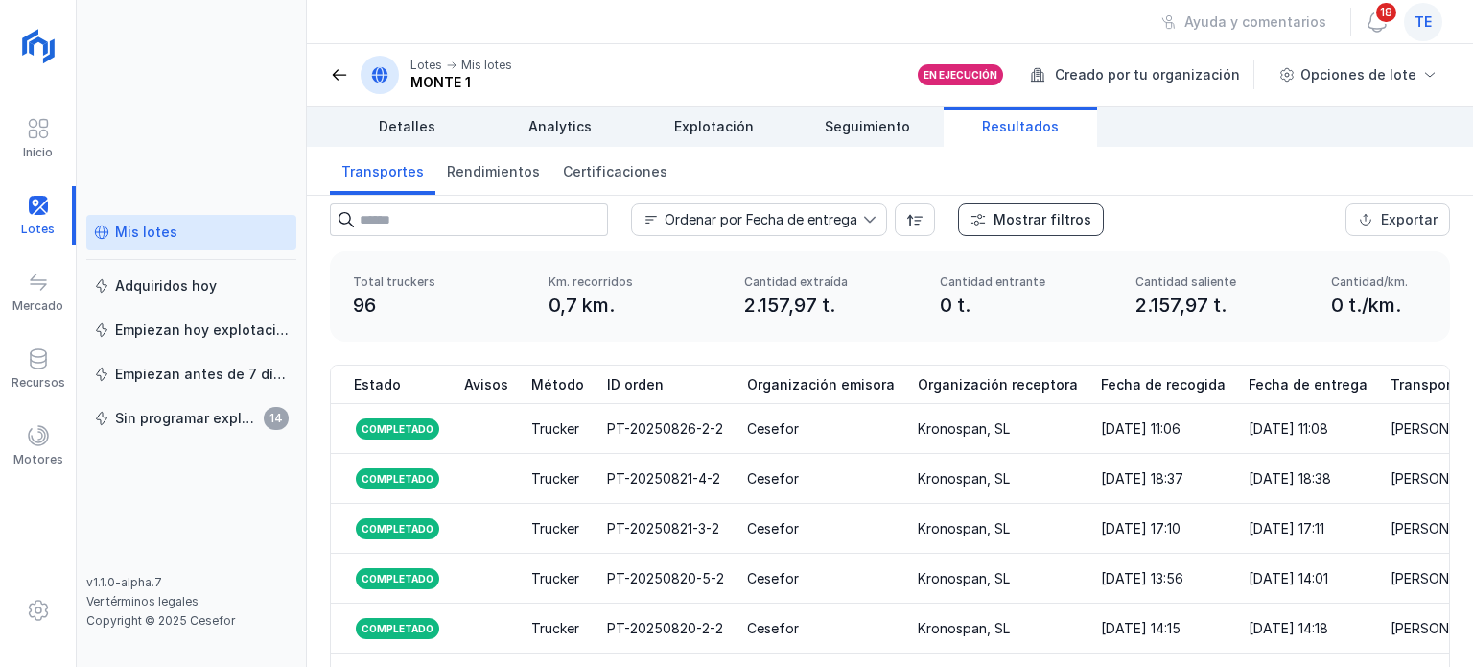
click at [1009, 224] on div "Mostrar filtros" at bounding box center [1043, 219] width 98 height 19
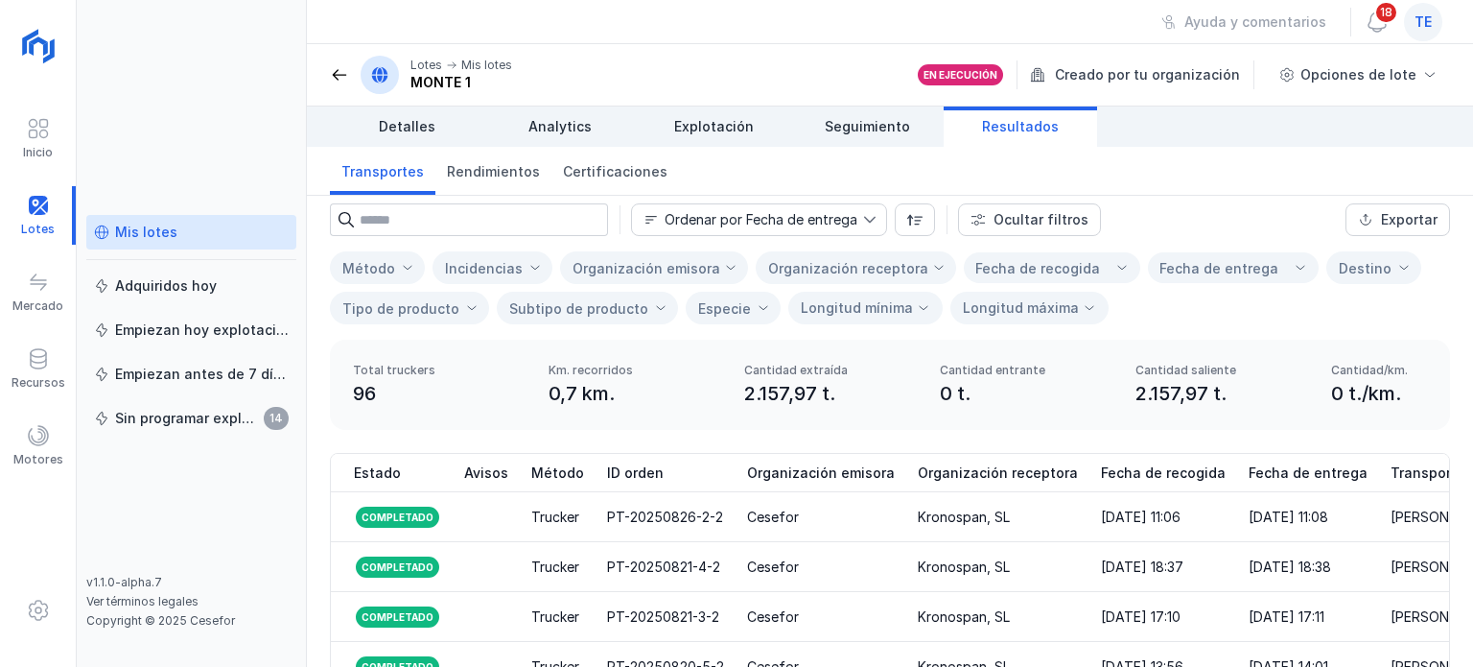
click at [836, 267] on div "Organización receptora" at bounding box center [848, 268] width 160 height 16
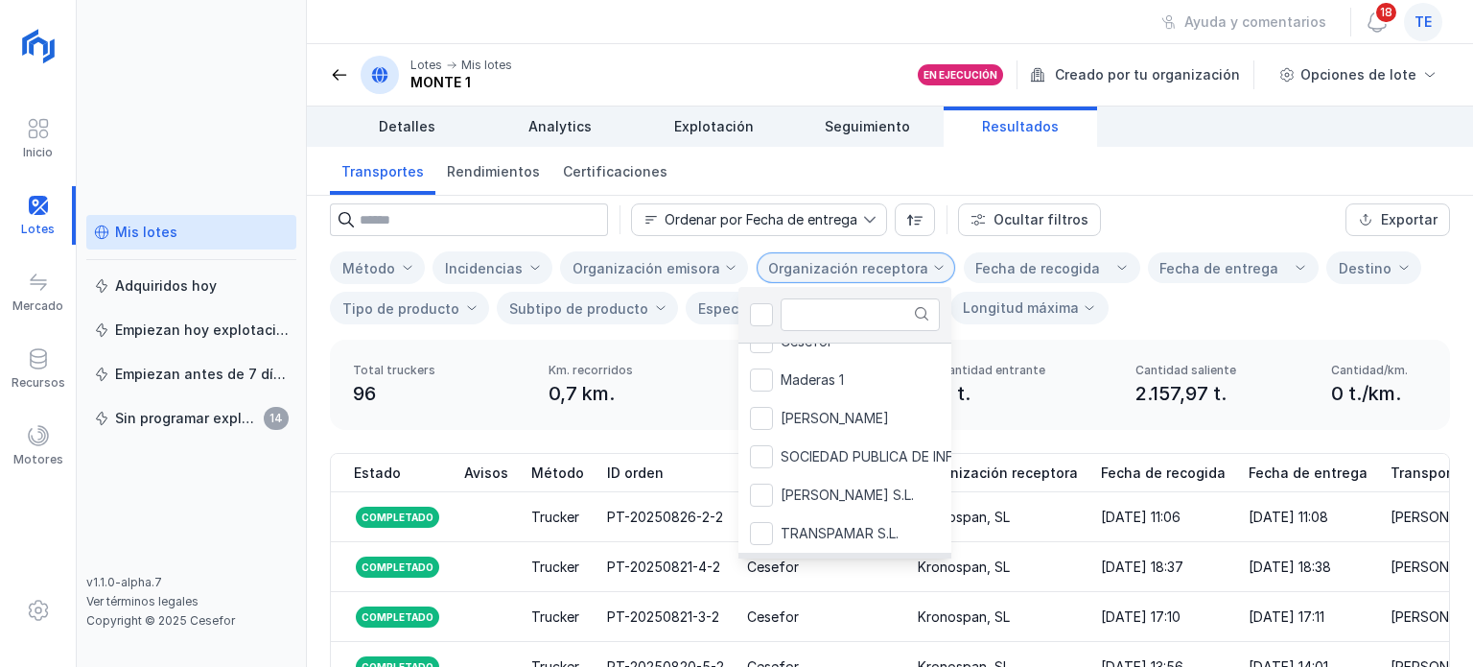
scroll to position [0, 0]
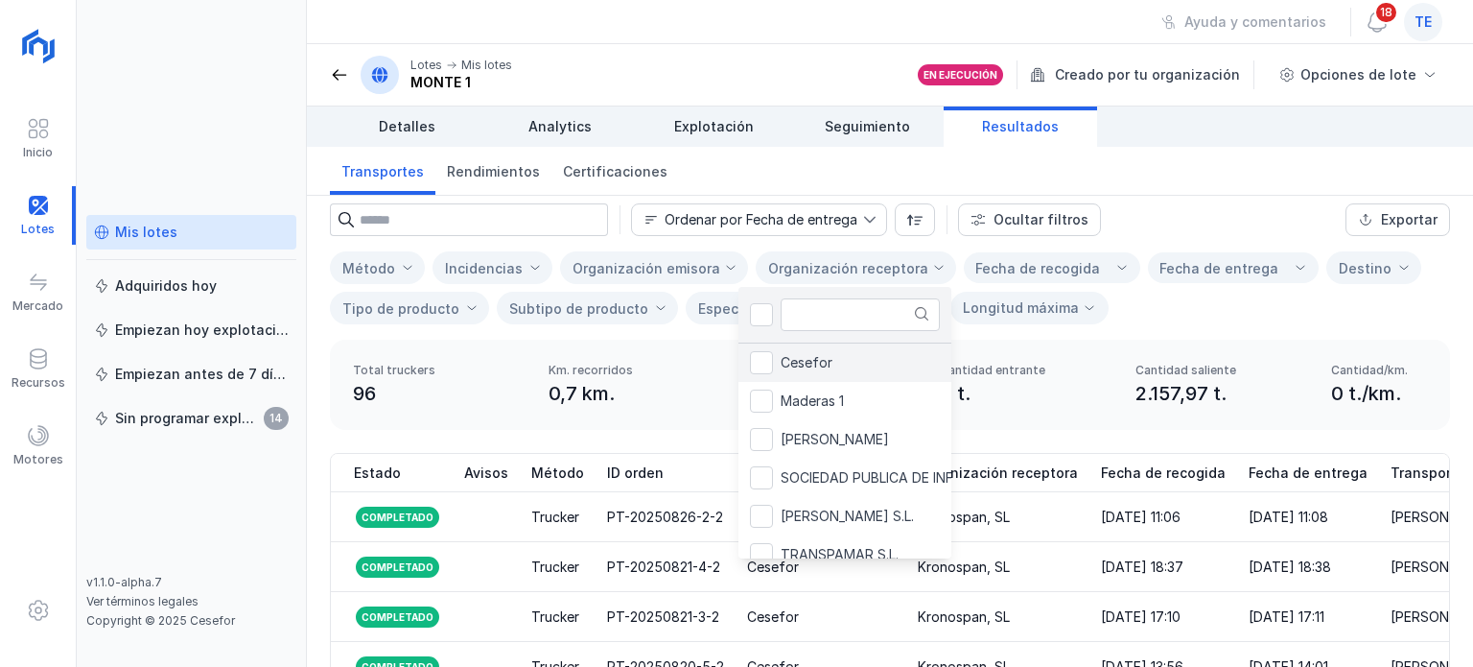
click at [826, 352] on li "Cesefor" at bounding box center [908, 362] width 341 height 38
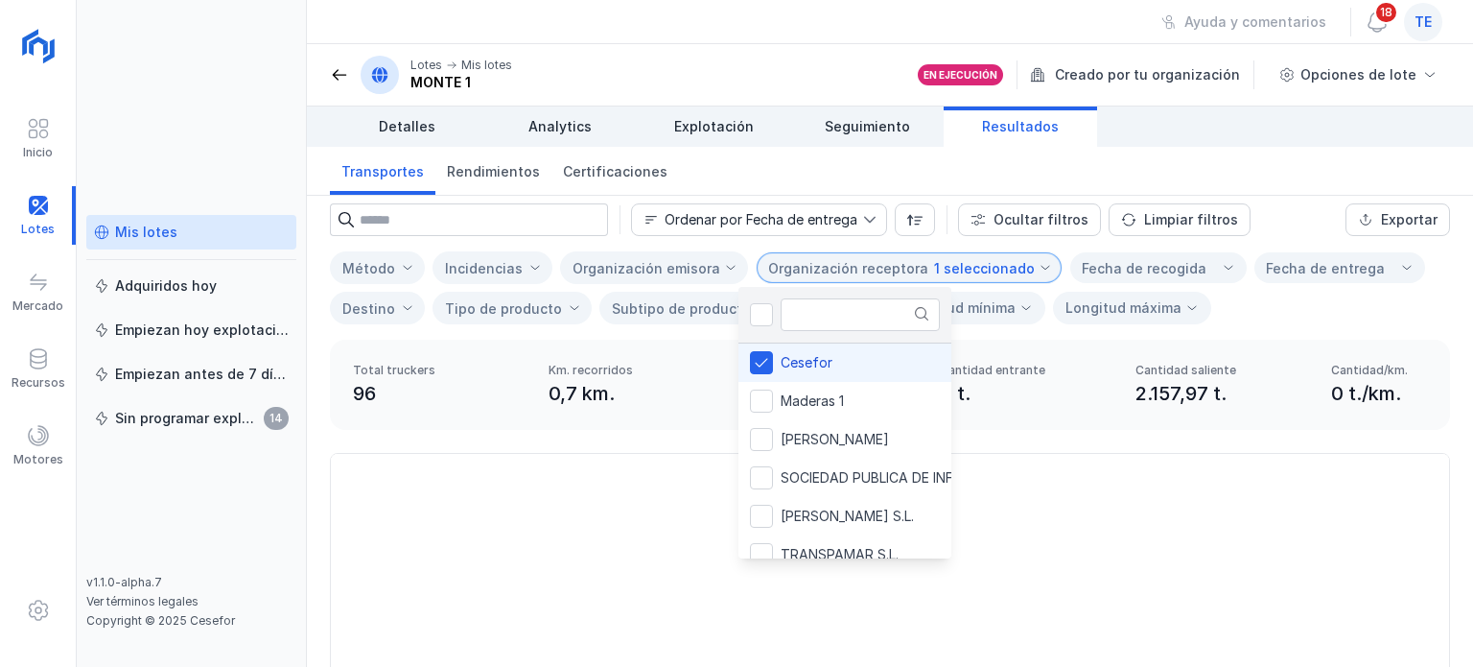
scroll to position [30, 0]
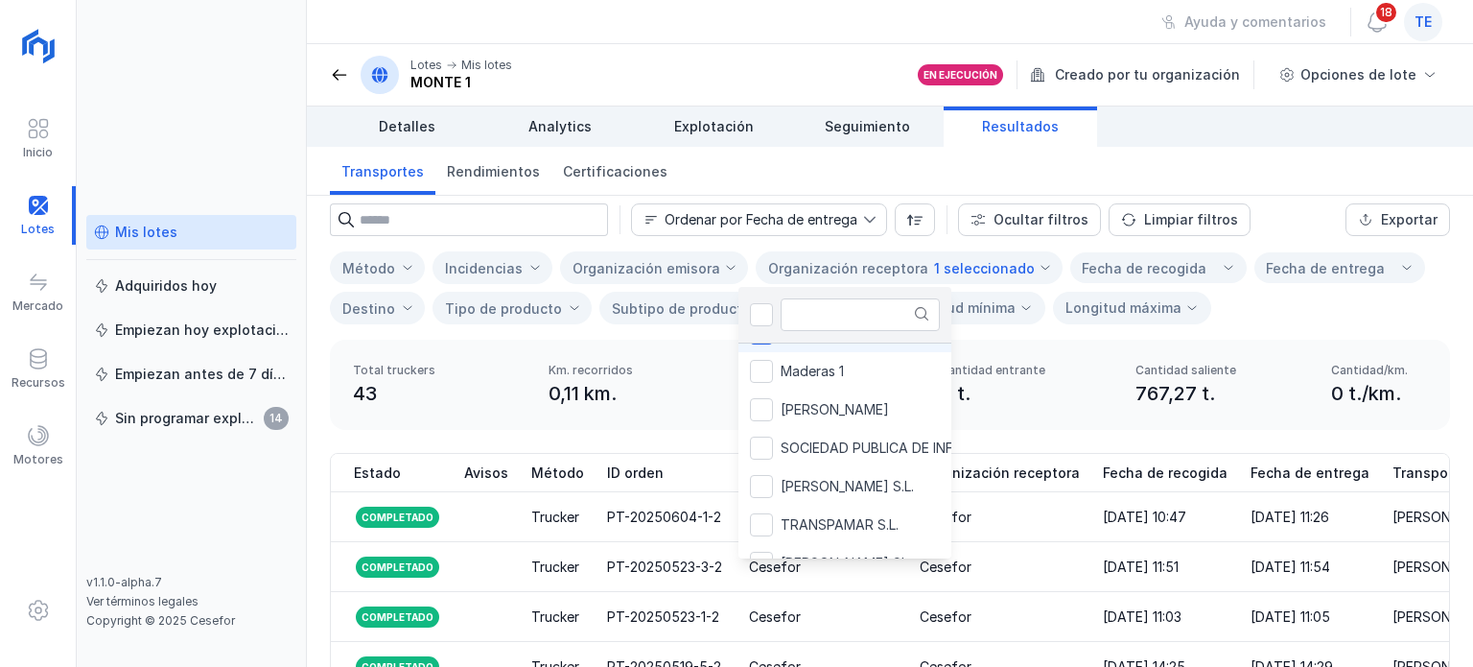
click at [1112, 613] on div "23/05/2025, 11:03" at bounding box center [1142, 616] width 79 height 19
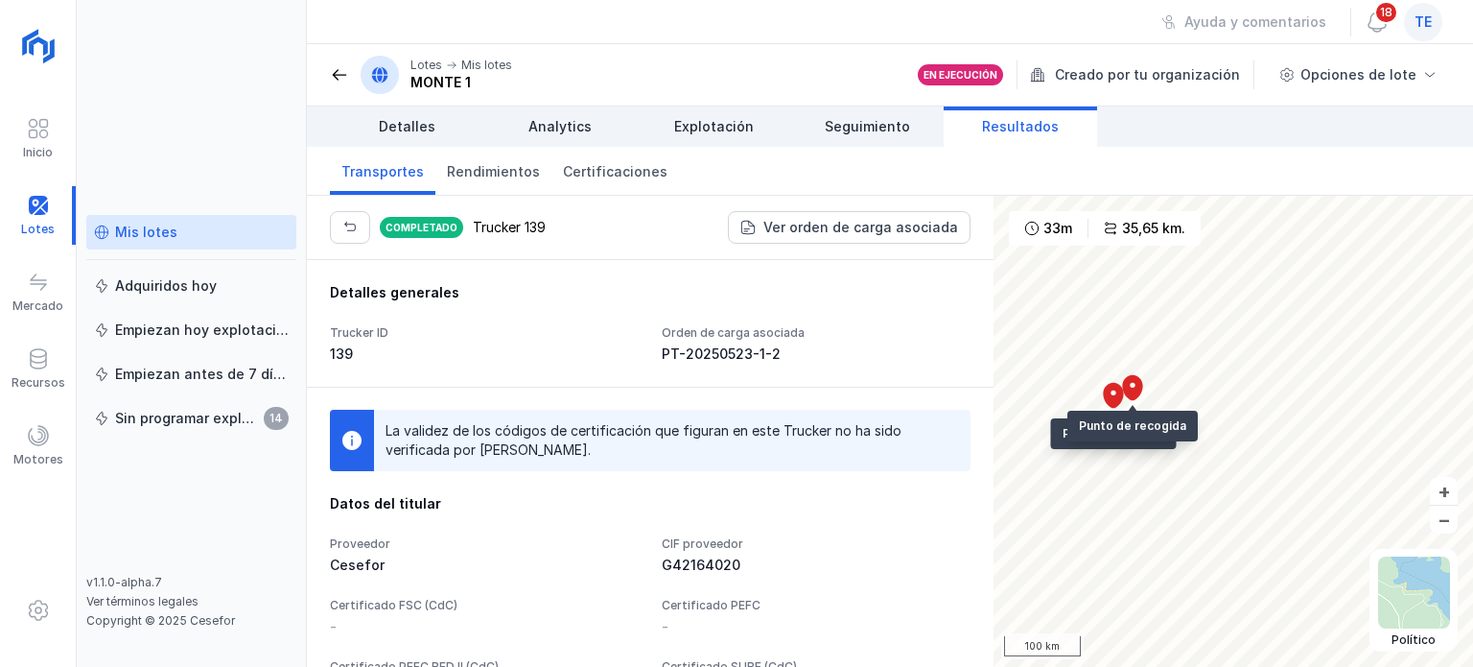
drag, startPoint x: 341, startPoint y: 85, endPoint x: 334, endPoint y: 76, distance: 12.3
click at [334, 76] on div "Lotes Mis lotes MONTE 1" at bounding box center [421, 75] width 182 height 38
click at [334, 76] on span at bounding box center [339, 74] width 19 height 19
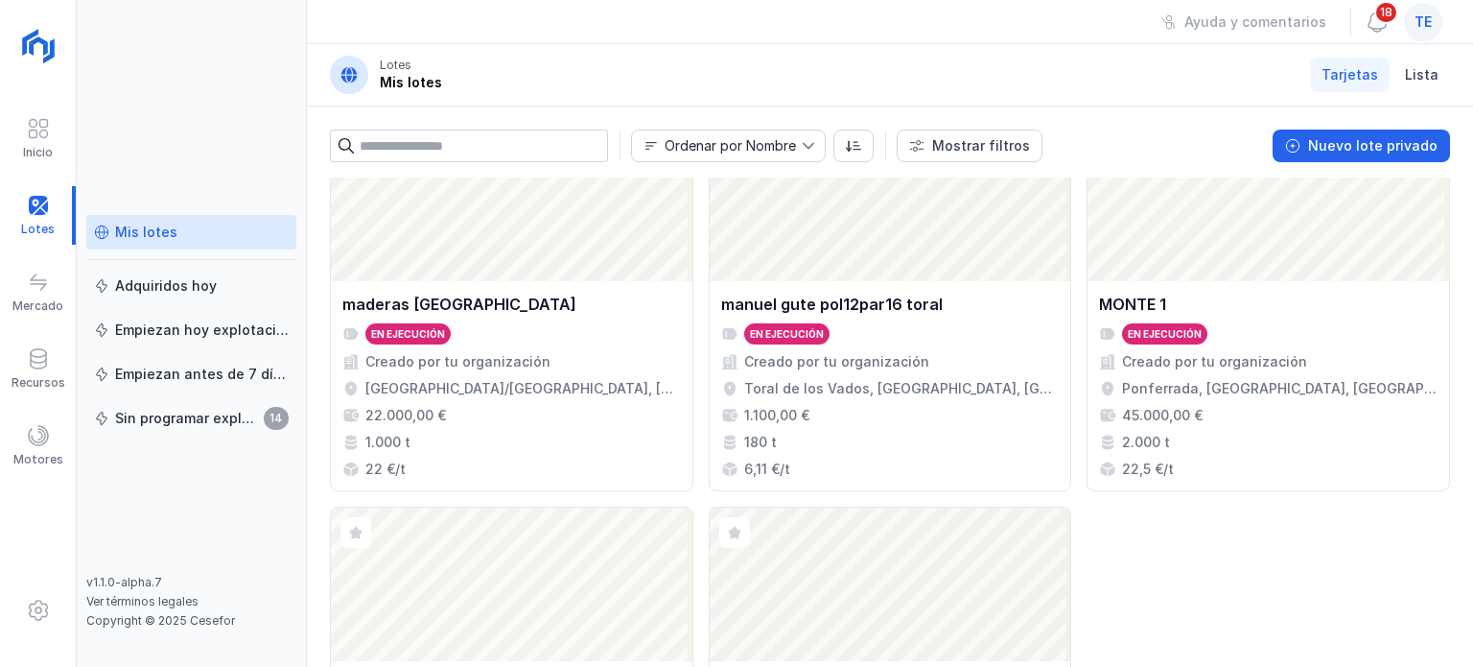
scroll to position [1948, 0]
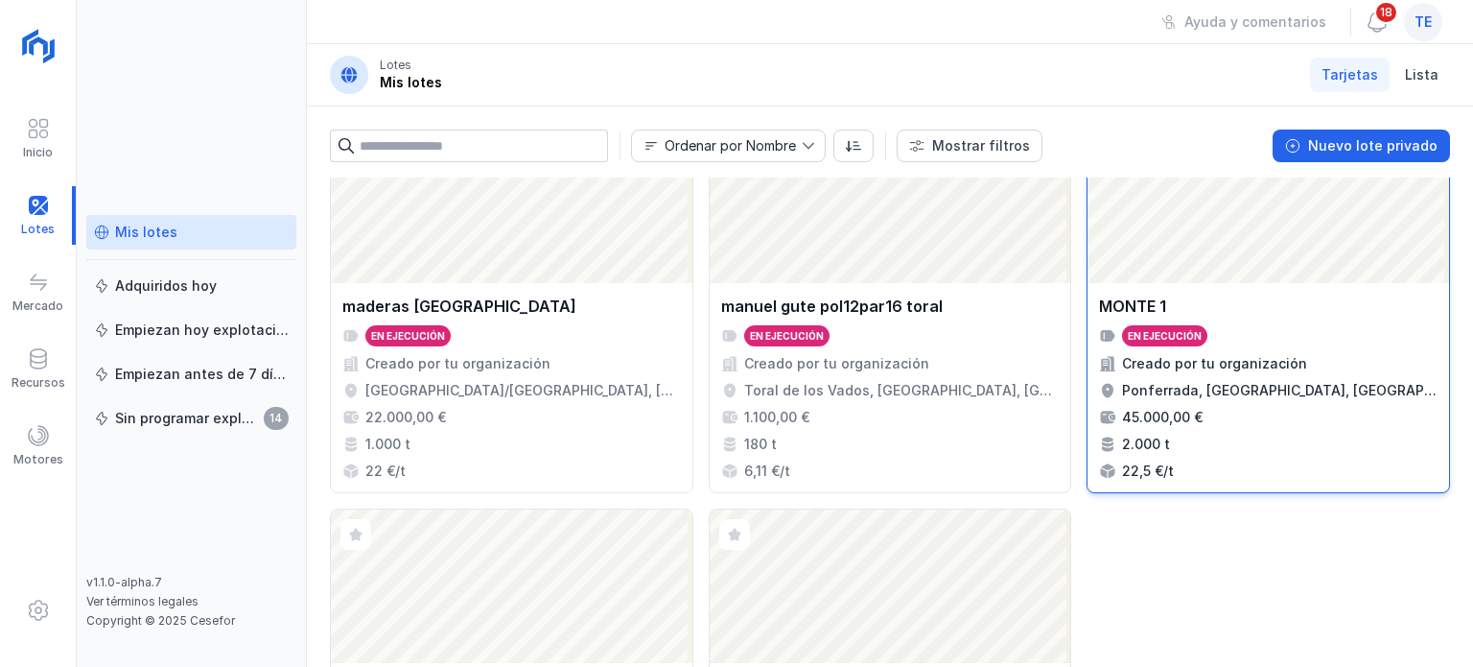
click at [1224, 255] on div "Abrir lote" at bounding box center [1269, 205] width 362 height 153
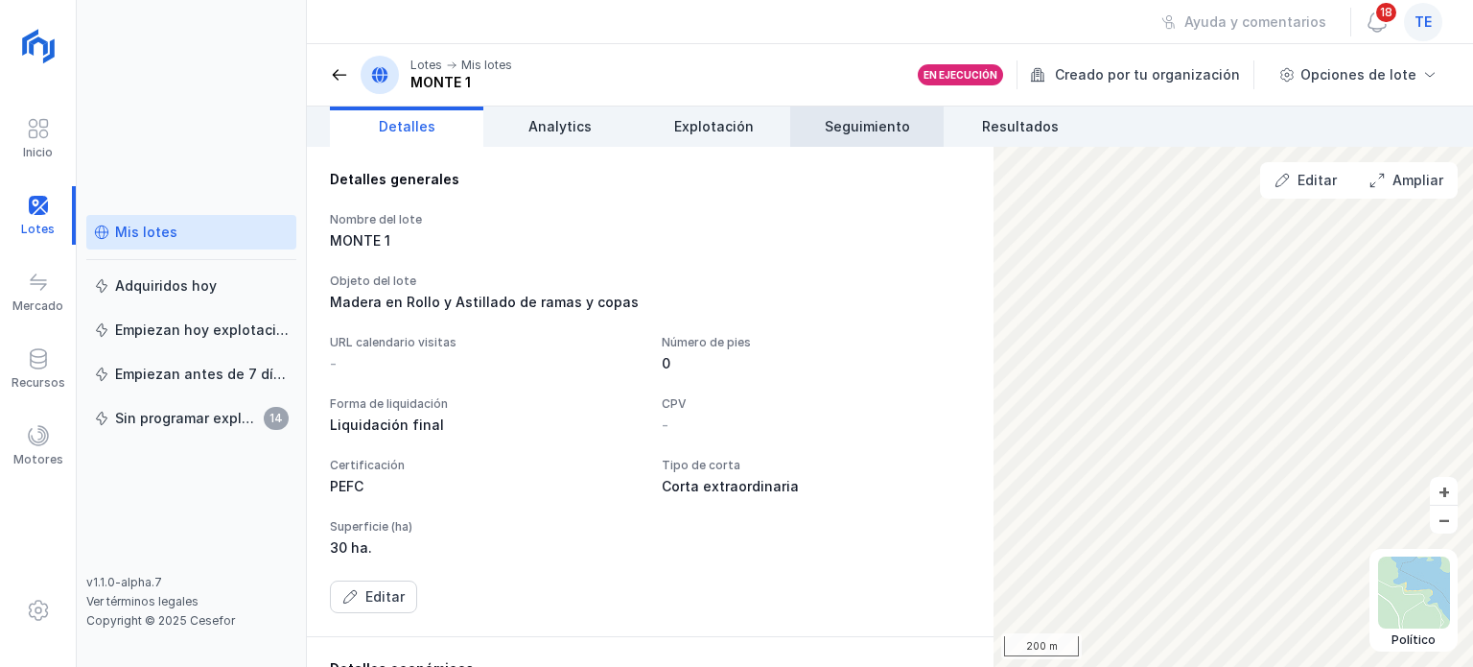
click at [899, 118] on span "Seguimiento" at bounding box center [867, 126] width 85 height 19
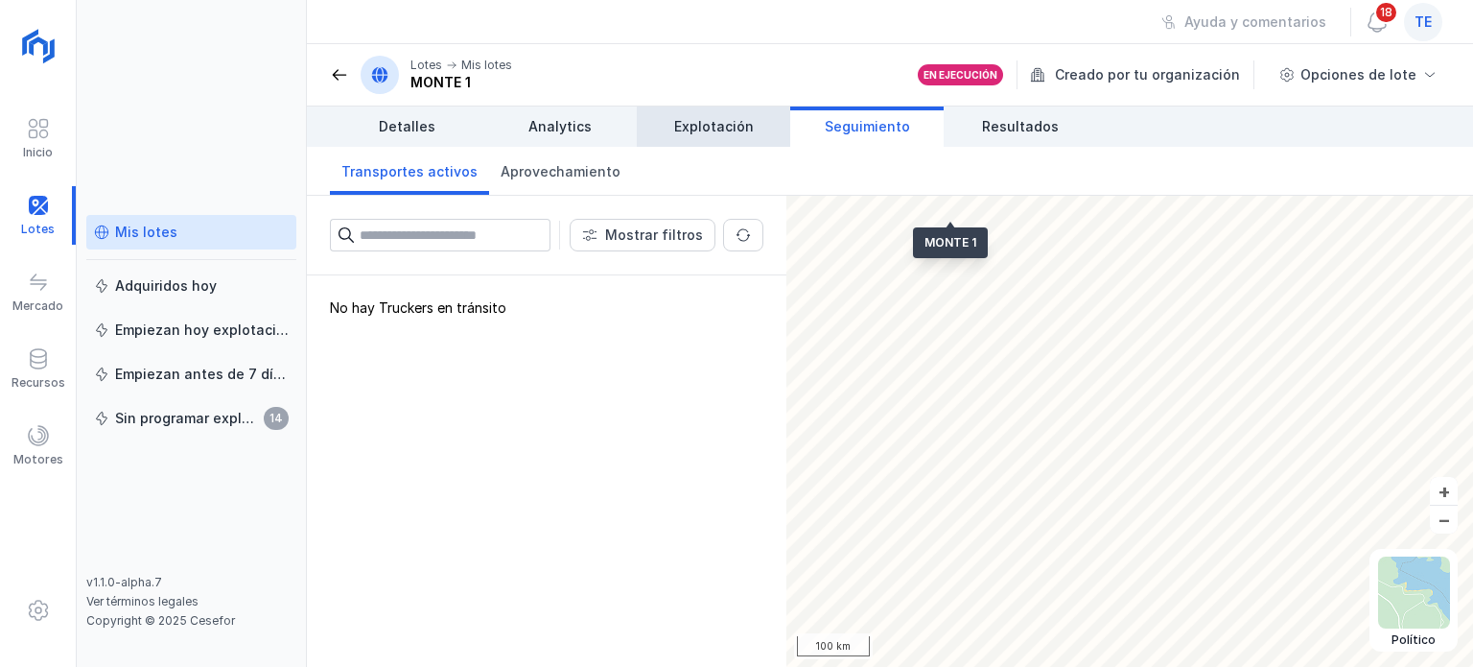
click at [706, 118] on span "Explotación" at bounding box center [714, 126] width 80 height 19
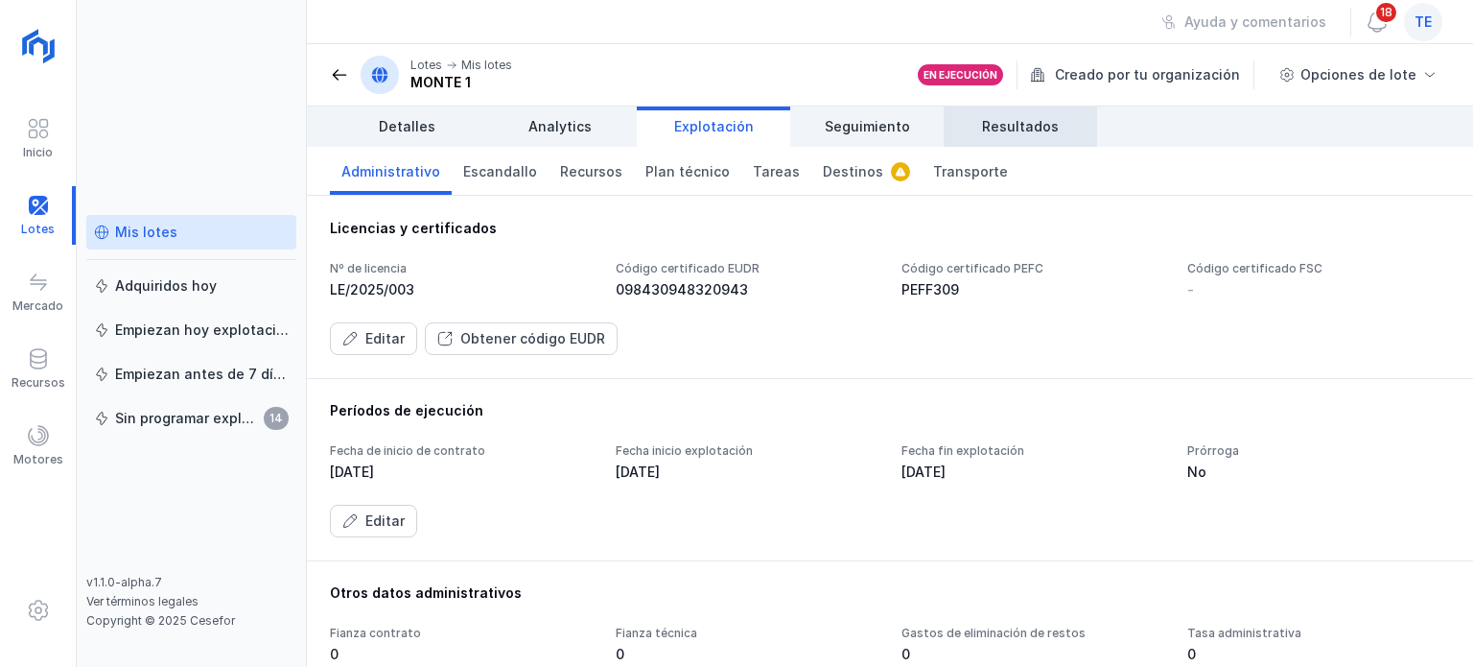
click at [1022, 129] on span "Resultados" at bounding box center [1020, 126] width 77 height 19
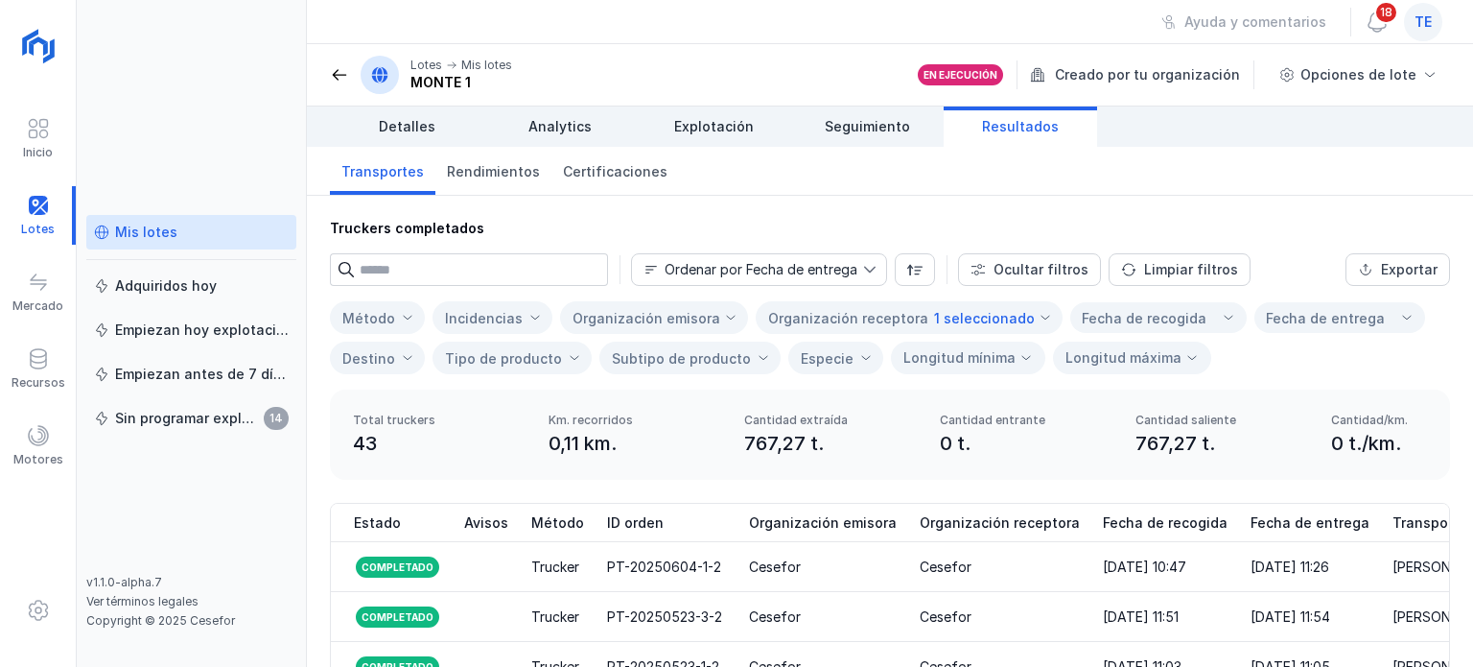
scroll to position [38, 0]
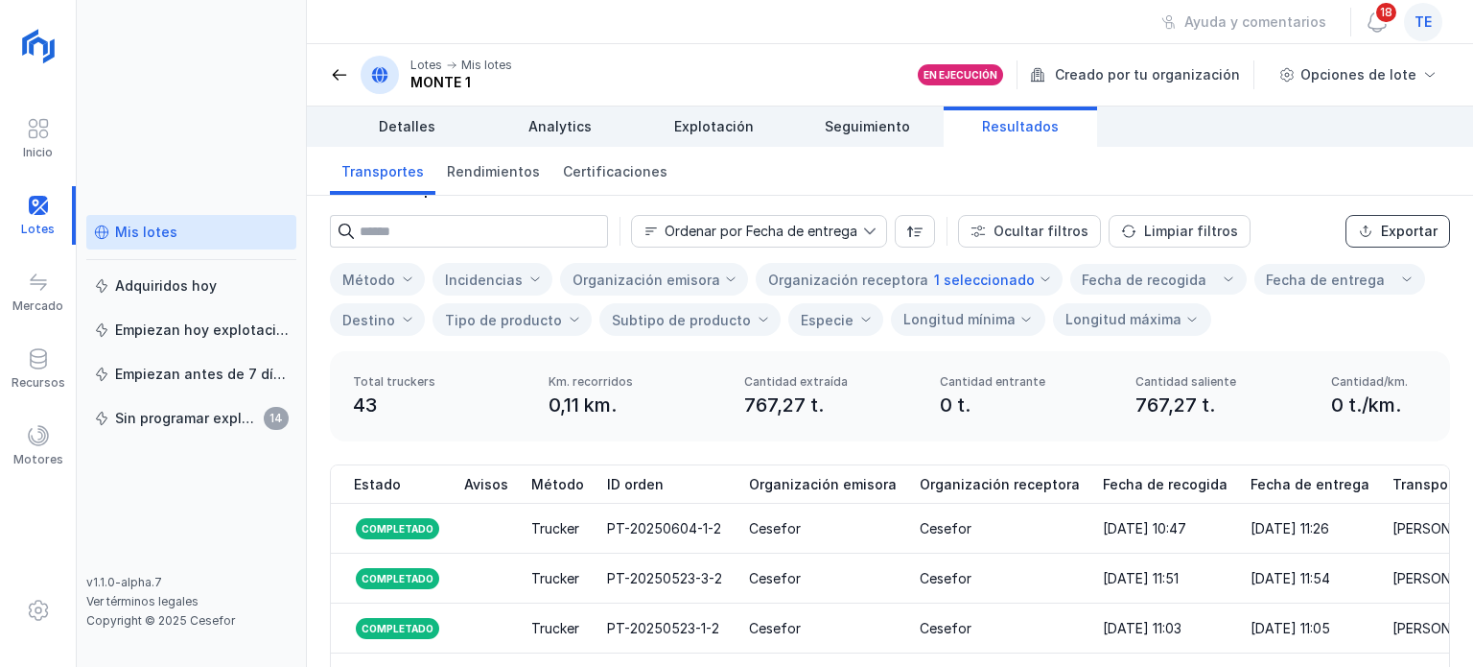
click at [1358, 225] on span "Exportar" at bounding box center [1365, 230] width 15 height 15
click at [35, 352] on span at bounding box center [38, 358] width 23 height 23
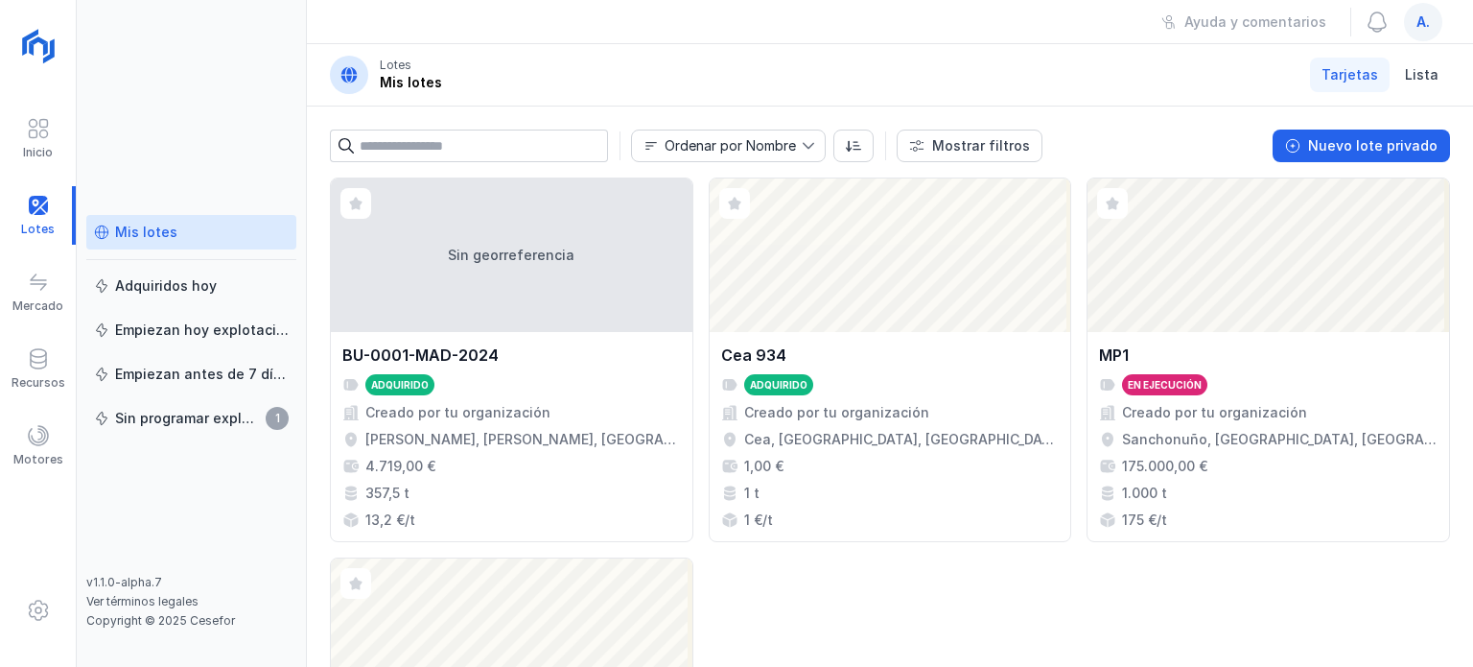
scroll to position [23, 0]
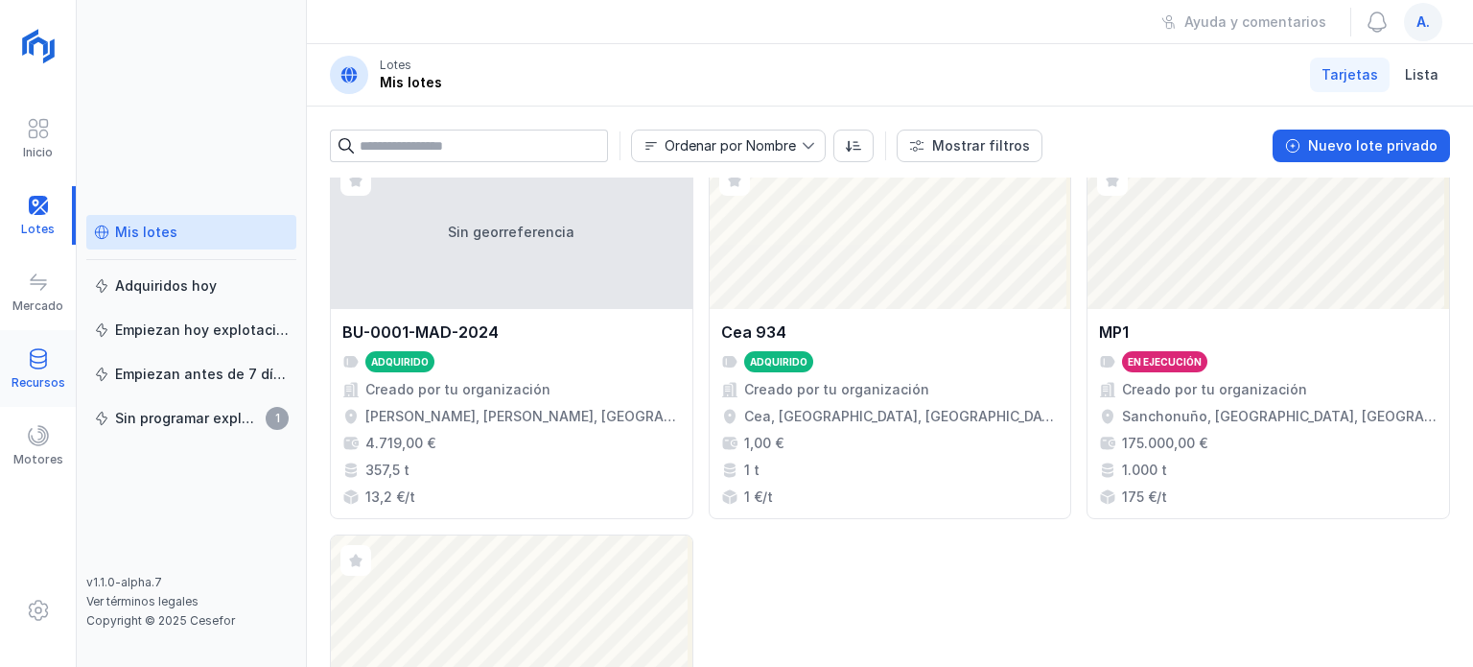
click at [38, 360] on span at bounding box center [38, 358] width 23 height 23
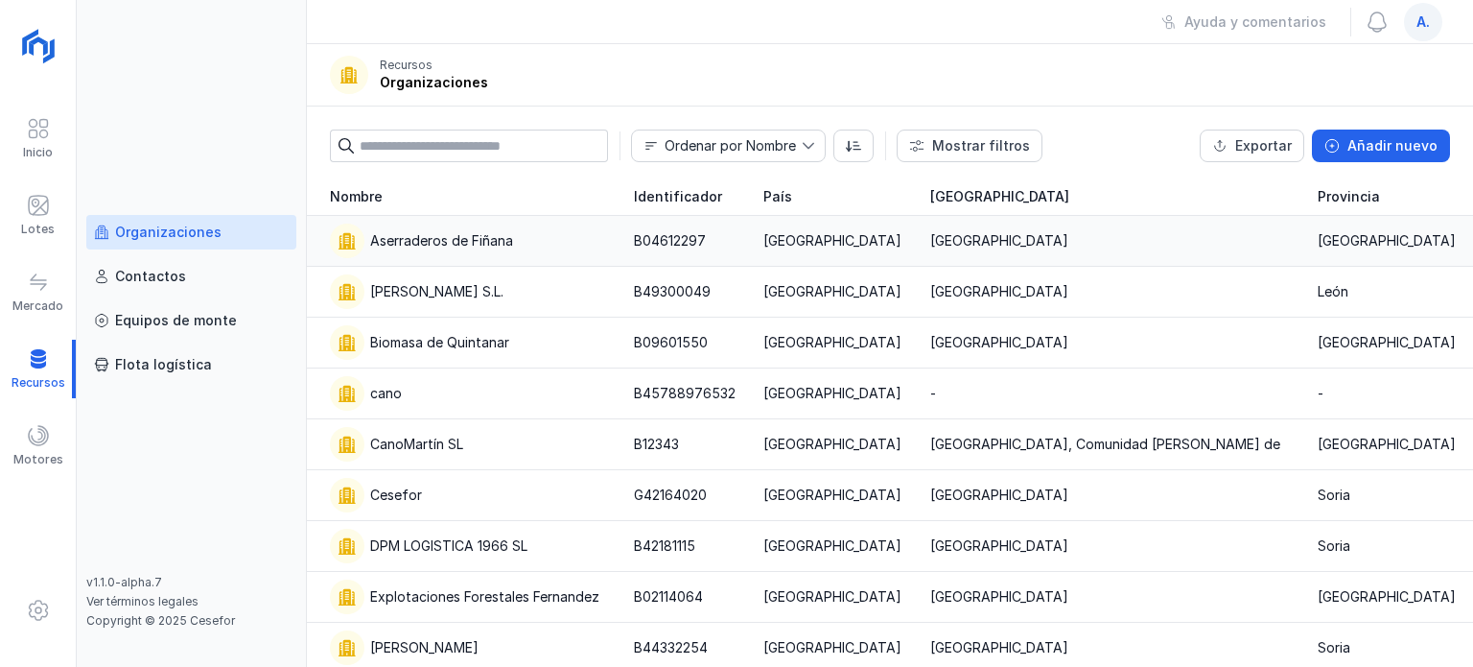
click at [901, 247] on div "[GEOGRAPHIC_DATA]" at bounding box center [832, 240] width 138 height 19
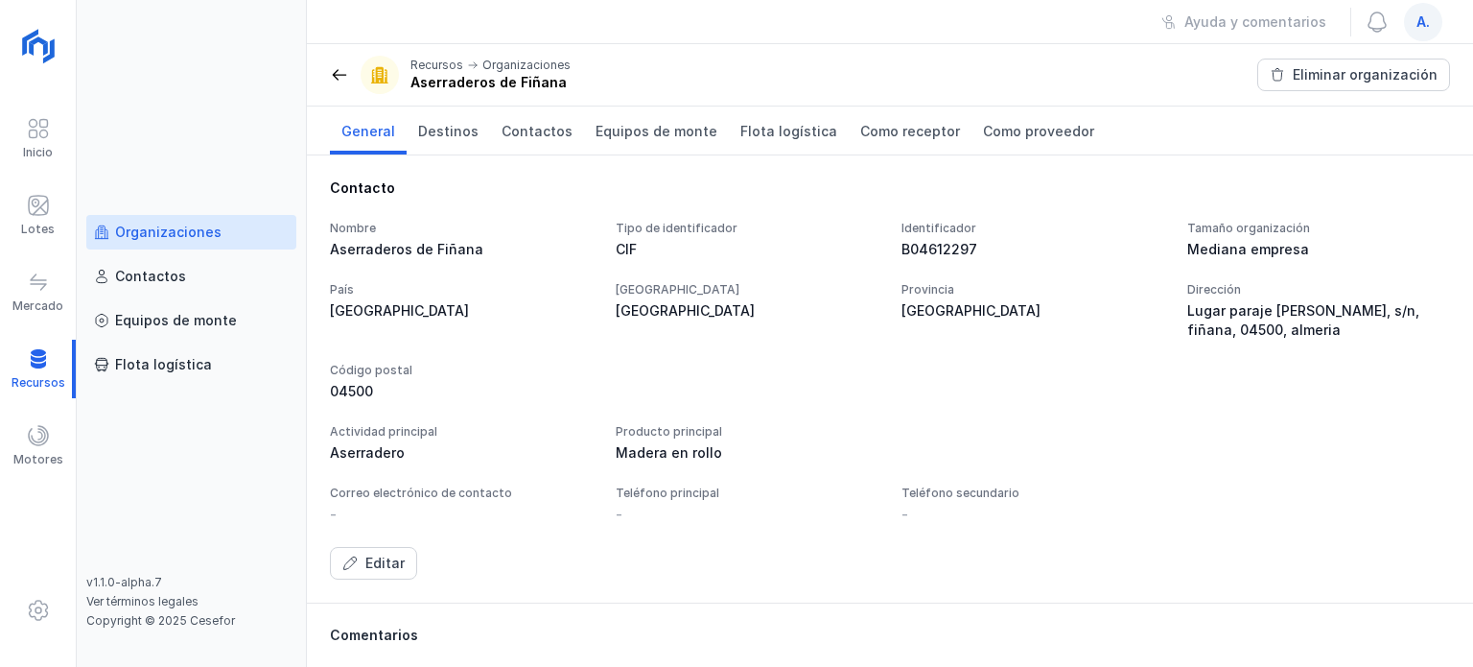
scroll to position [227, 0]
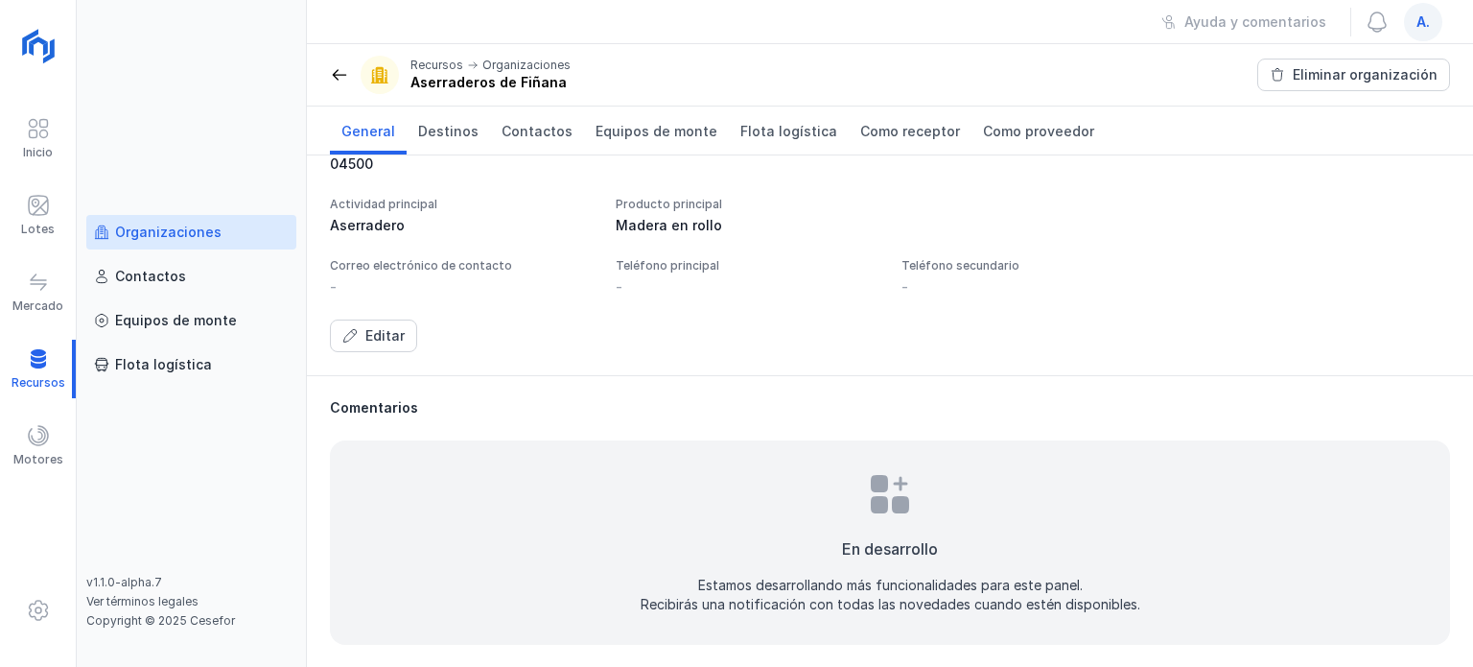
click at [345, 76] on span at bounding box center [339, 74] width 19 height 19
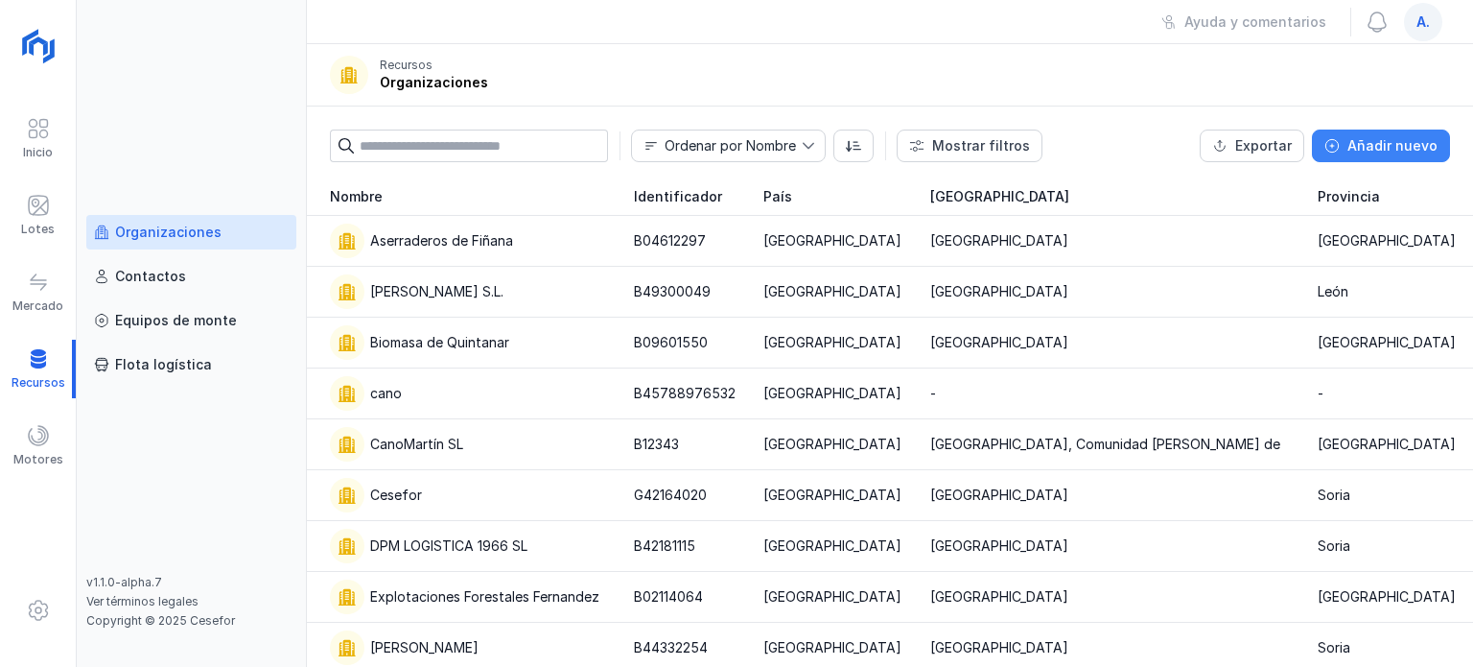
click at [1369, 129] on button "Añadir nuevo" at bounding box center [1381, 145] width 138 height 33
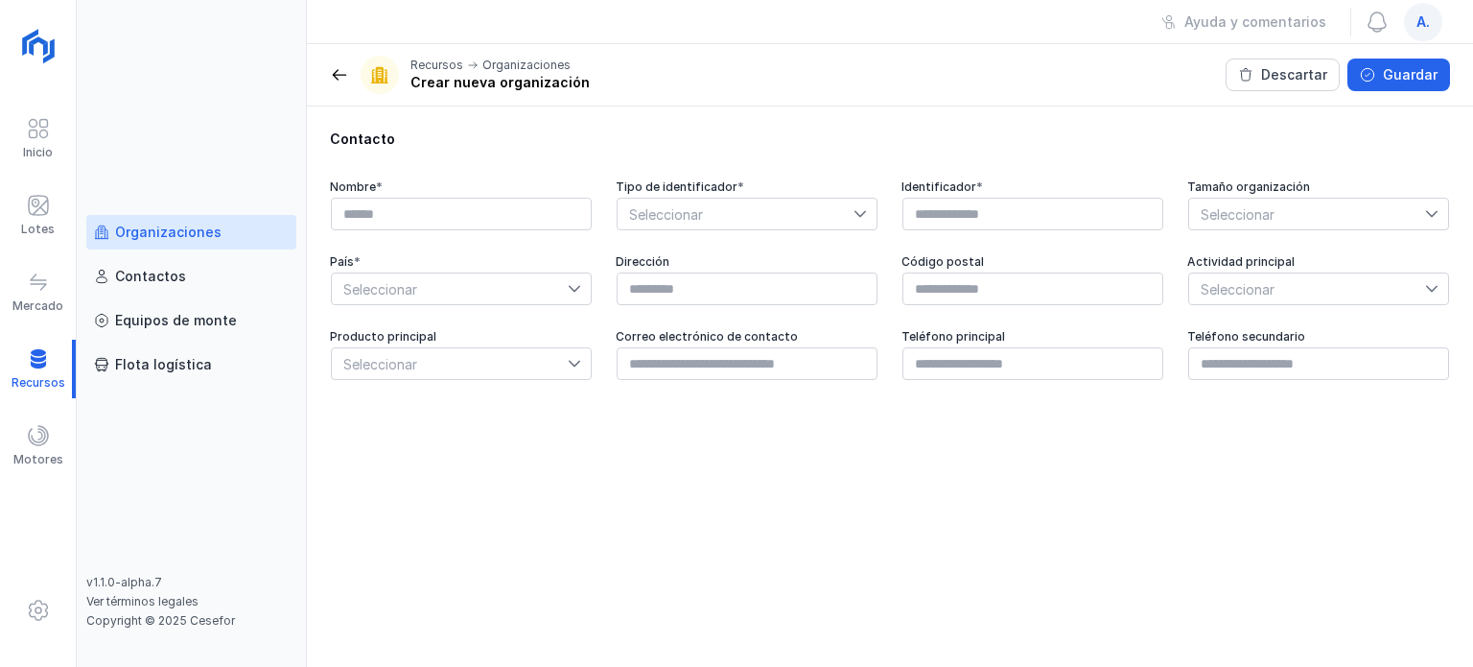
click at [717, 207] on span "Seleccionar" at bounding box center [736, 214] width 236 height 31
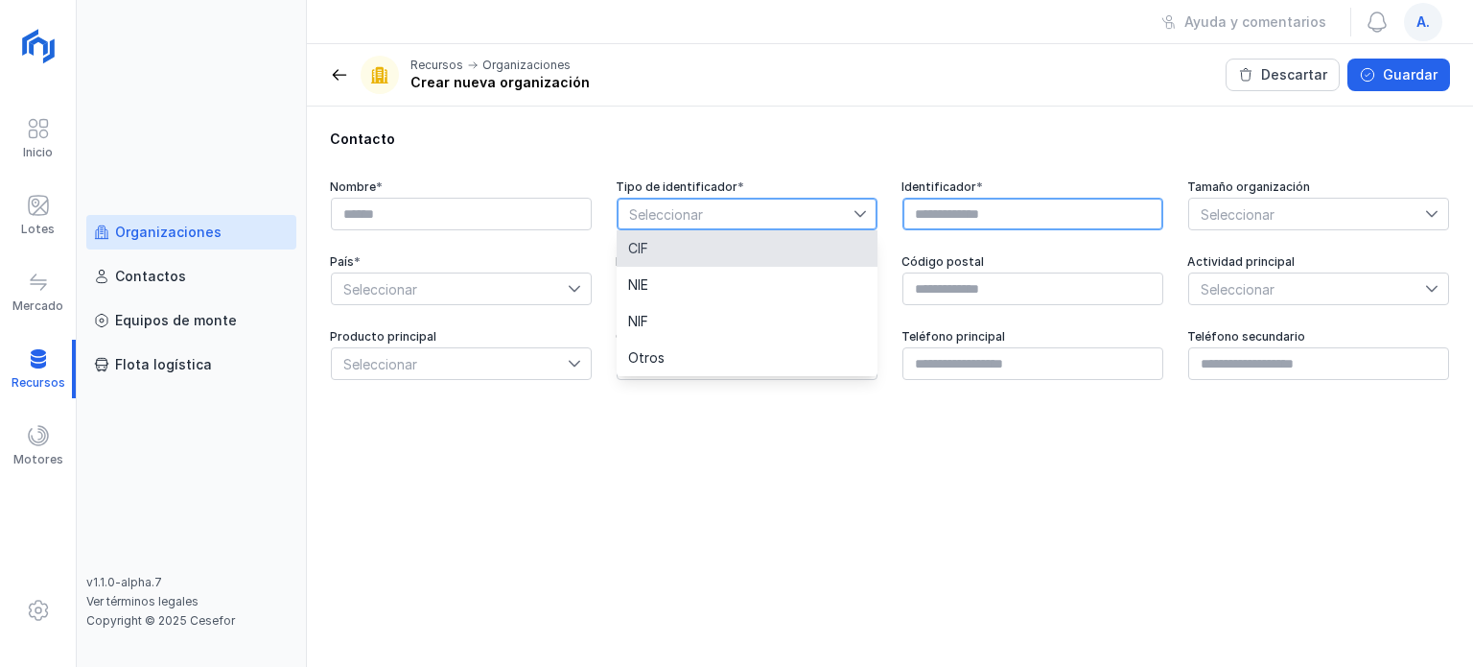
click at [963, 206] on input "text" at bounding box center [1032, 214] width 261 height 33
